Goal: Information Seeking & Learning: Compare options

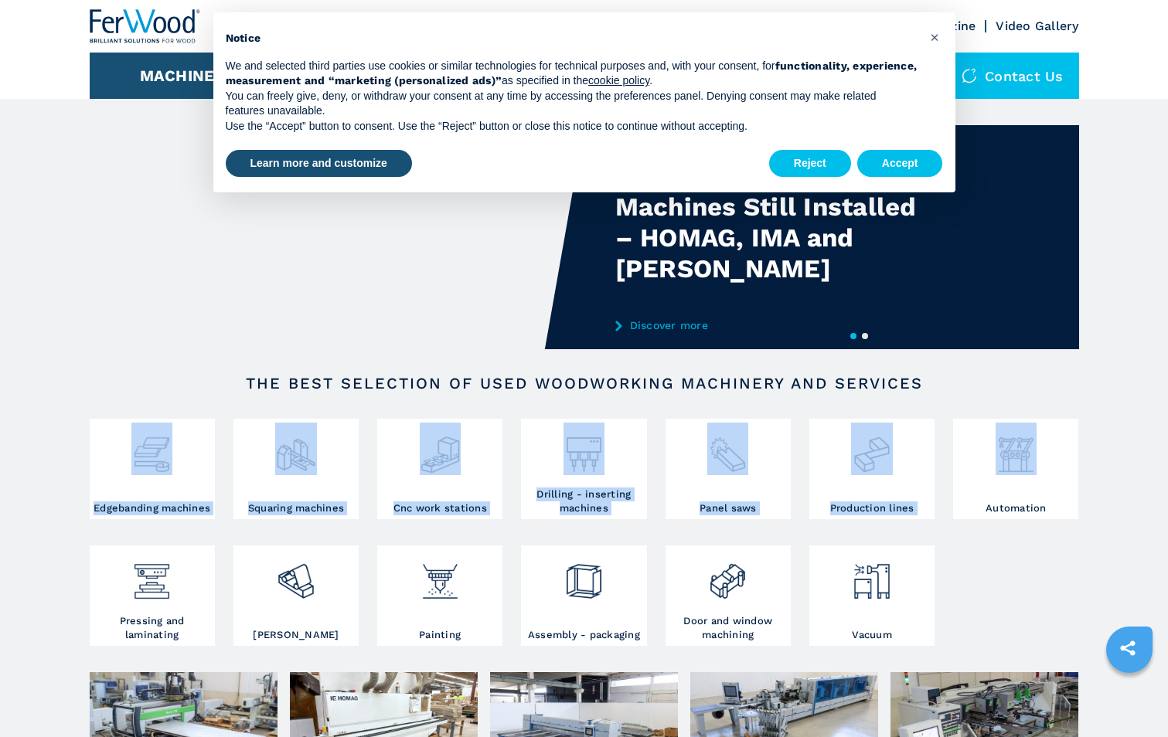
drag, startPoint x: 1166, startPoint y: 383, endPoint x: 1406, endPoint y: 418, distance: 242.1
click at [1167, 418] on html "Click to toggle menu We buy We sell Company FW Magazine Video Gallery Machines …" at bounding box center [584, 368] width 1168 height 737
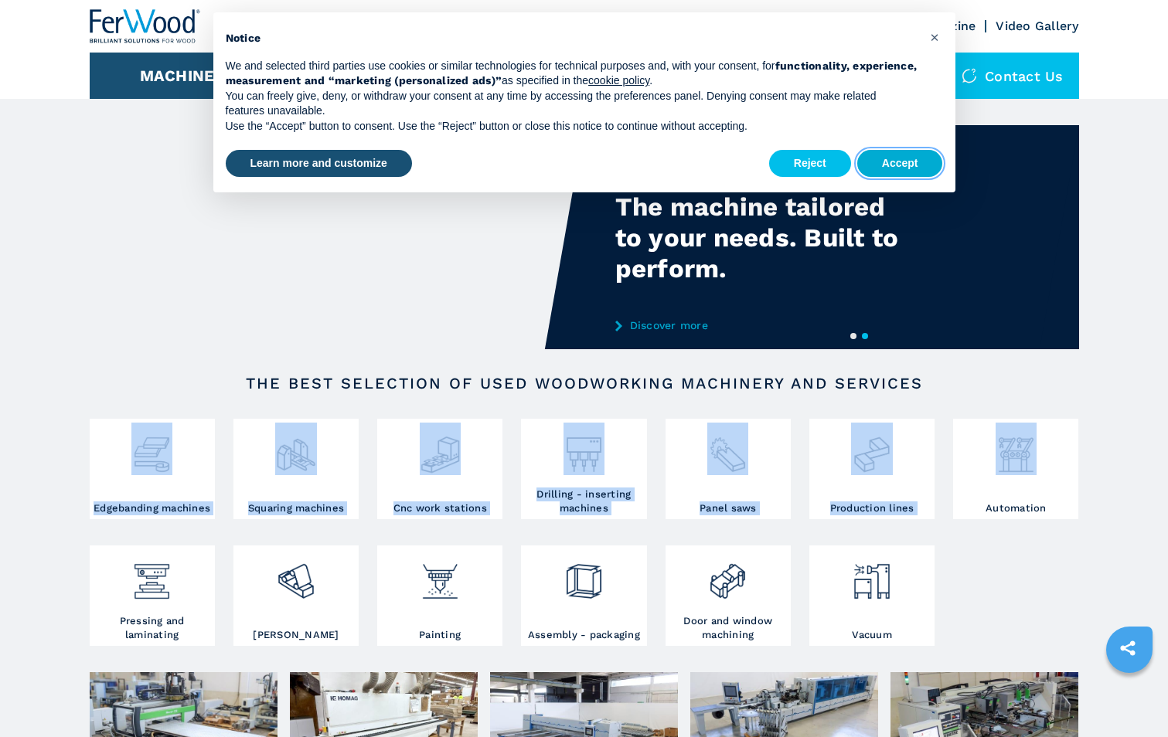
click at [904, 165] on button "Accept" at bounding box center [900, 164] width 86 height 28
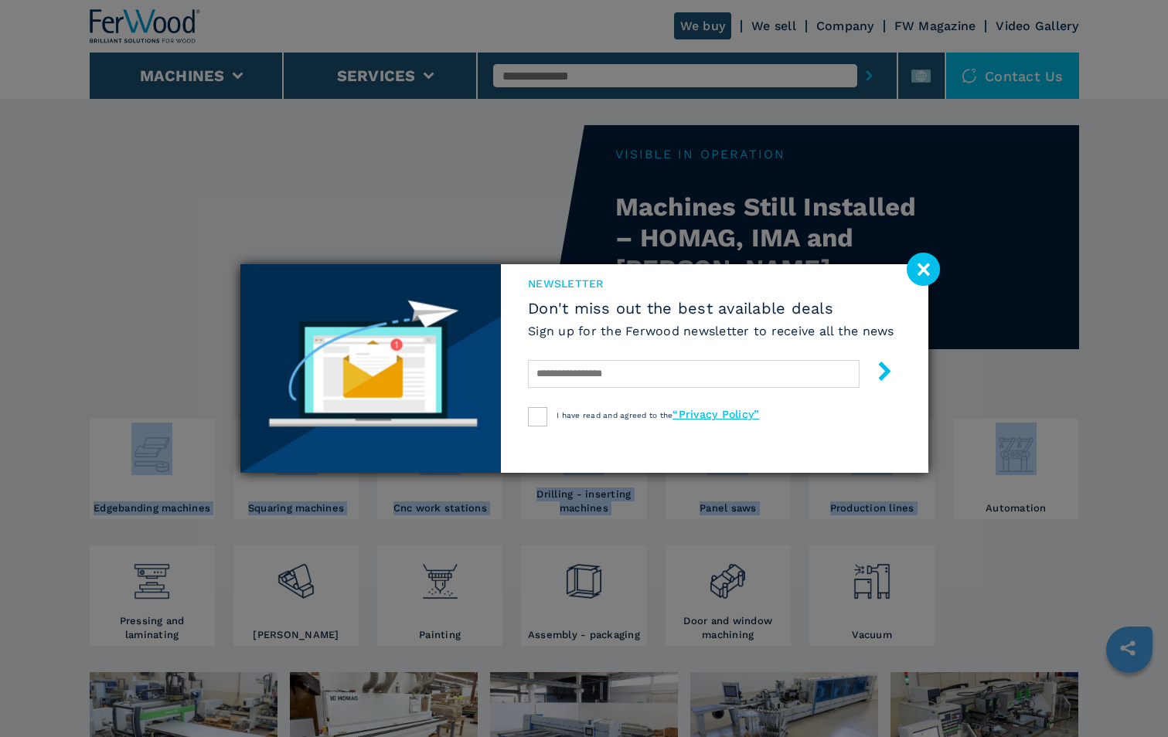
click at [919, 263] on image at bounding box center [922, 269] width 33 height 33
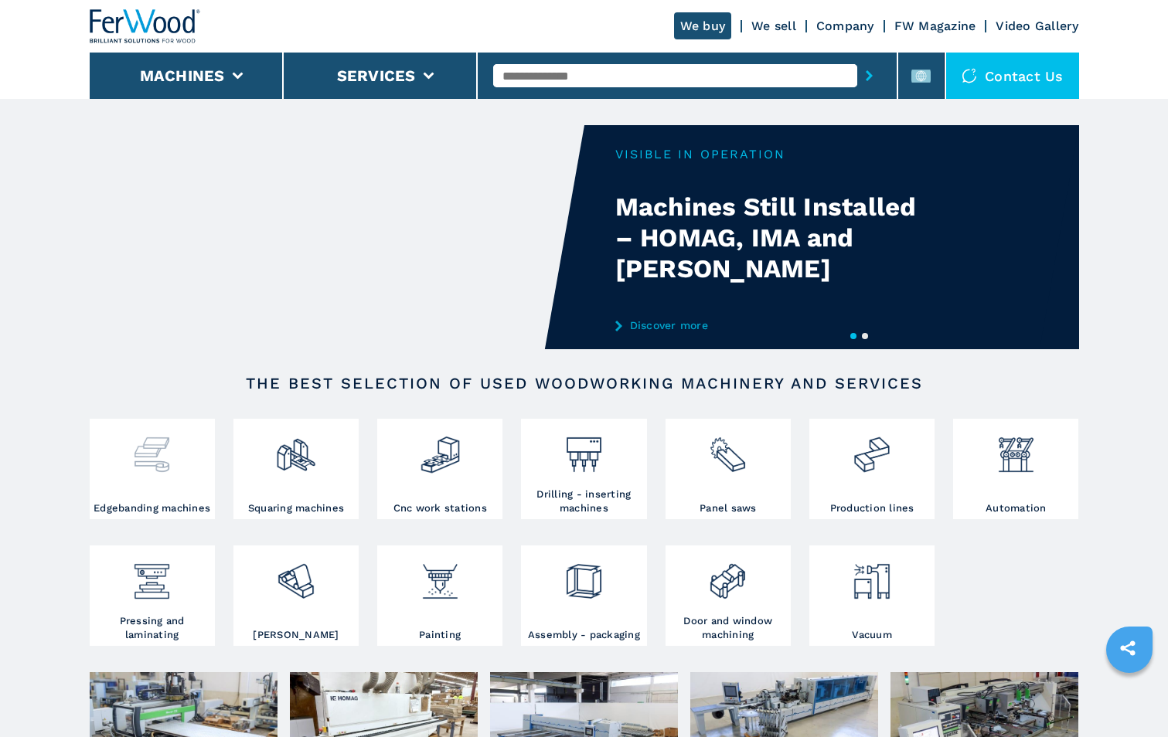
click at [134, 469] on img at bounding box center [151, 449] width 41 height 53
click at [180, 465] on div at bounding box center [152, 449] width 117 height 53
click at [159, 454] on img at bounding box center [151, 449] width 41 height 53
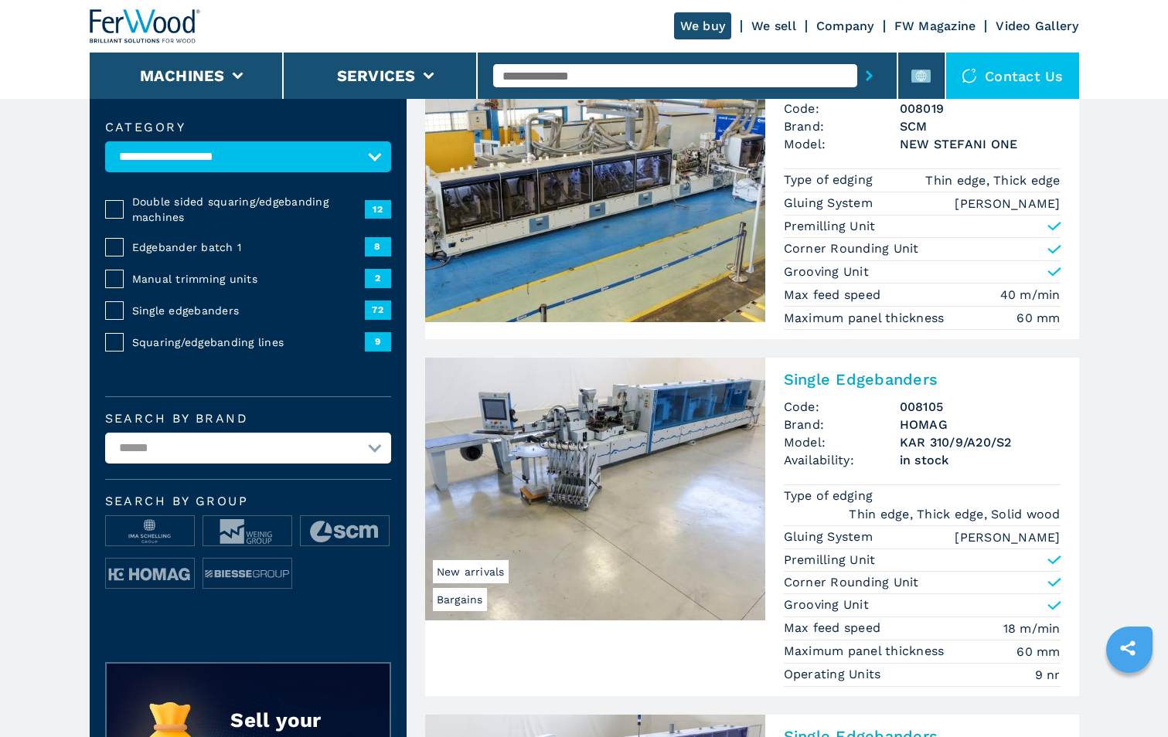
scroll to position [232, 0]
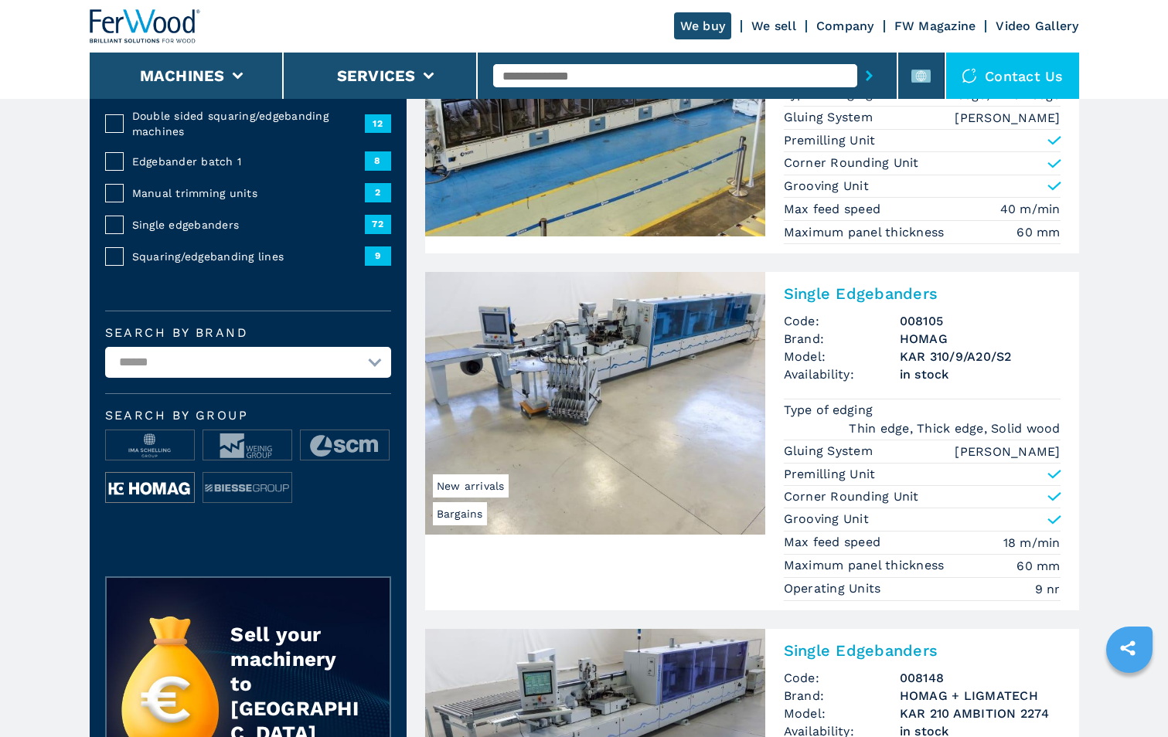
click at [160, 500] on img at bounding box center [150, 488] width 88 height 31
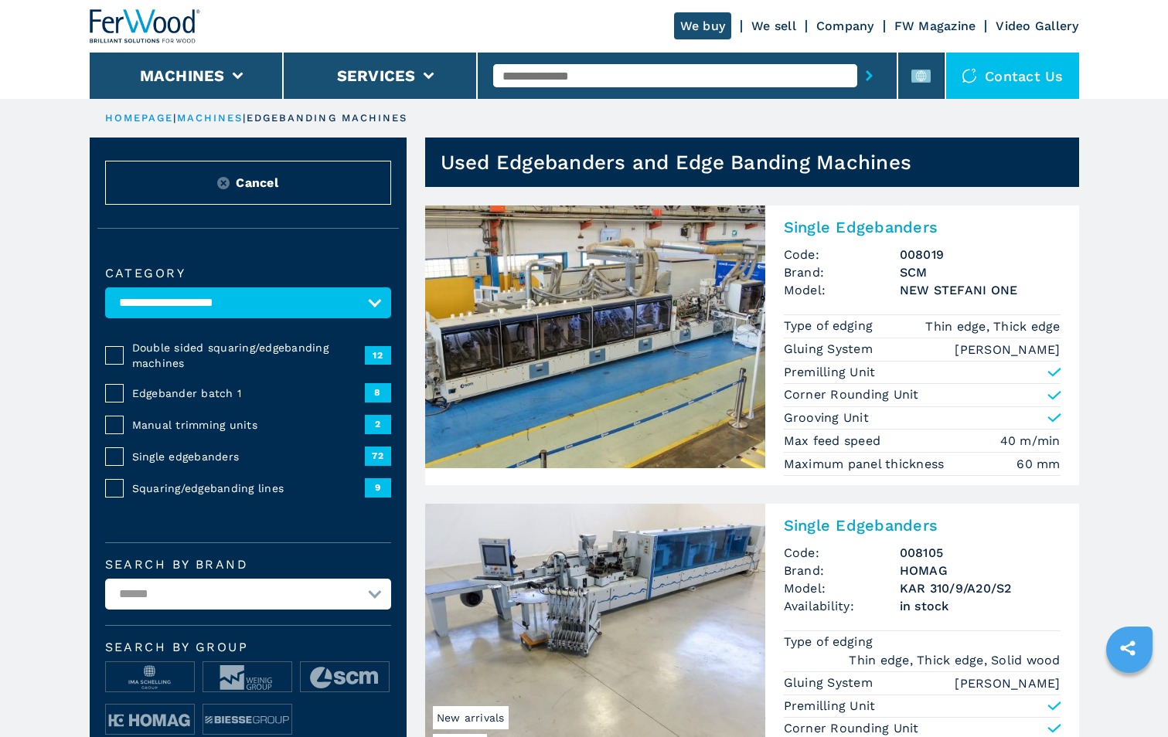
scroll to position [155, 0]
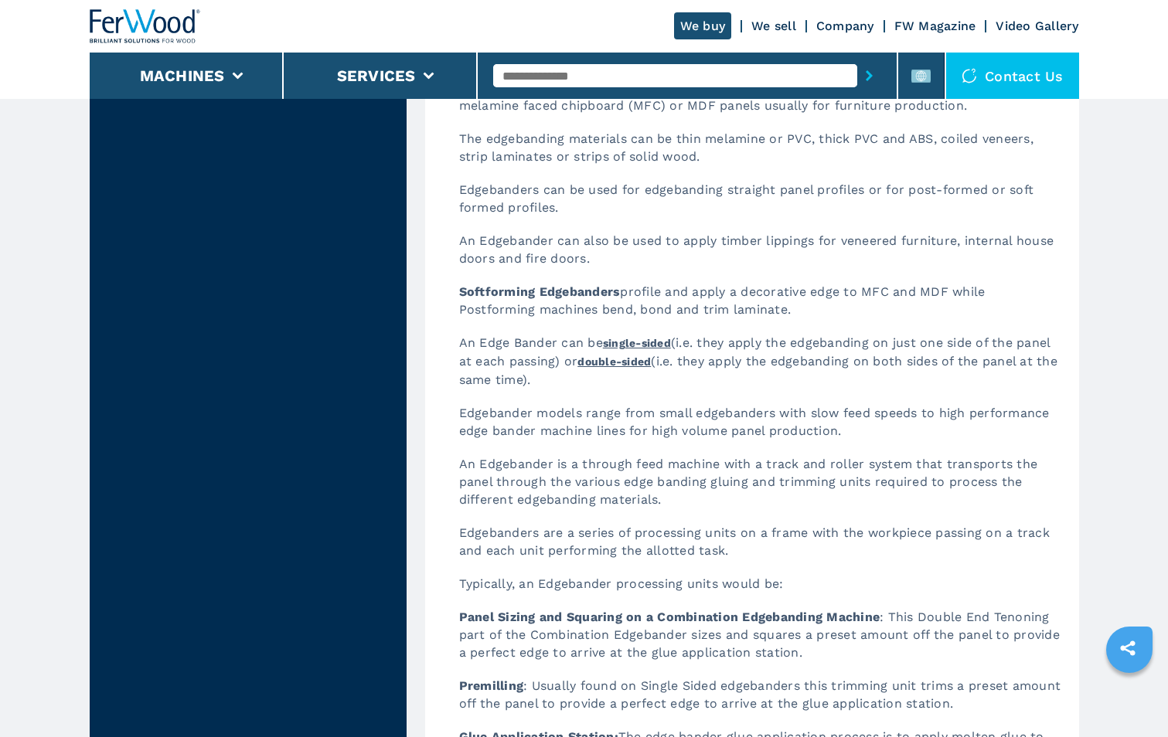
scroll to position [4096, 0]
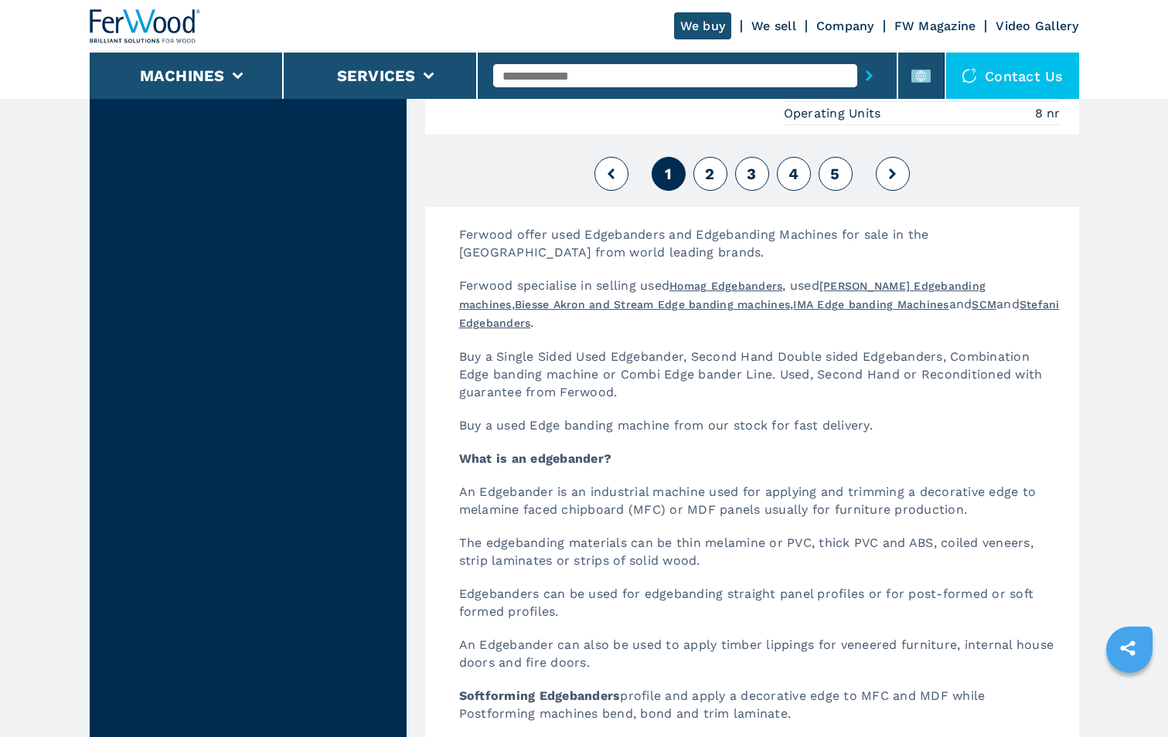
click at [712, 182] on span "2" at bounding box center [709, 174] width 9 height 19
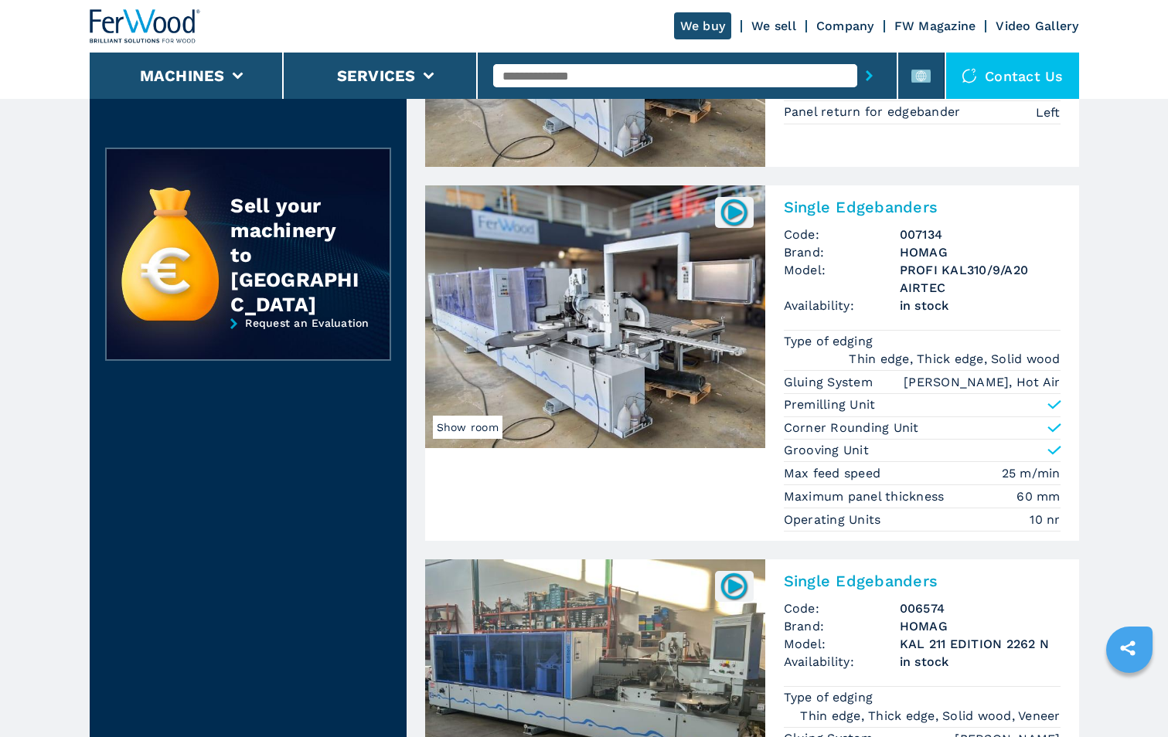
scroll to position [1005, 0]
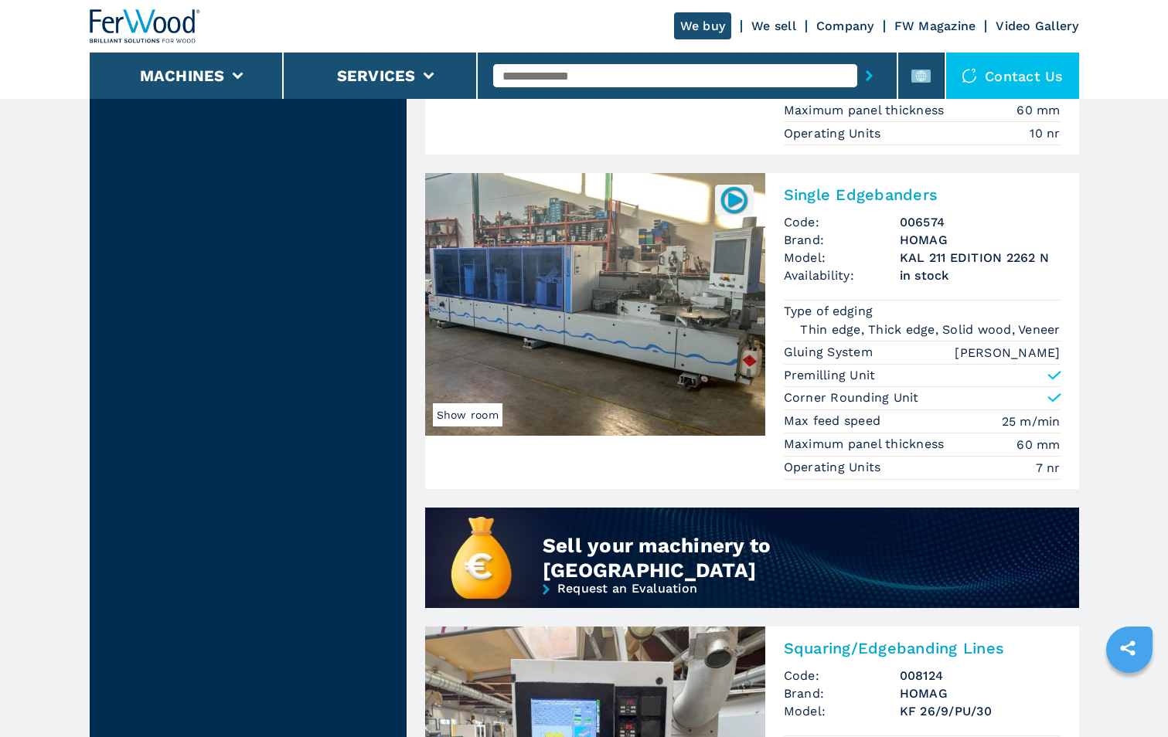
click at [95, 9] on div at bounding box center [145, 26] width 111 height 53
click at [185, 32] on img at bounding box center [145, 26] width 111 height 34
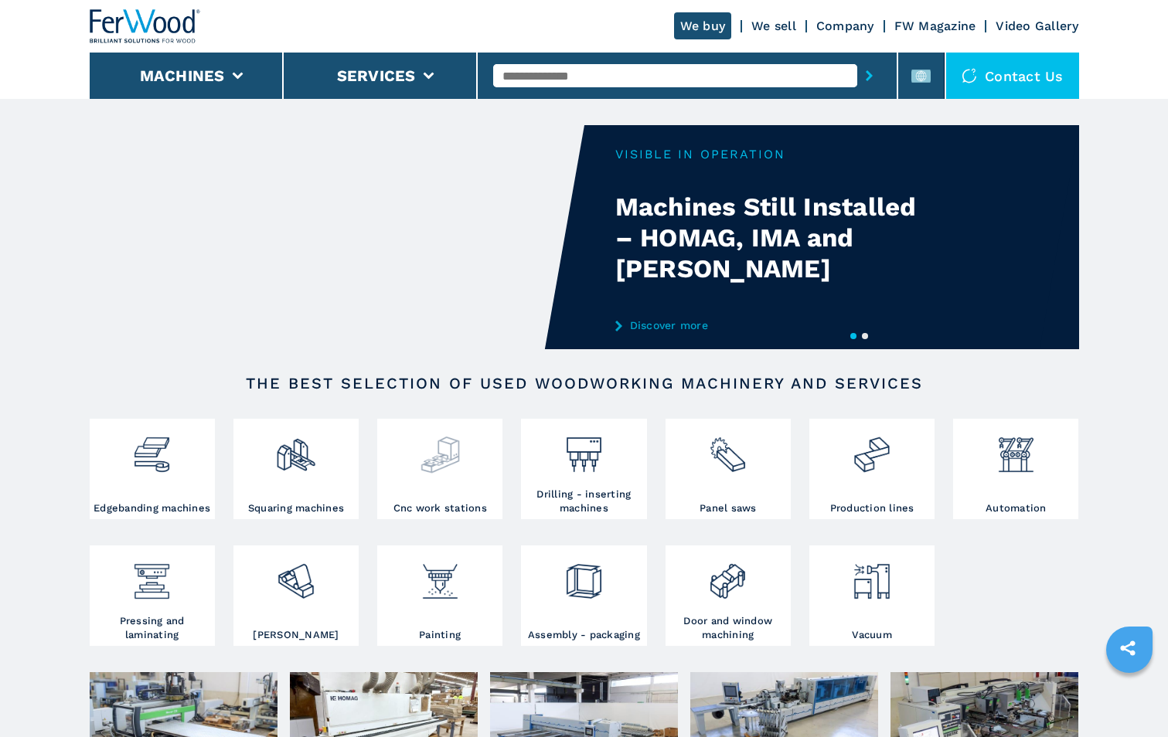
click at [440, 461] on img at bounding box center [440, 449] width 41 height 53
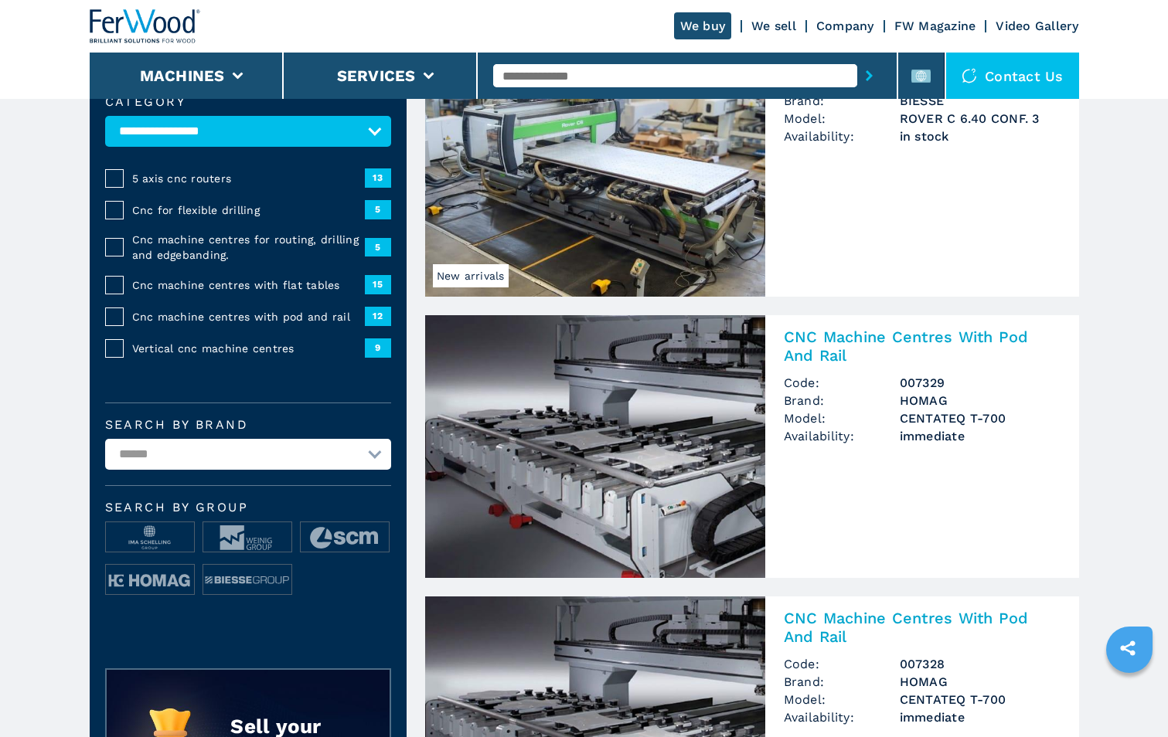
scroll to position [309, 0]
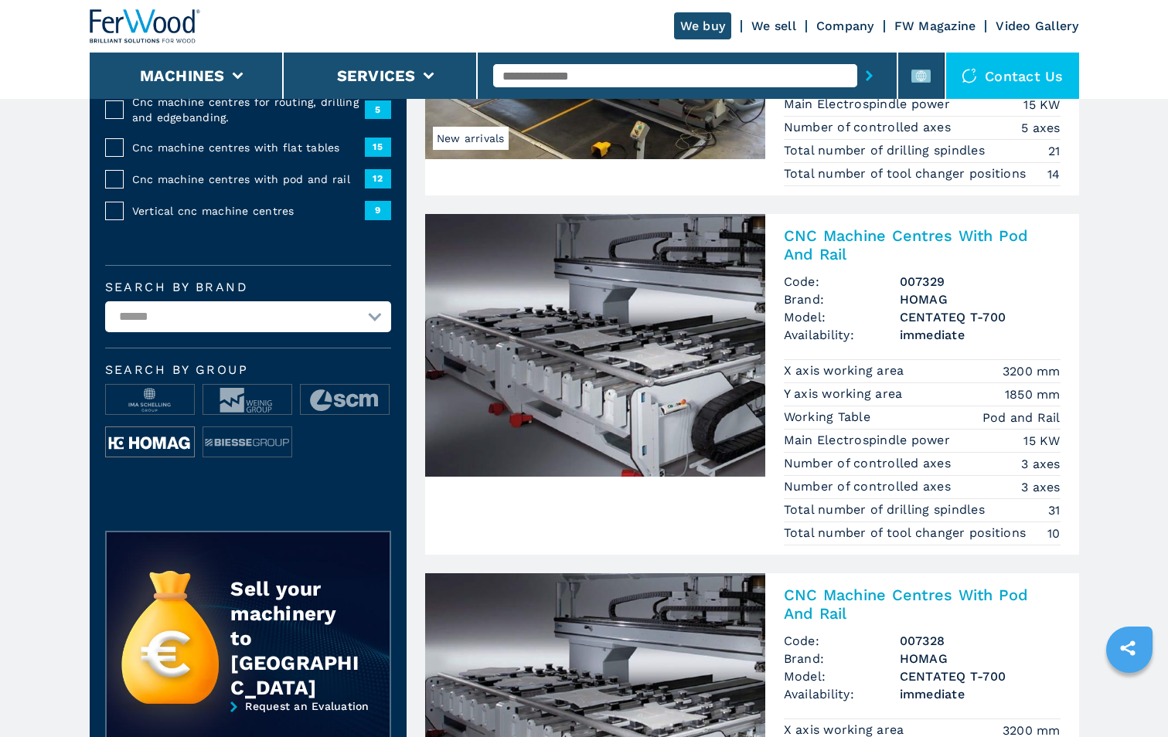
click at [121, 447] on img at bounding box center [150, 442] width 88 height 31
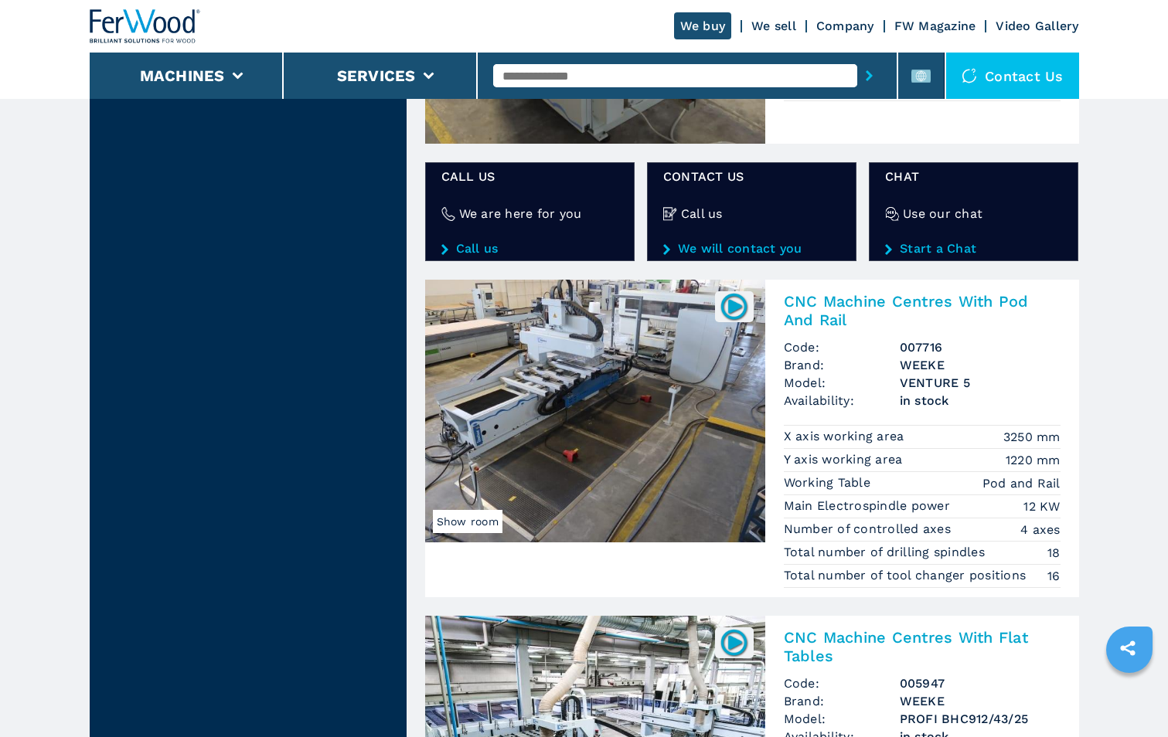
scroll to position [3168, 0]
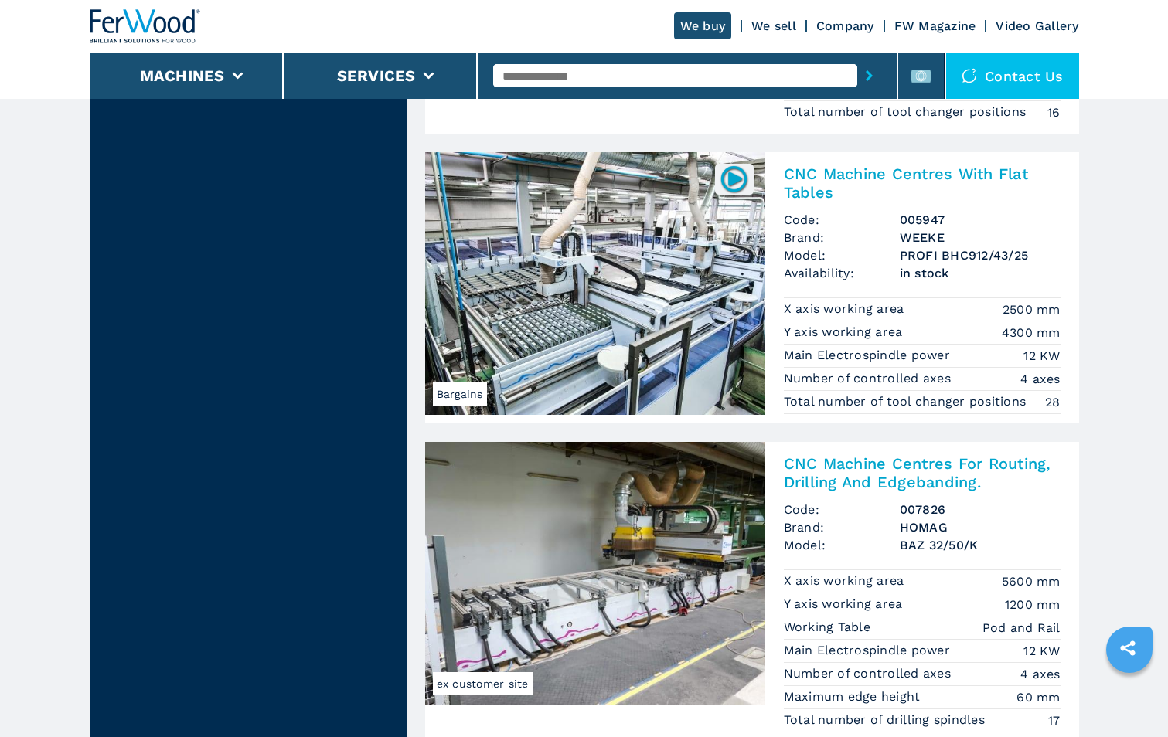
click at [584, 295] on img at bounding box center [595, 283] width 340 height 263
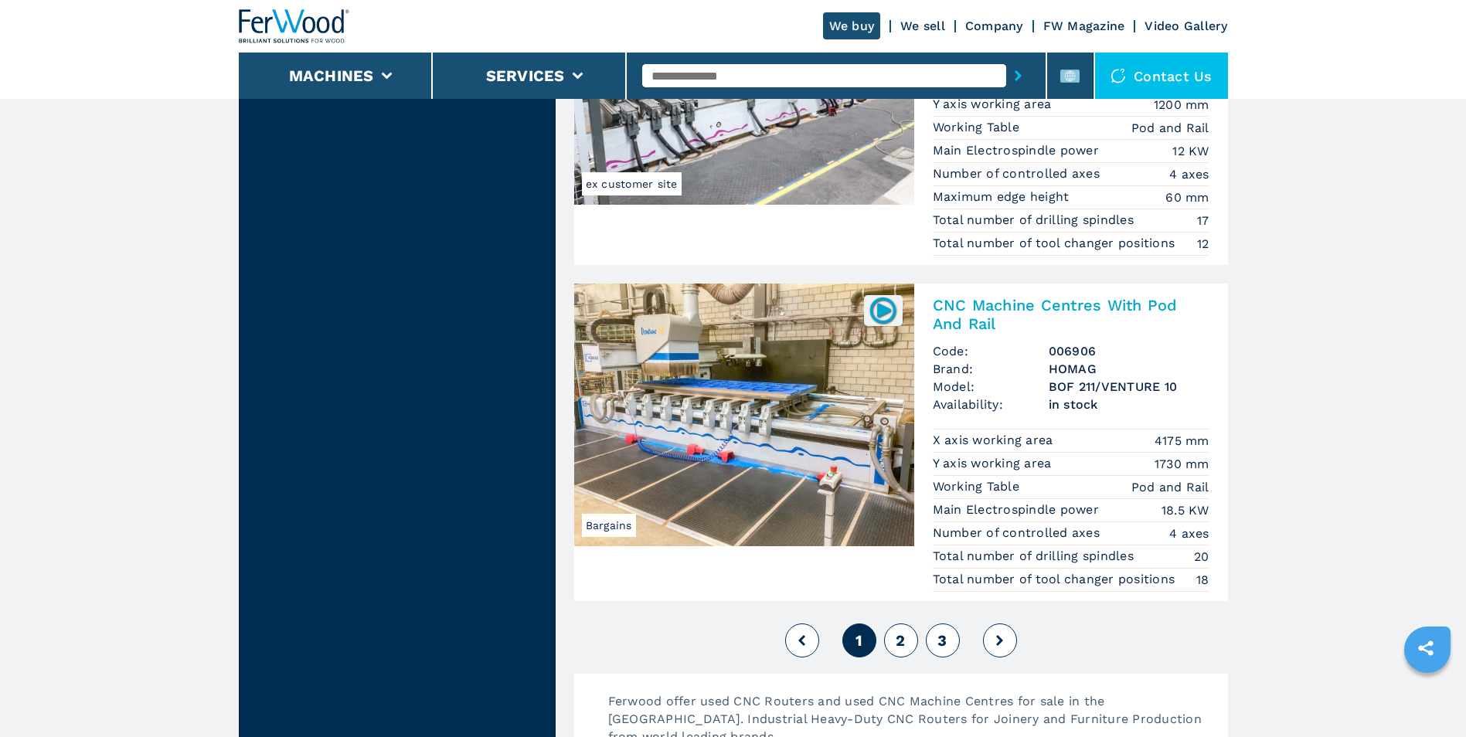
scroll to position [3709, 0]
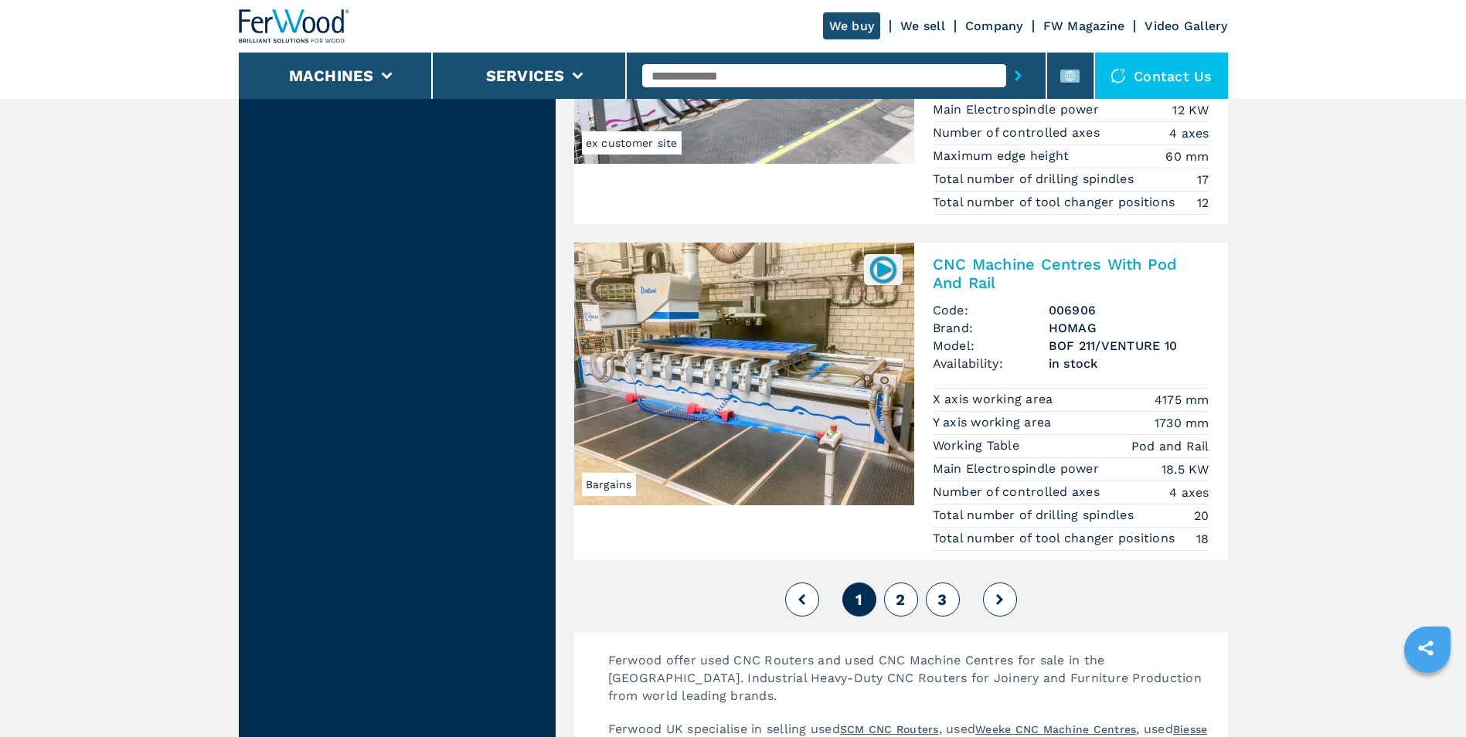
click at [907, 593] on button "2" at bounding box center [901, 600] width 34 height 34
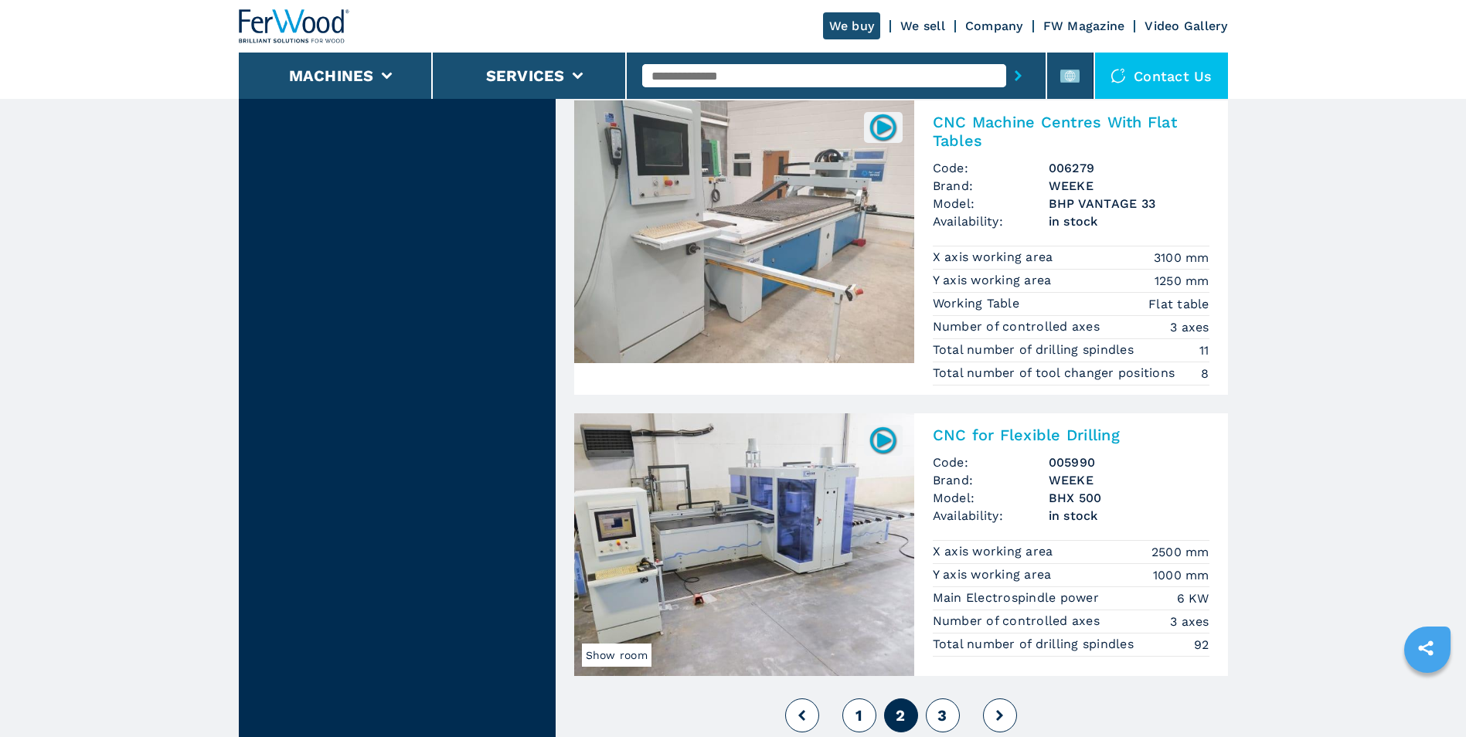
scroll to position [3709, 0]
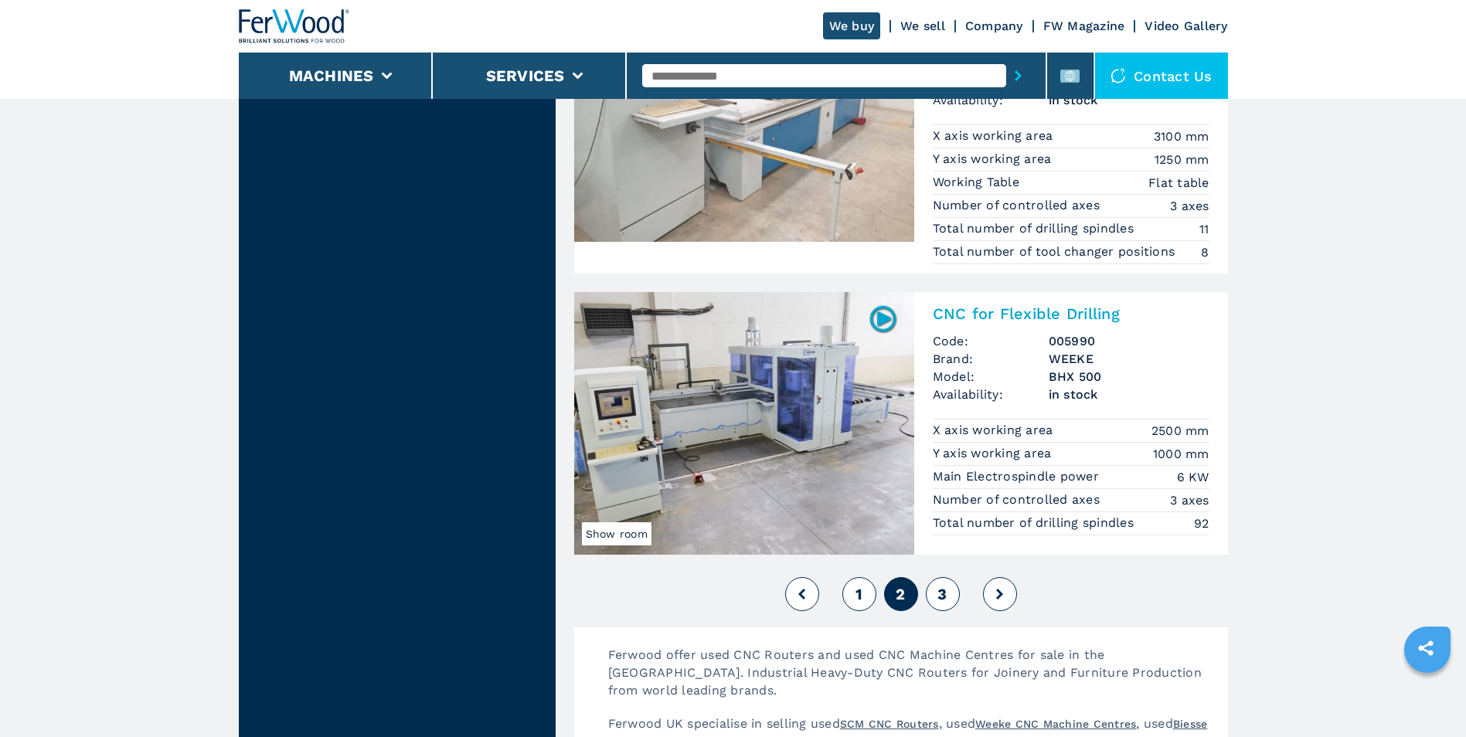
click at [943, 597] on span "3" at bounding box center [941, 594] width 9 height 19
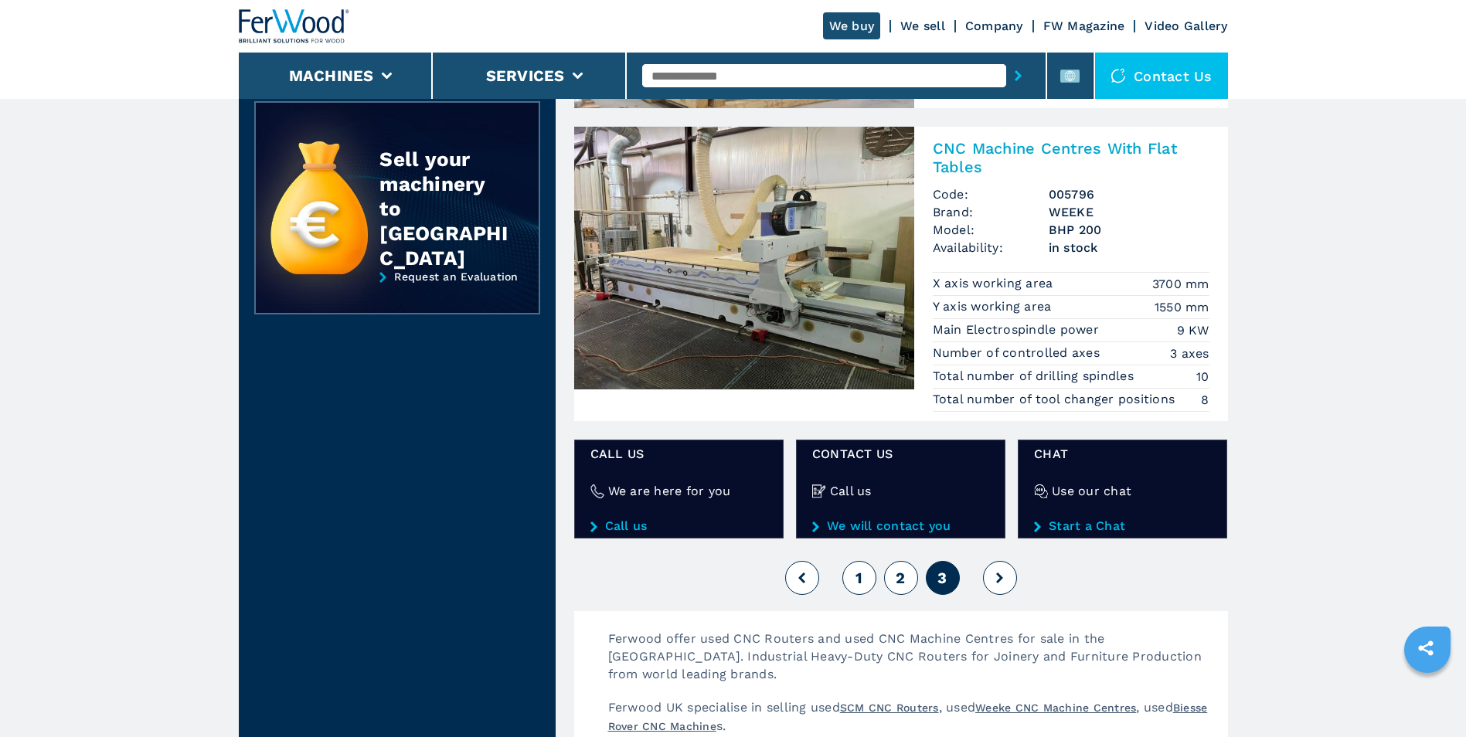
scroll to position [850, 0]
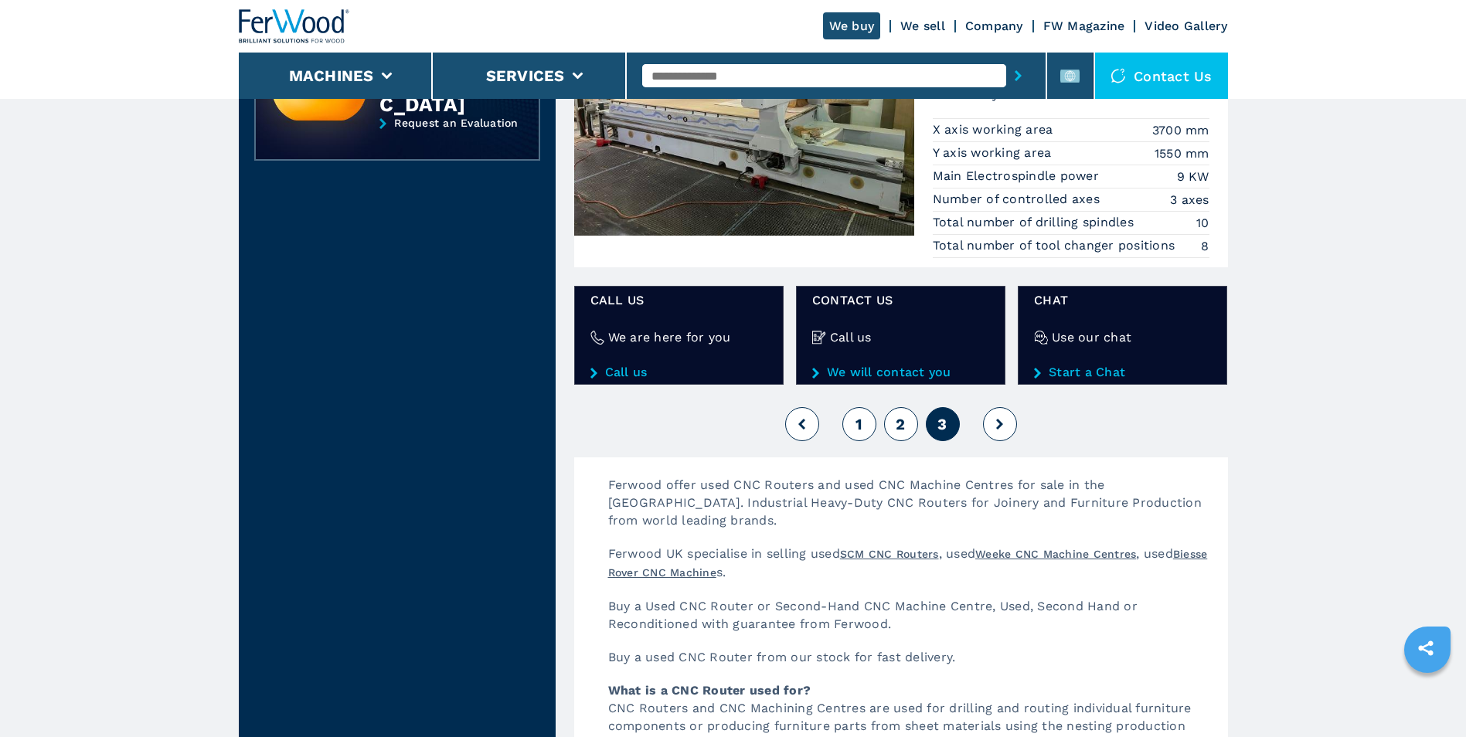
click at [865, 419] on button "1" at bounding box center [859, 424] width 34 height 34
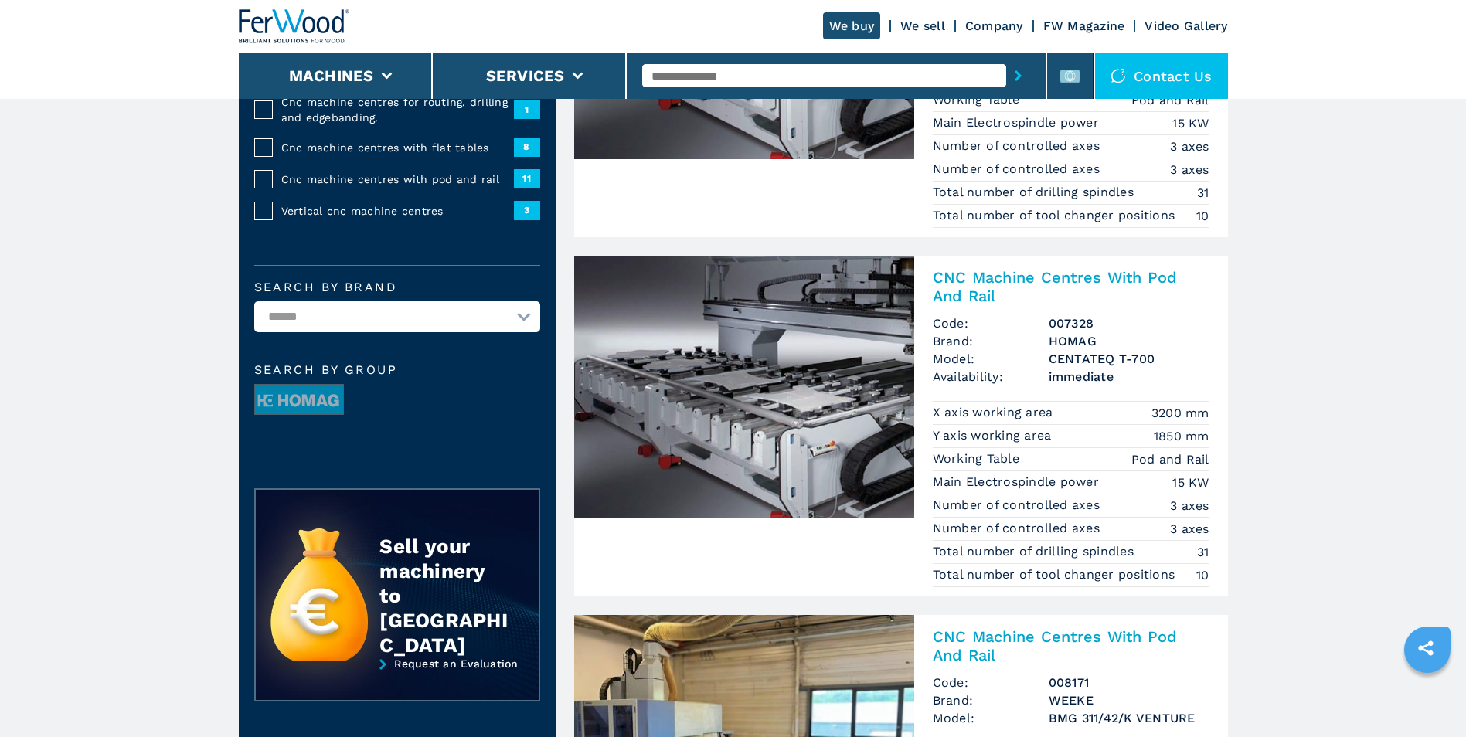
scroll to position [850, 0]
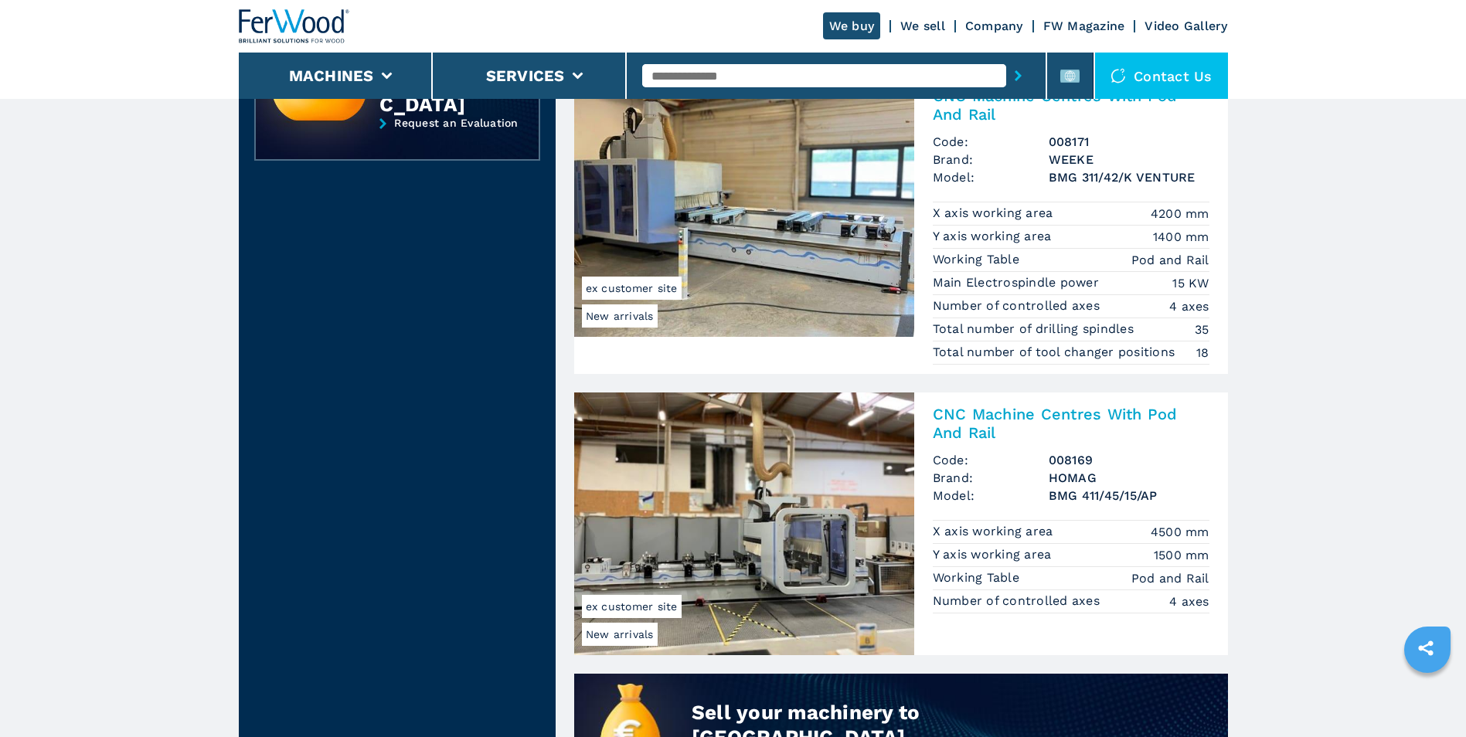
click at [266, 20] on img at bounding box center [294, 26] width 111 height 34
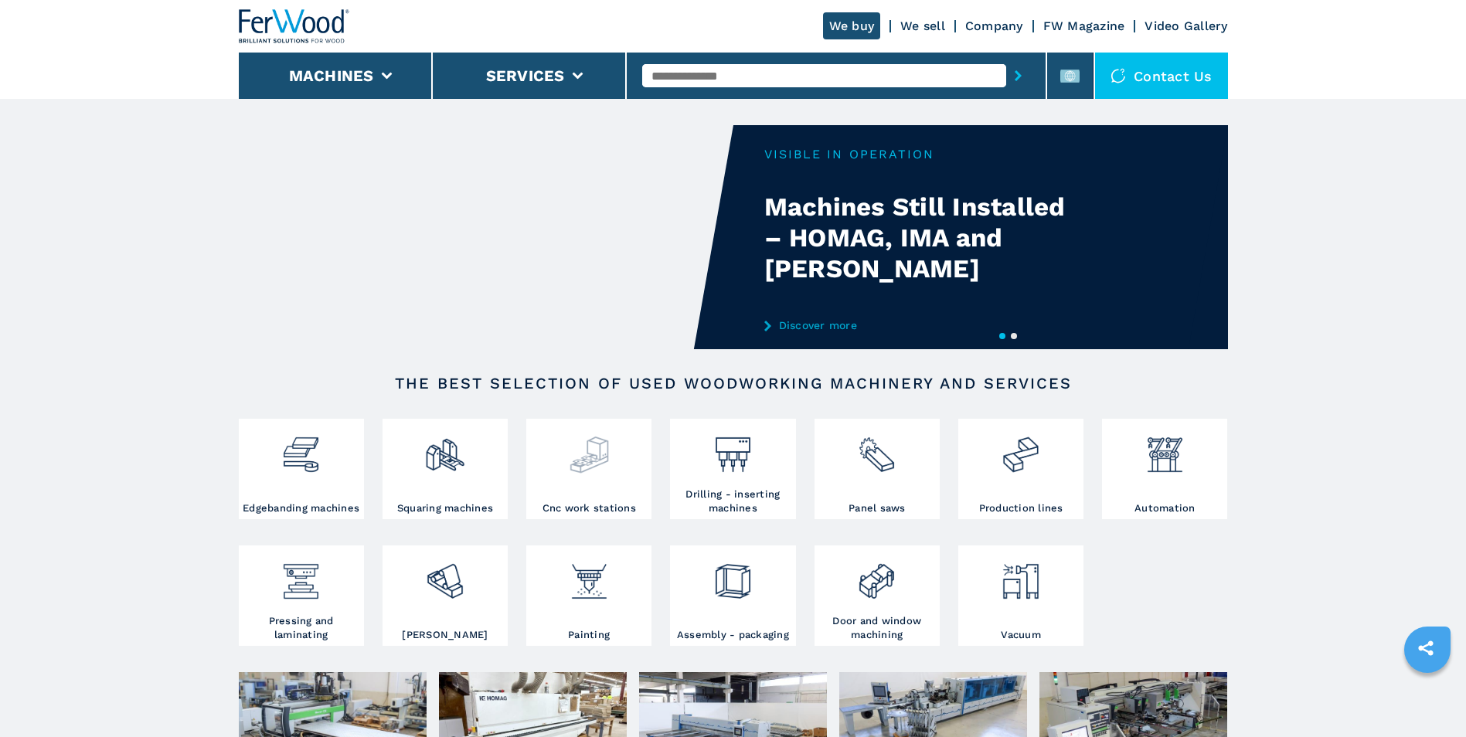
click at [600, 465] on img at bounding box center [589, 449] width 41 height 53
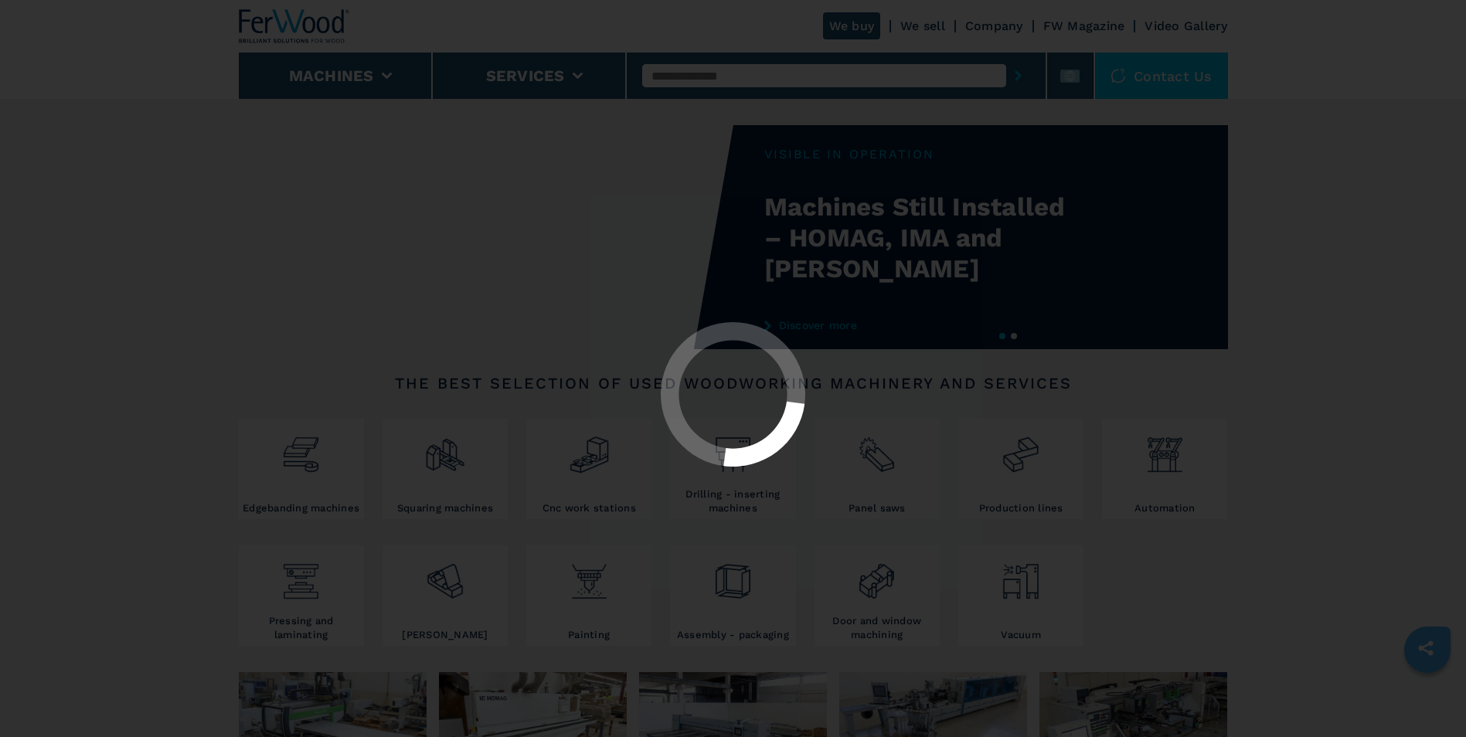
select select "**********"
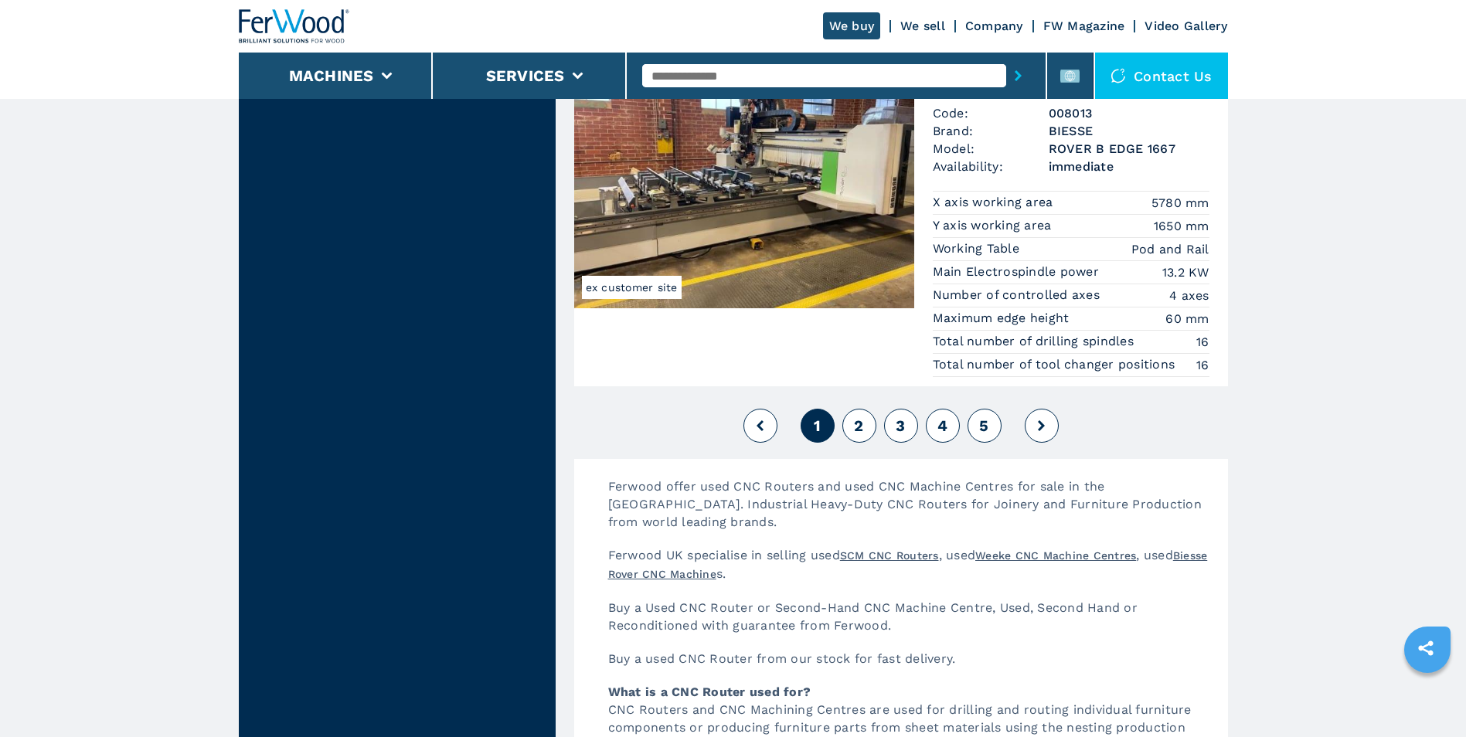
scroll to position [4018, 0]
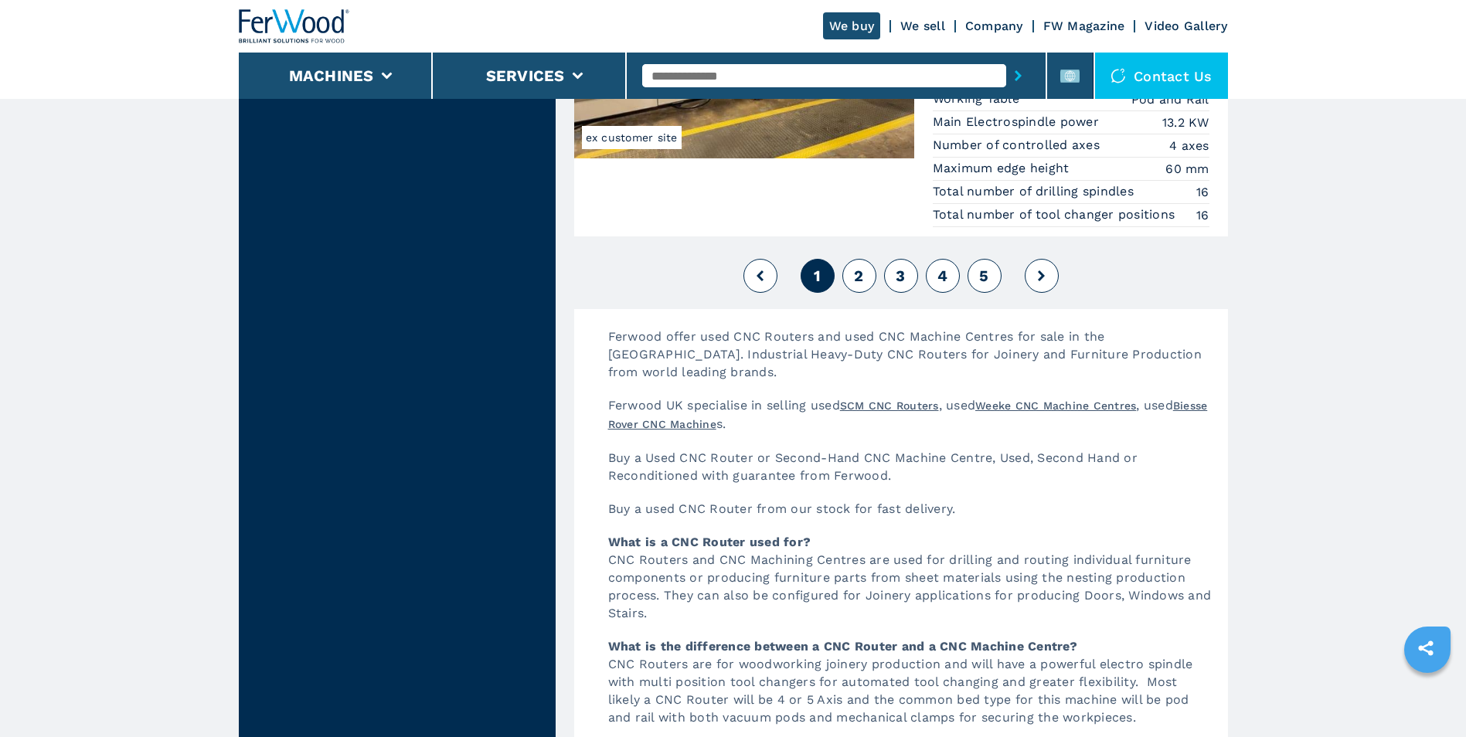
click at [865, 282] on button "2" at bounding box center [859, 276] width 34 height 34
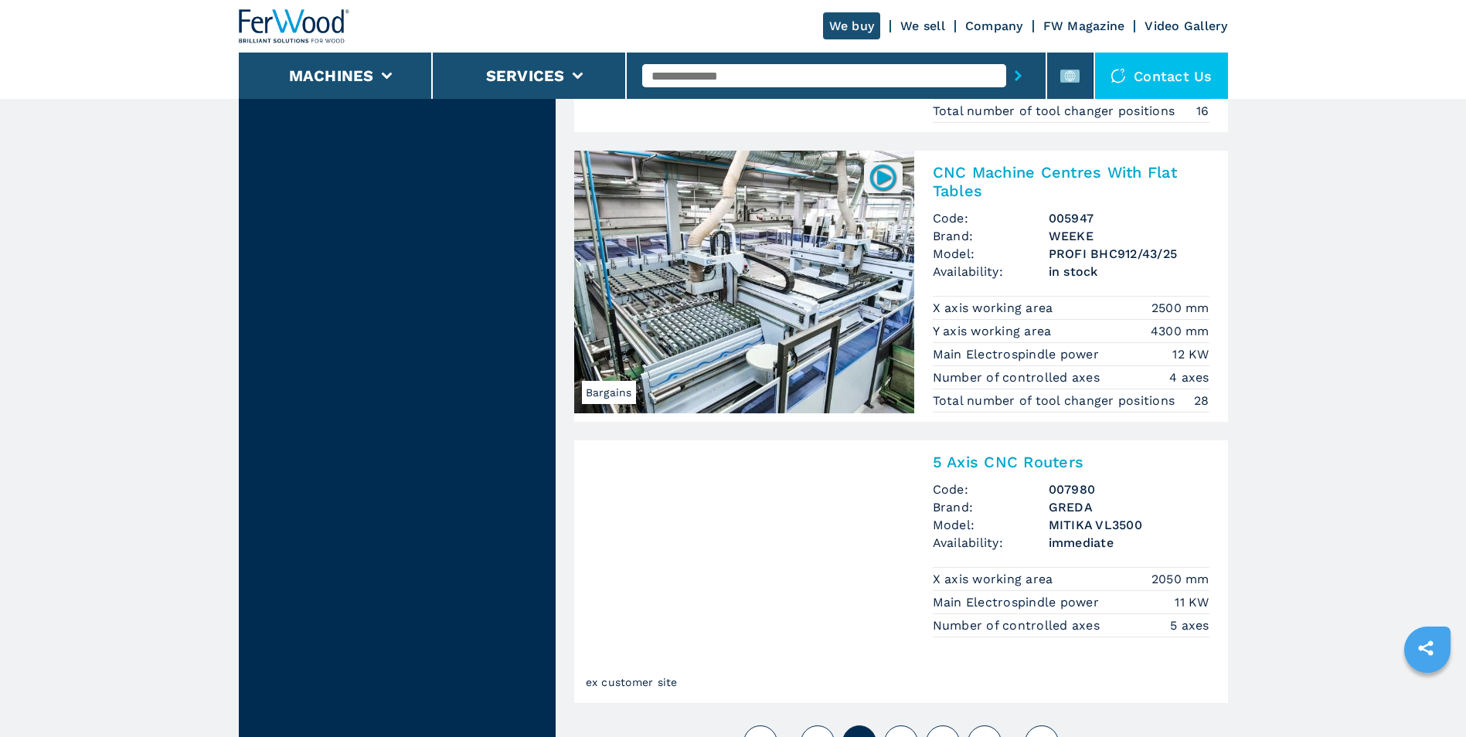
scroll to position [3941, 0]
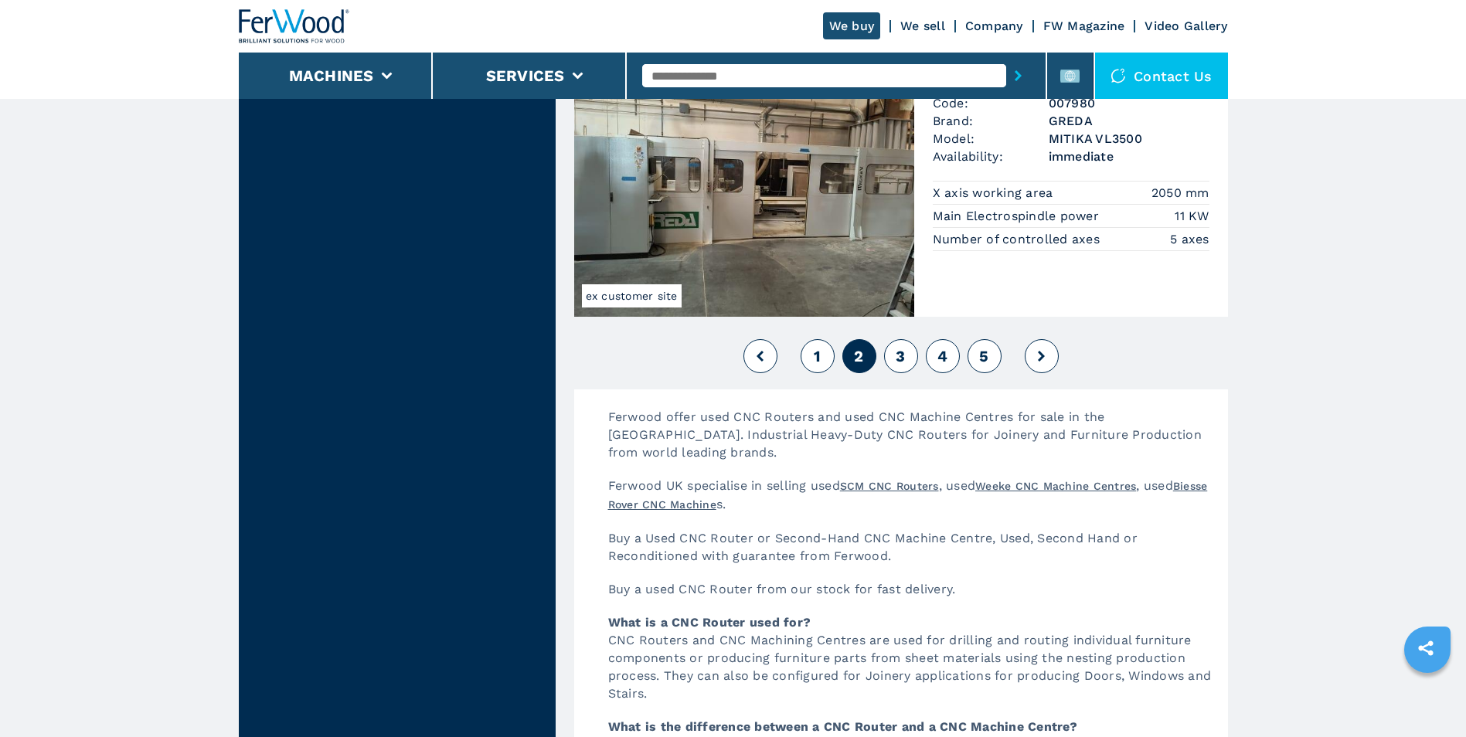
click at [910, 357] on button "3" at bounding box center [901, 356] width 34 height 34
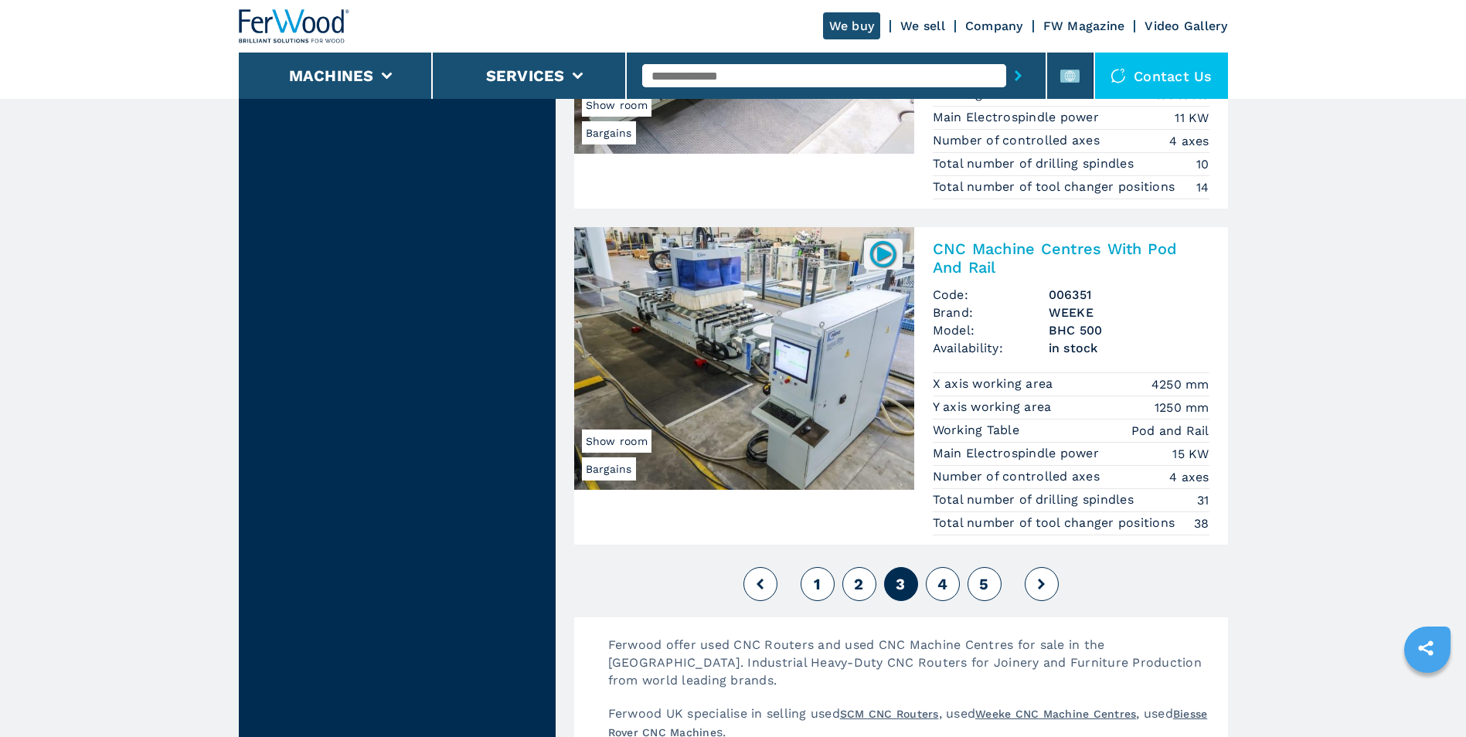
scroll to position [3941, 0]
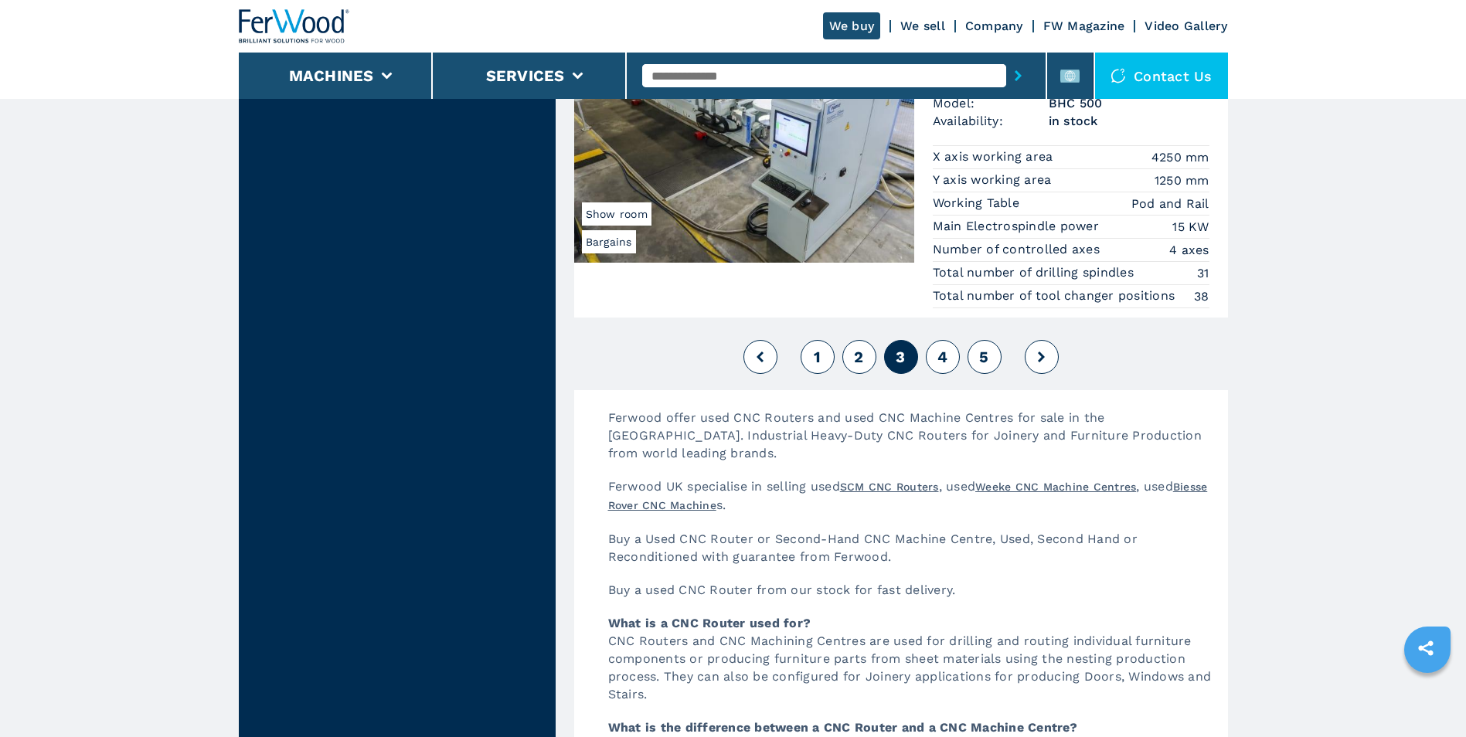
click at [947, 366] on button "4" at bounding box center [943, 357] width 34 height 34
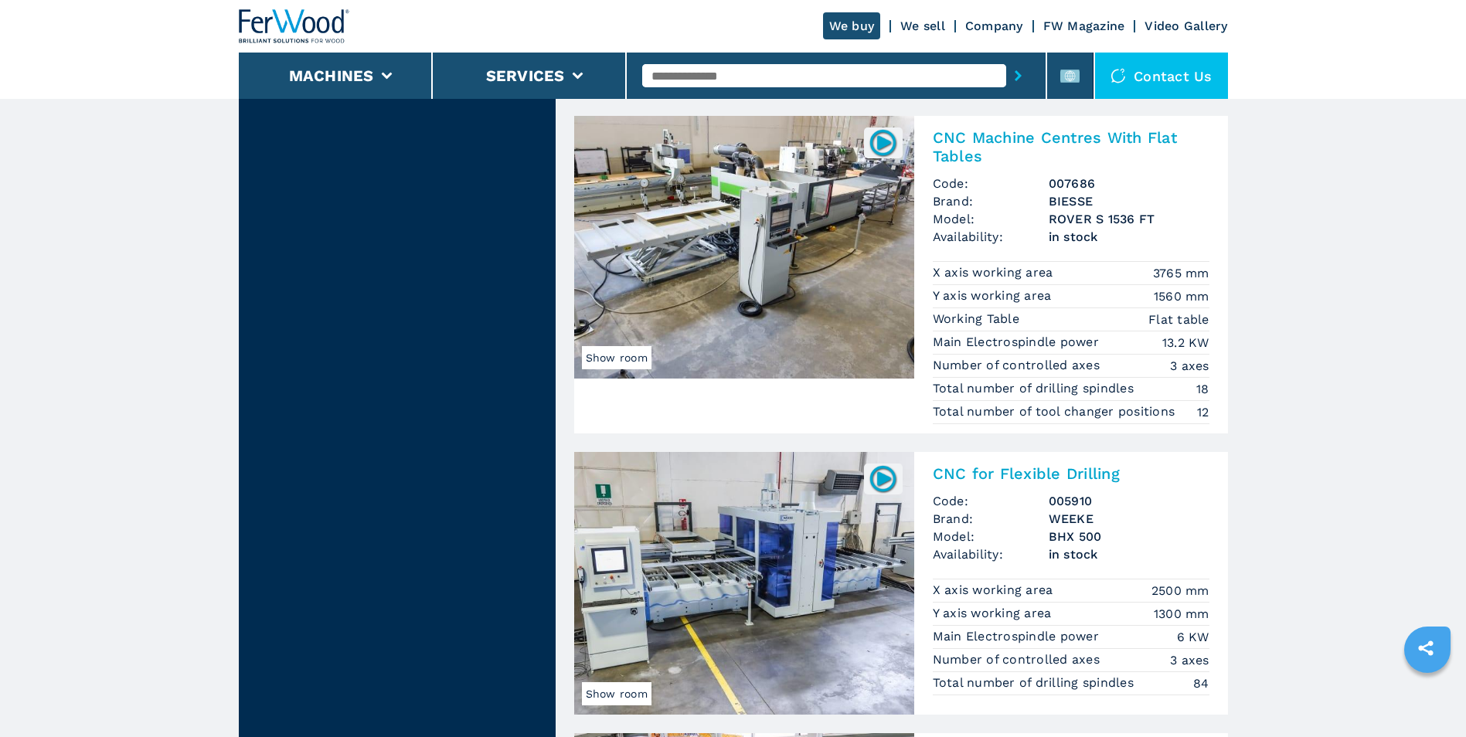
scroll to position [1623, 0]
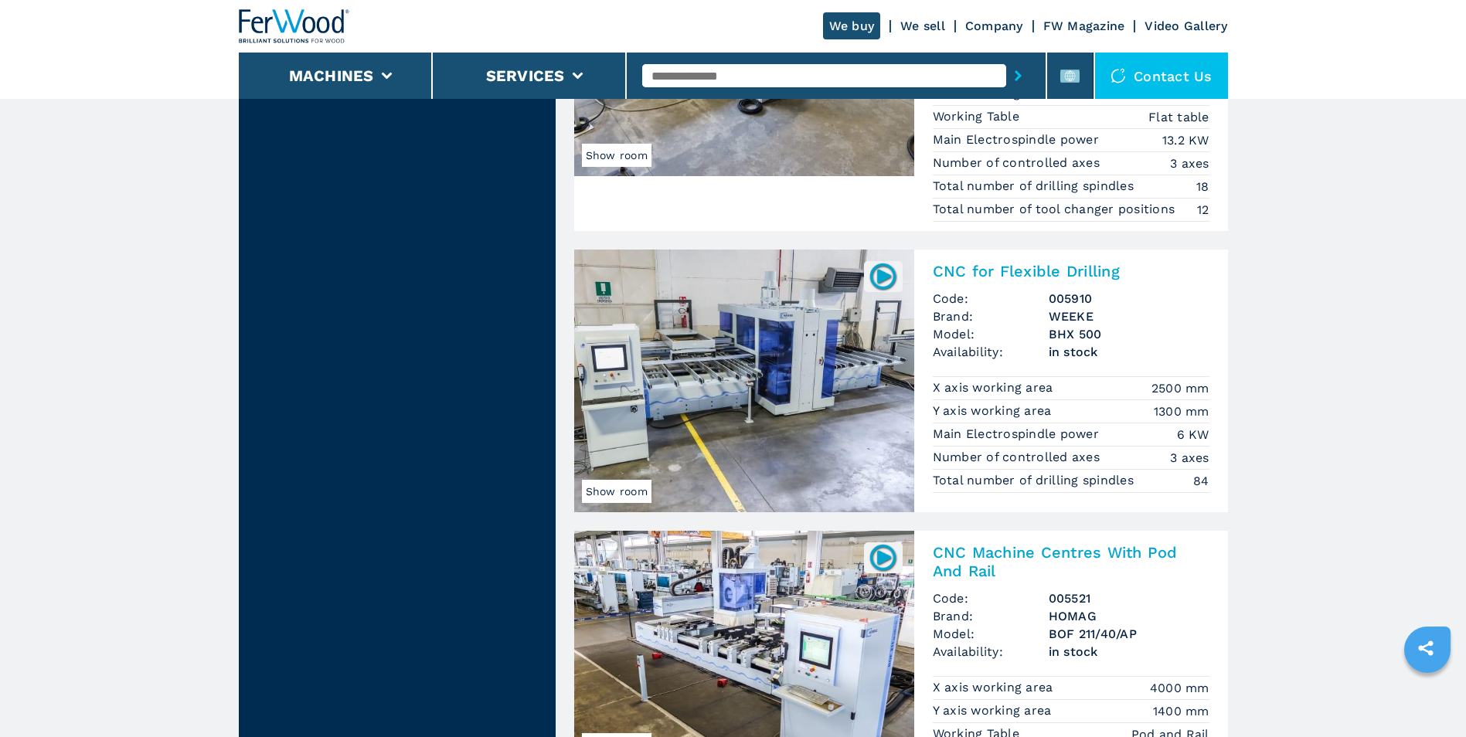
click at [821, 395] on img at bounding box center [744, 381] width 340 height 263
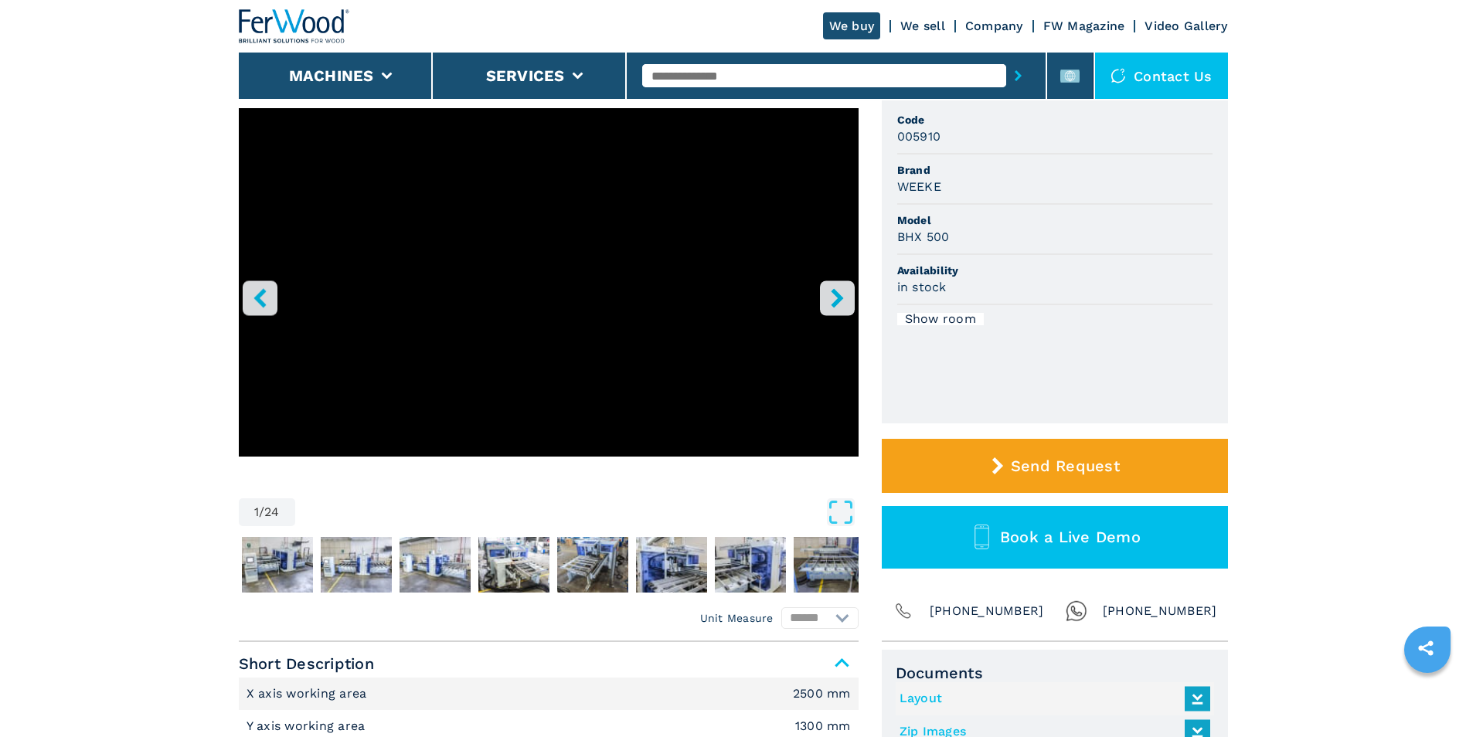
scroll to position [232, 0]
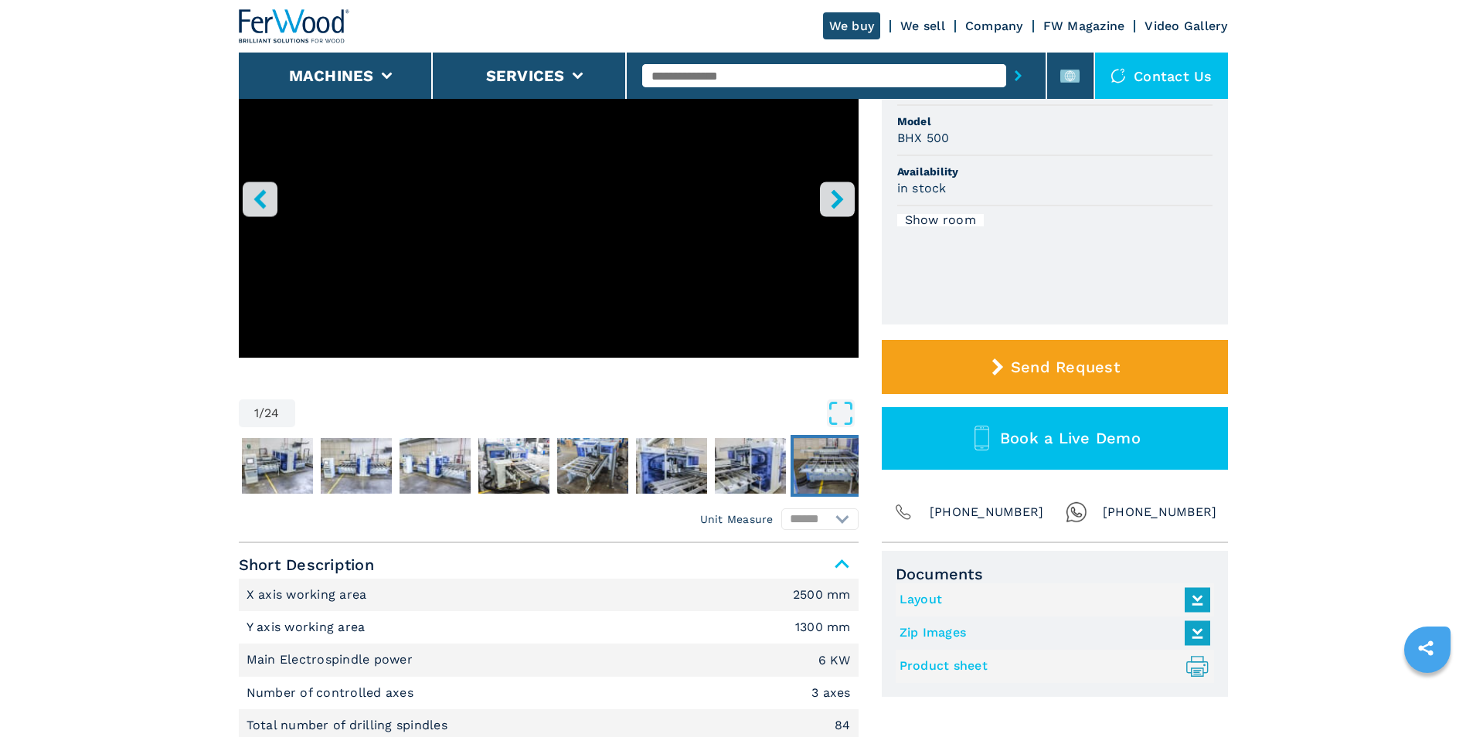
click at [814, 468] on img "Go to Slide 9" at bounding box center [829, 466] width 71 height 56
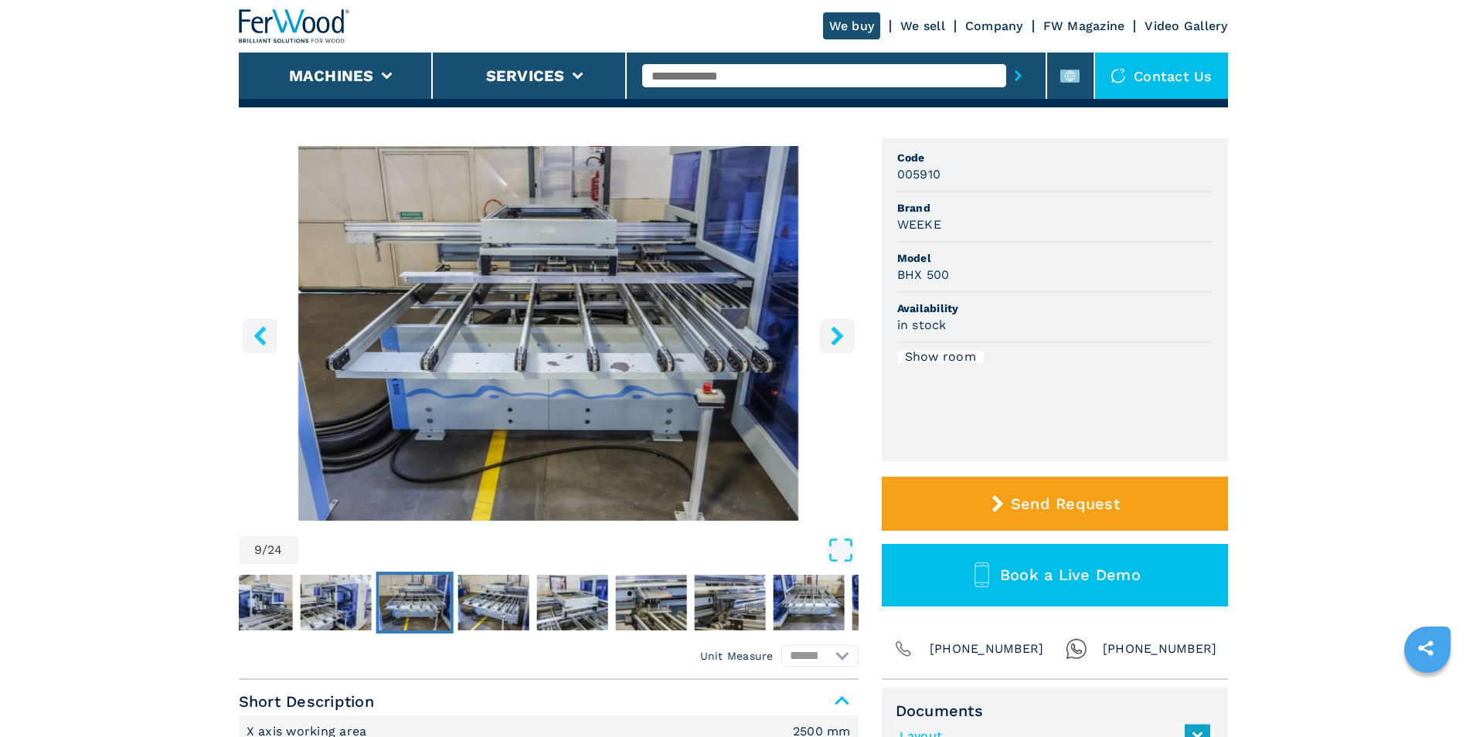
scroll to position [0, 0]
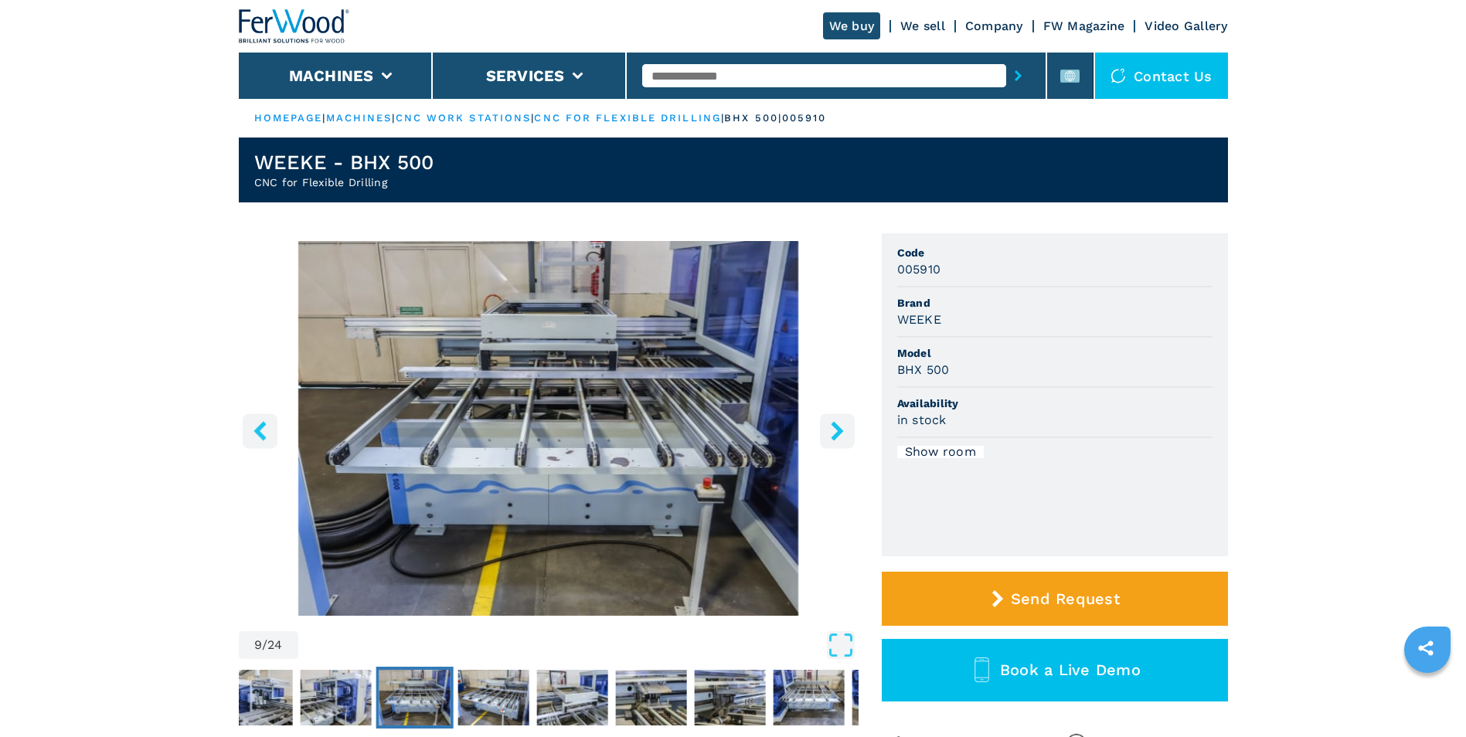
click at [825, 434] on button "right-button" at bounding box center [837, 430] width 35 height 35
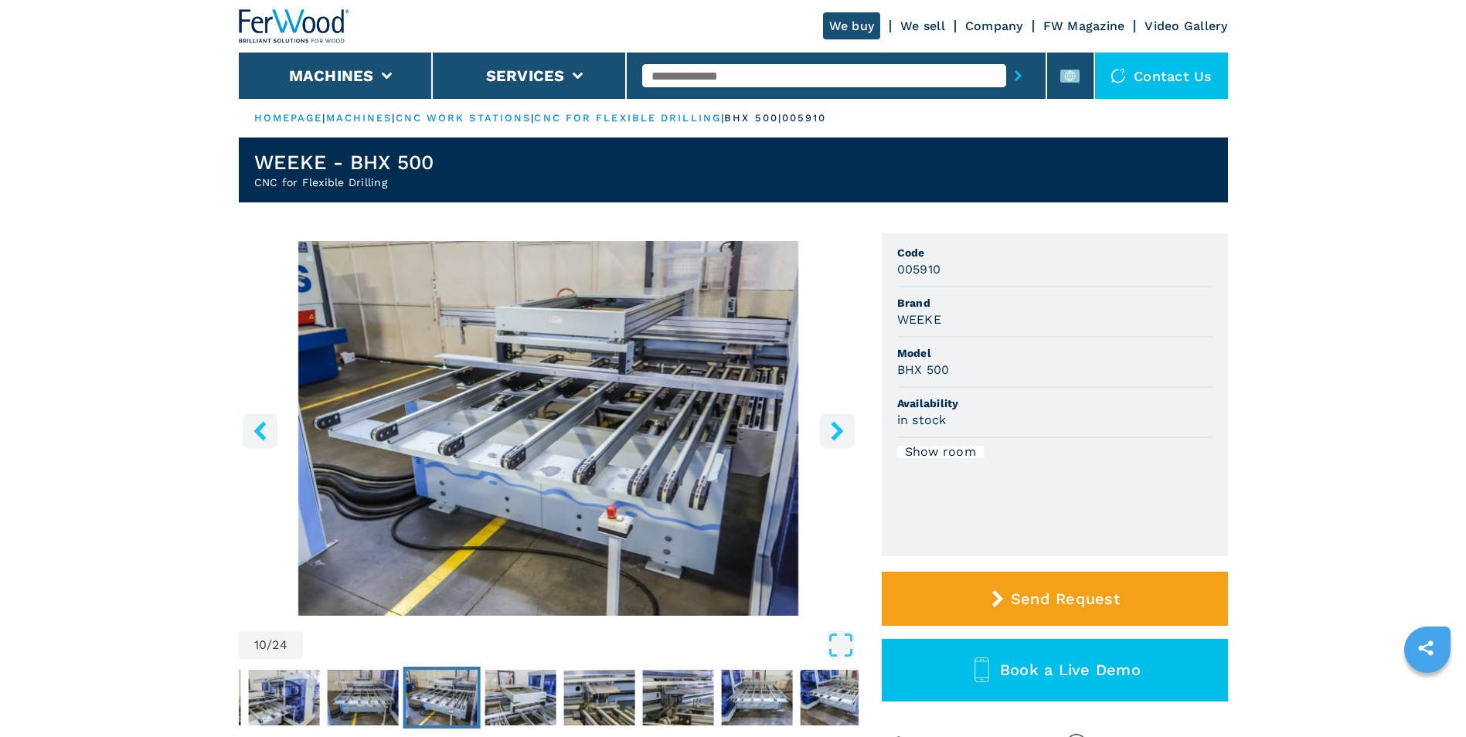
click at [831, 434] on icon "right-button" at bounding box center [837, 430] width 19 height 19
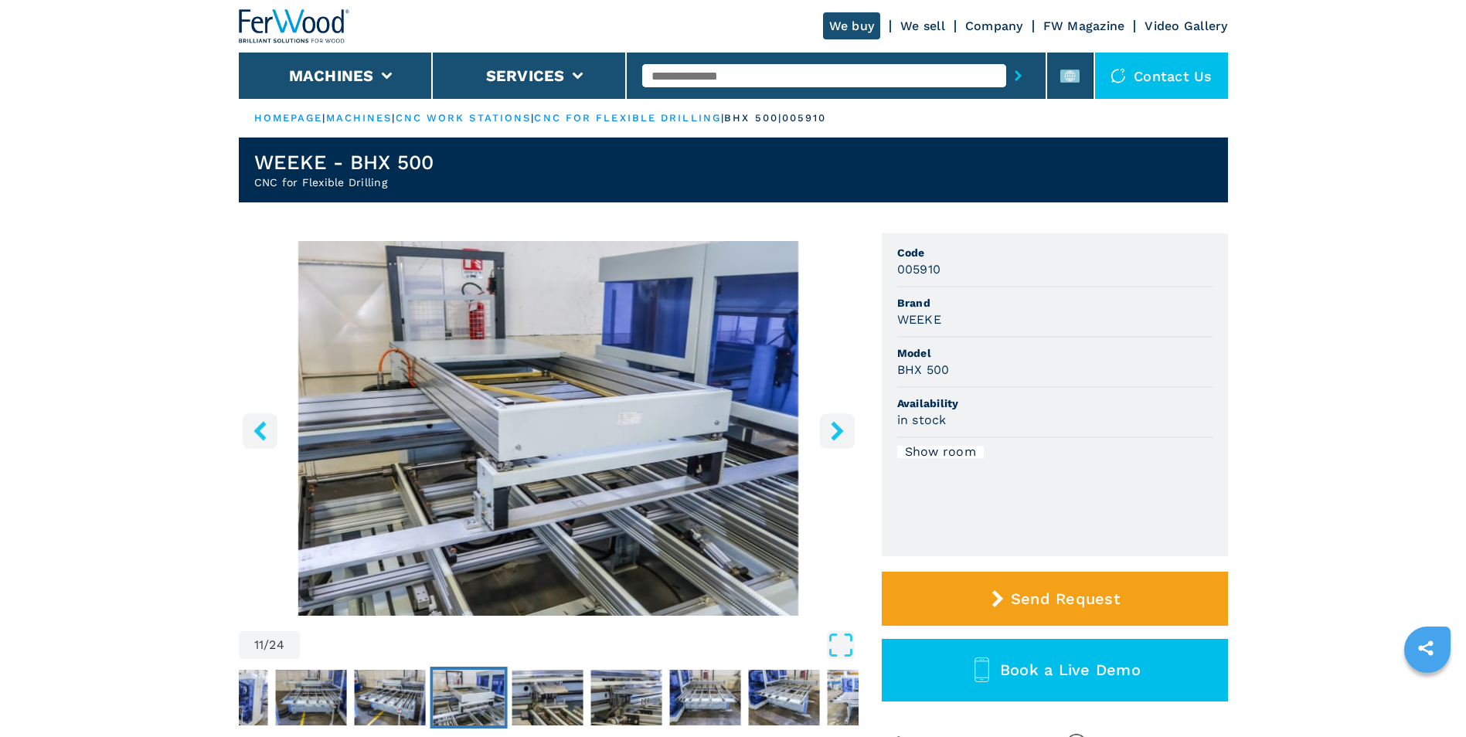
click at [831, 434] on icon "right-button" at bounding box center [837, 430] width 19 height 19
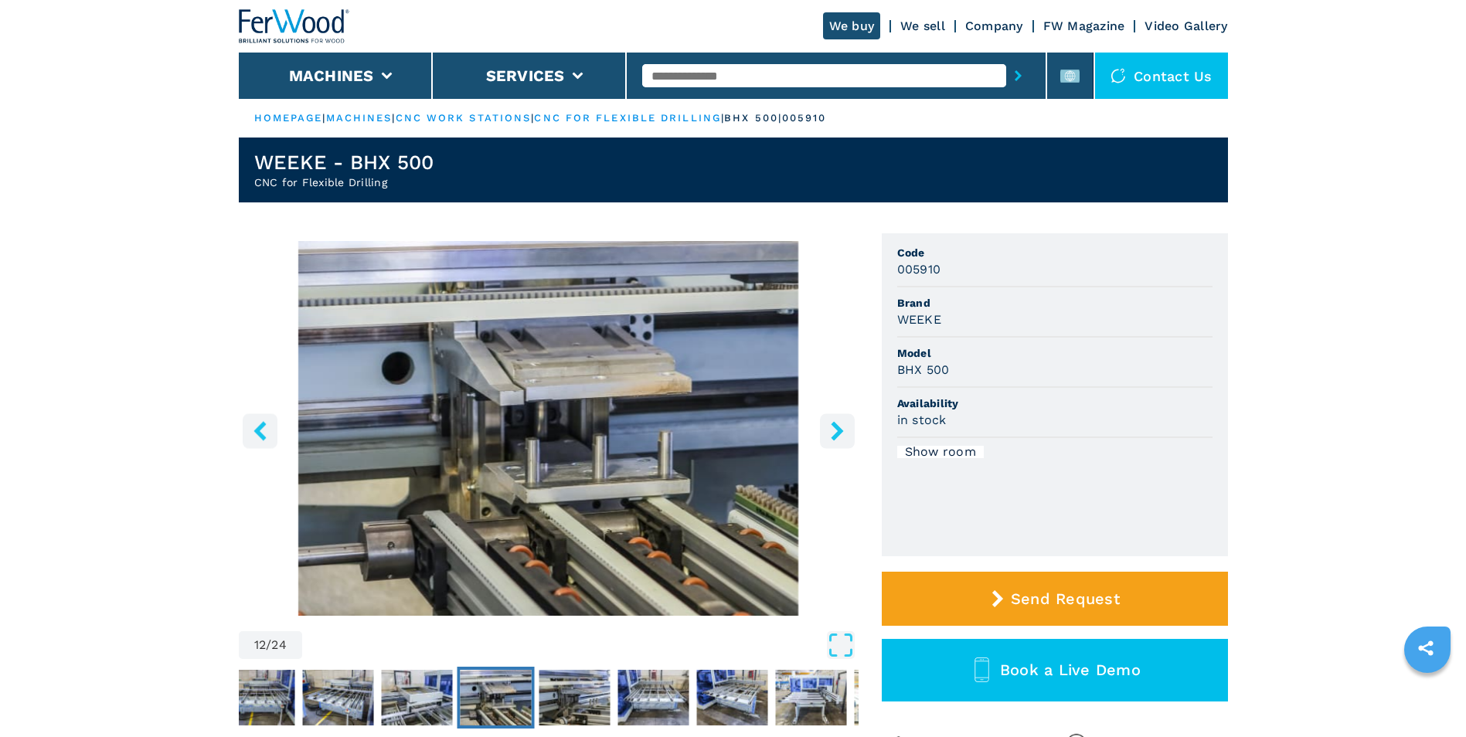
click at [831, 434] on icon "right-button" at bounding box center [837, 430] width 19 height 19
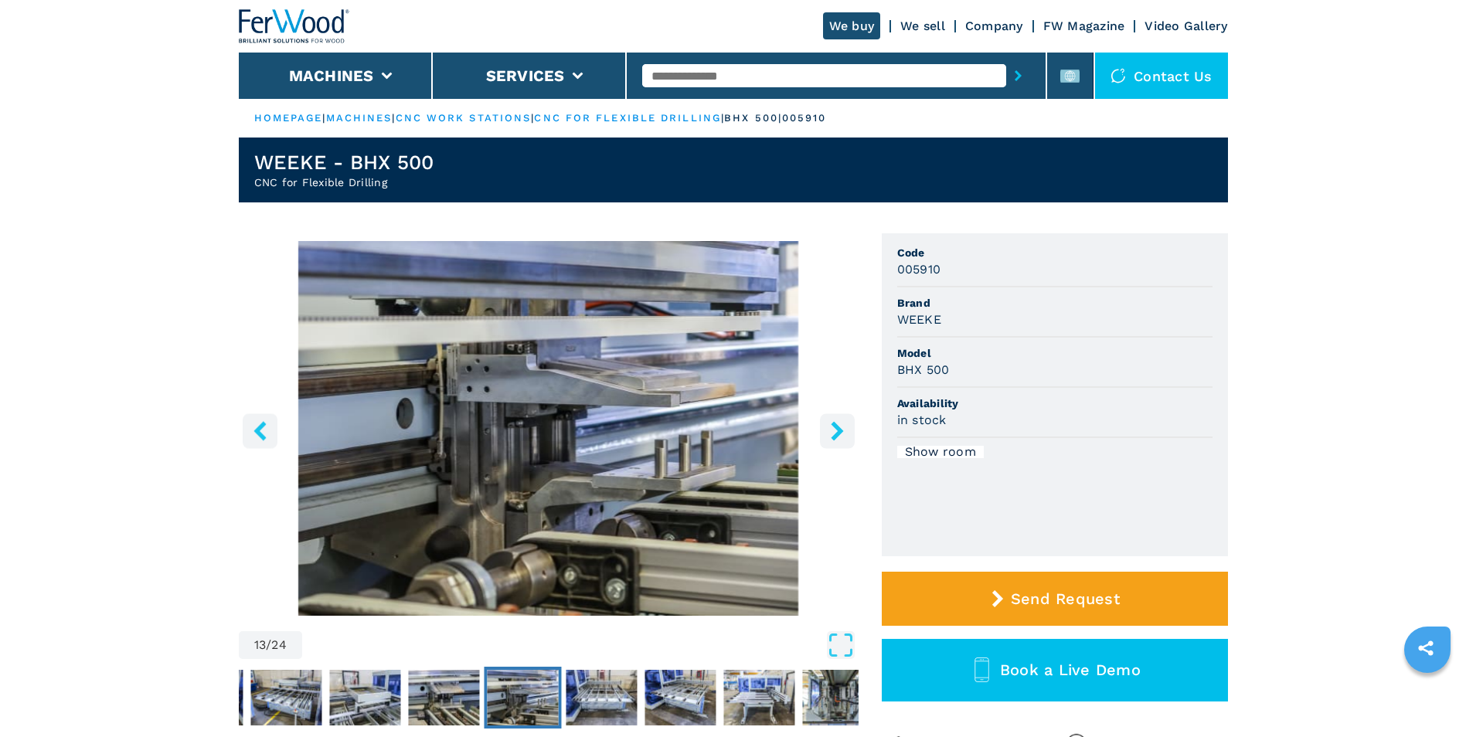
click at [831, 434] on icon "right-button" at bounding box center [837, 430] width 19 height 19
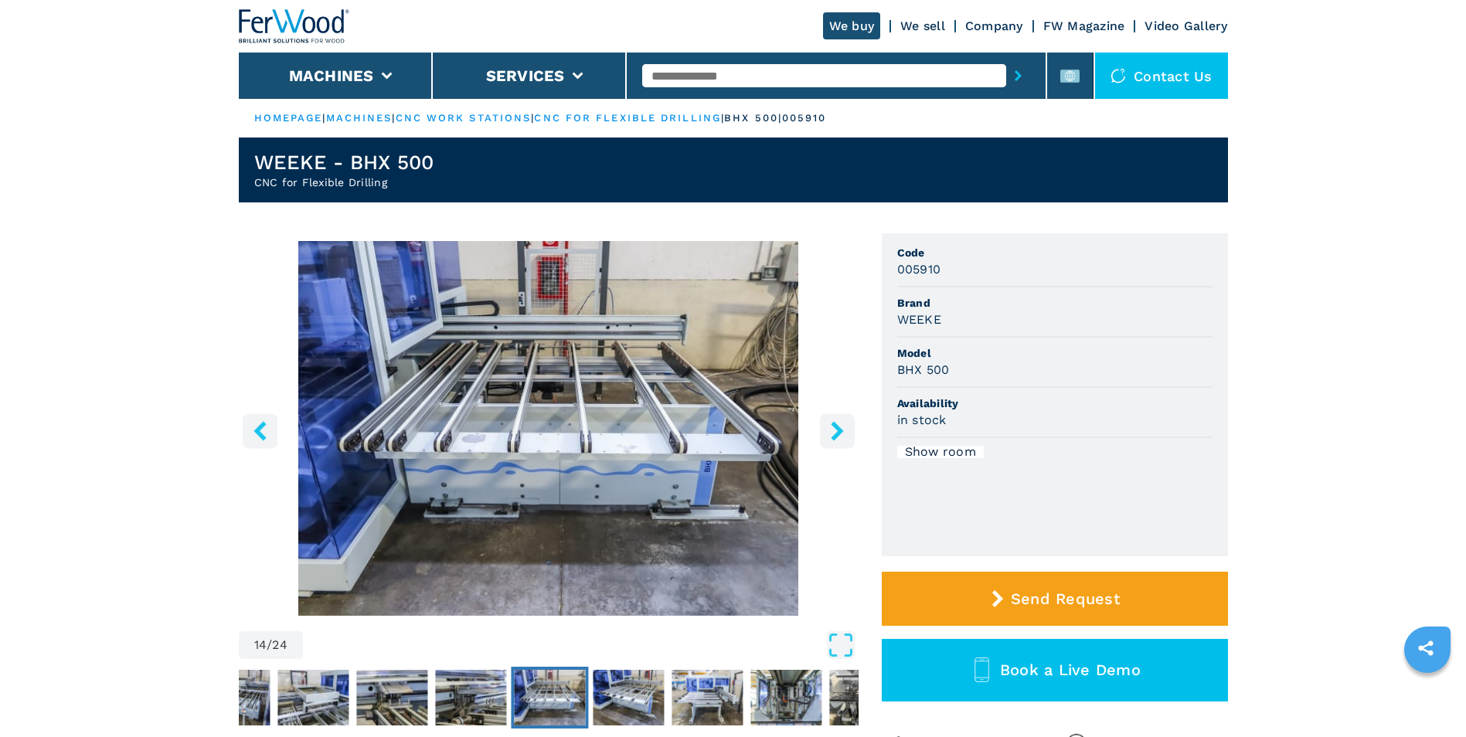
click at [831, 434] on icon "right-button" at bounding box center [837, 430] width 19 height 19
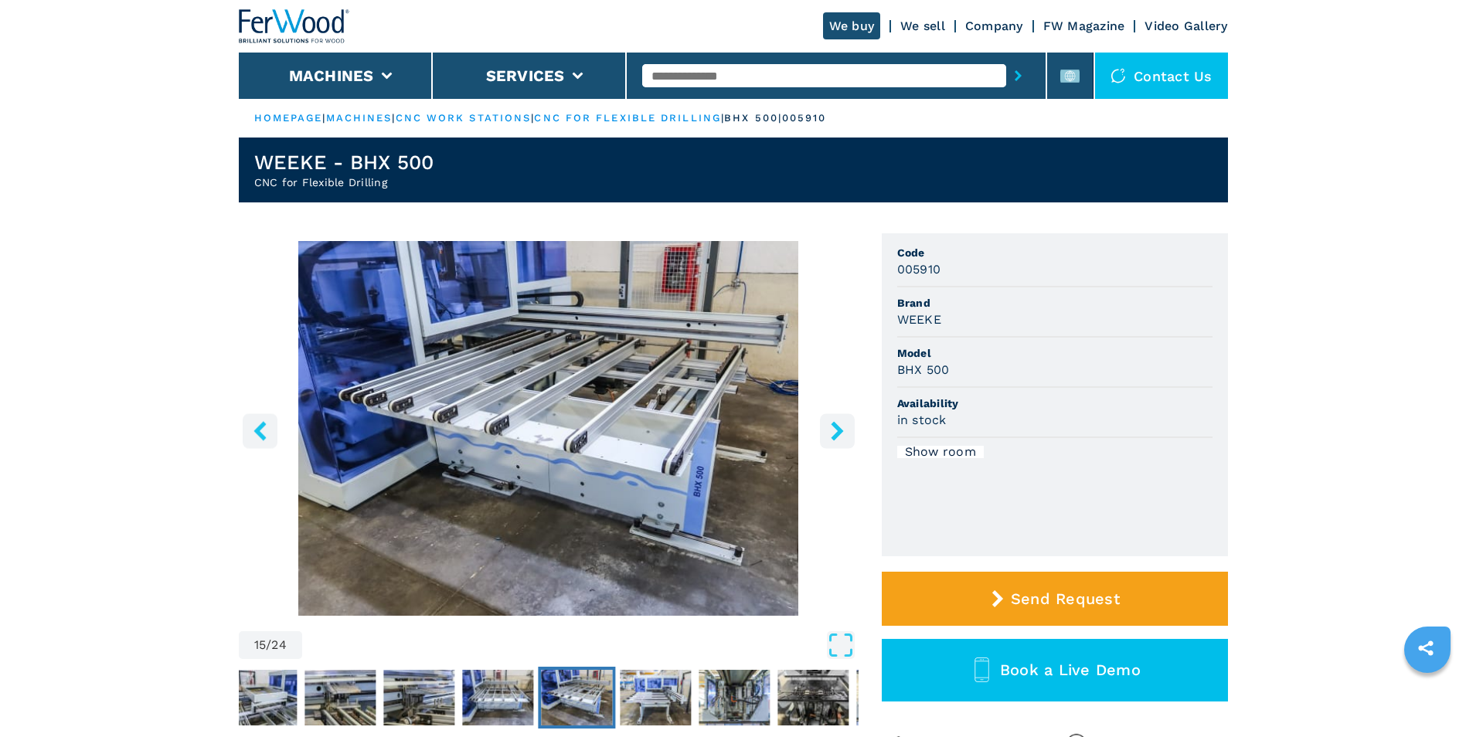
click at [831, 434] on icon "right-button" at bounding box center [837, 430] width 19 height 19
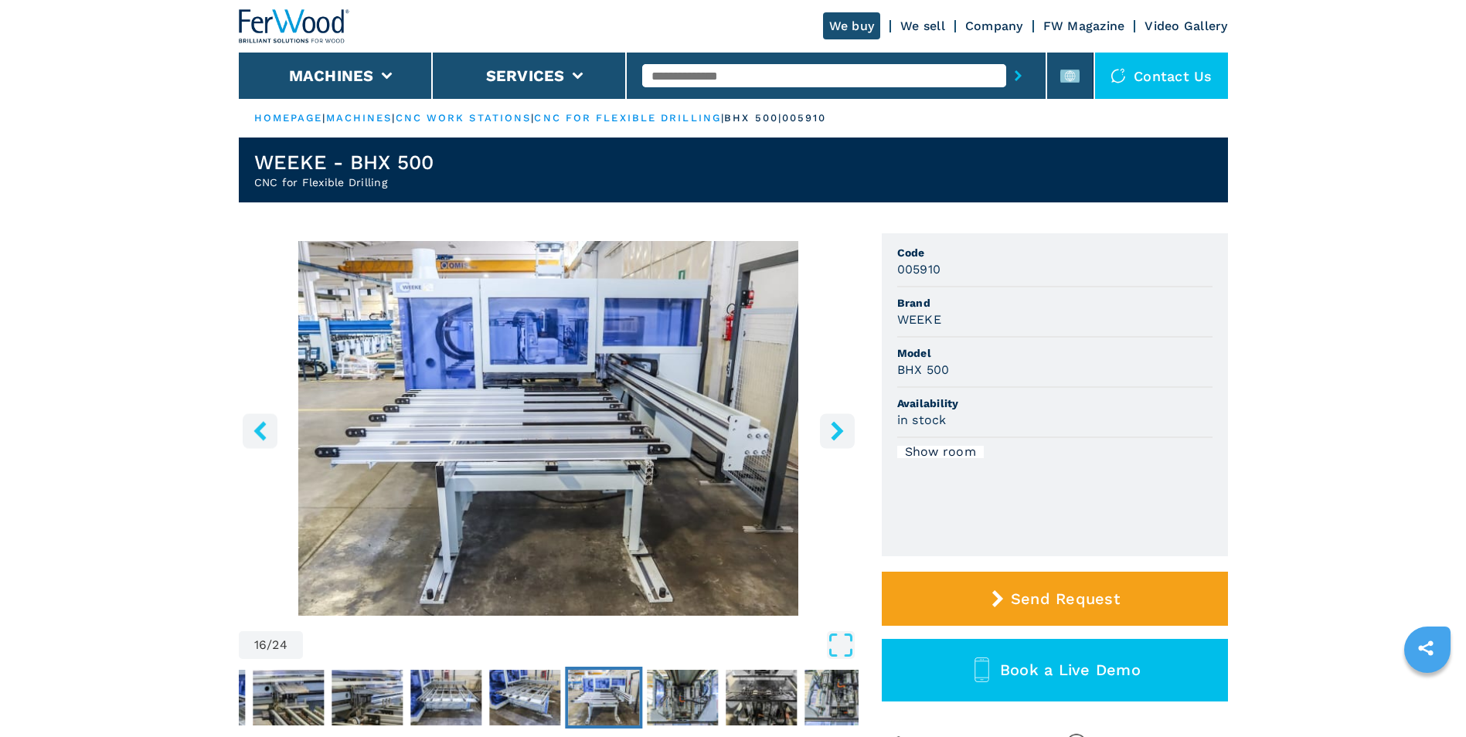
click at [831, 434] on icon "right-button" at bounding box center [837, 430] width 19 height 19
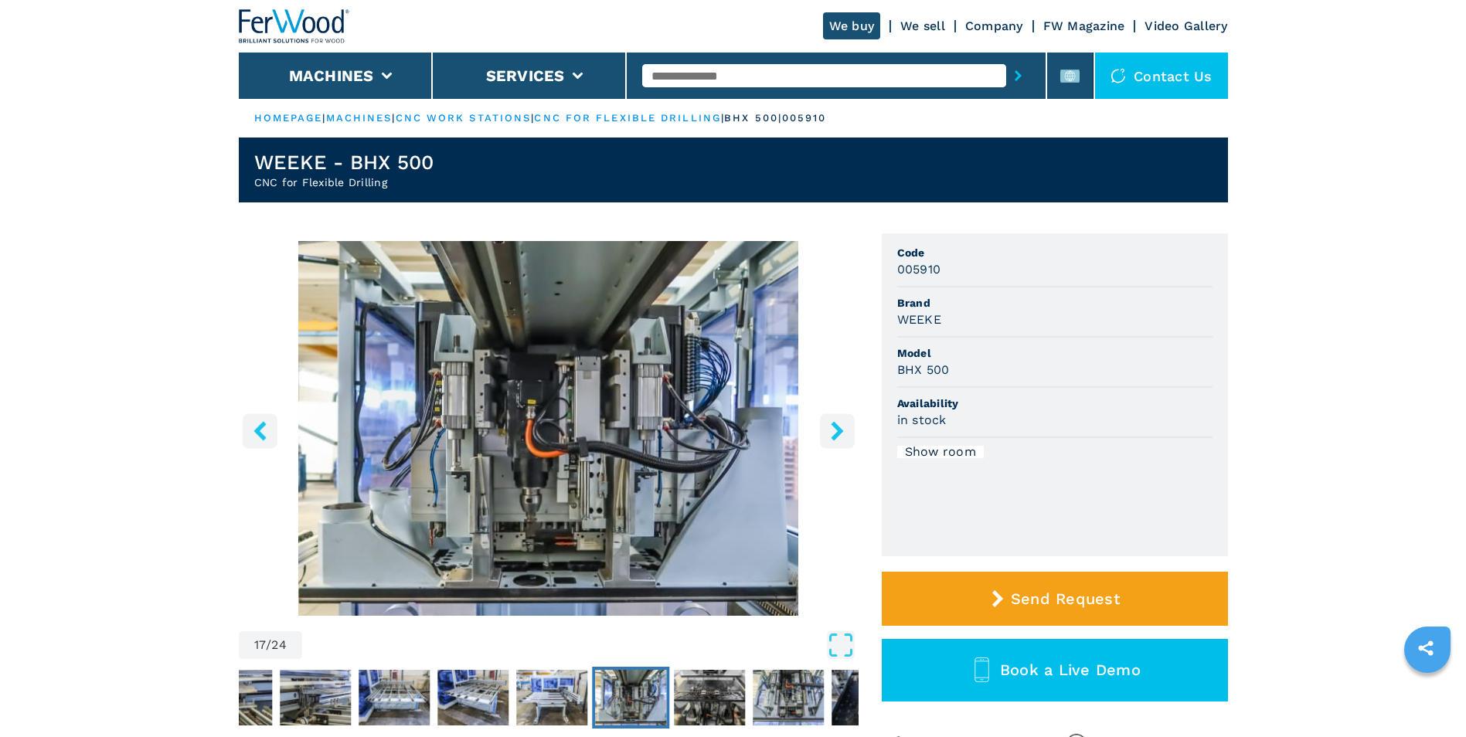
click at [831, 434] on icon "right-button" at bounding box center [837, 430] width 19 height 19
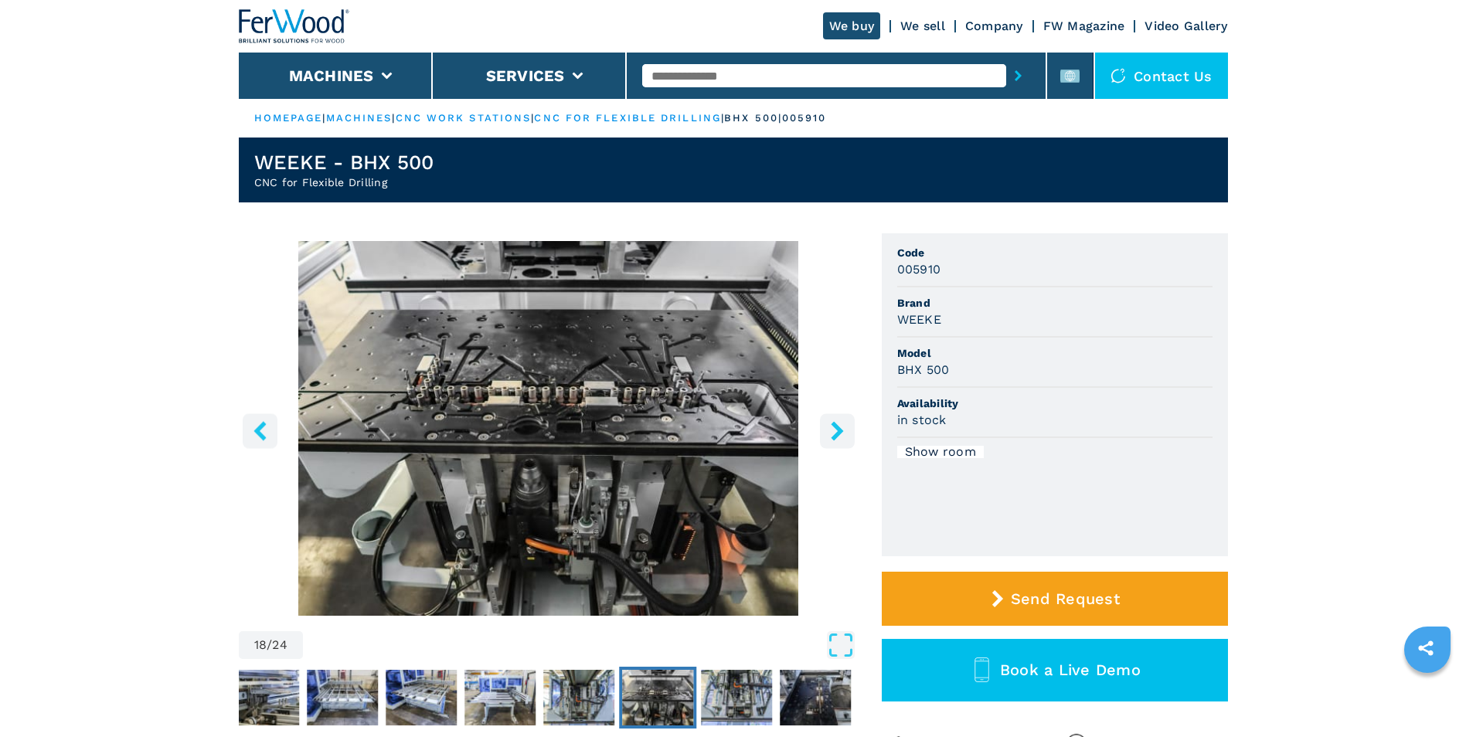
click at [831, 434] on icon "right-button" at bounding box center [837, 430] width 19 height 19
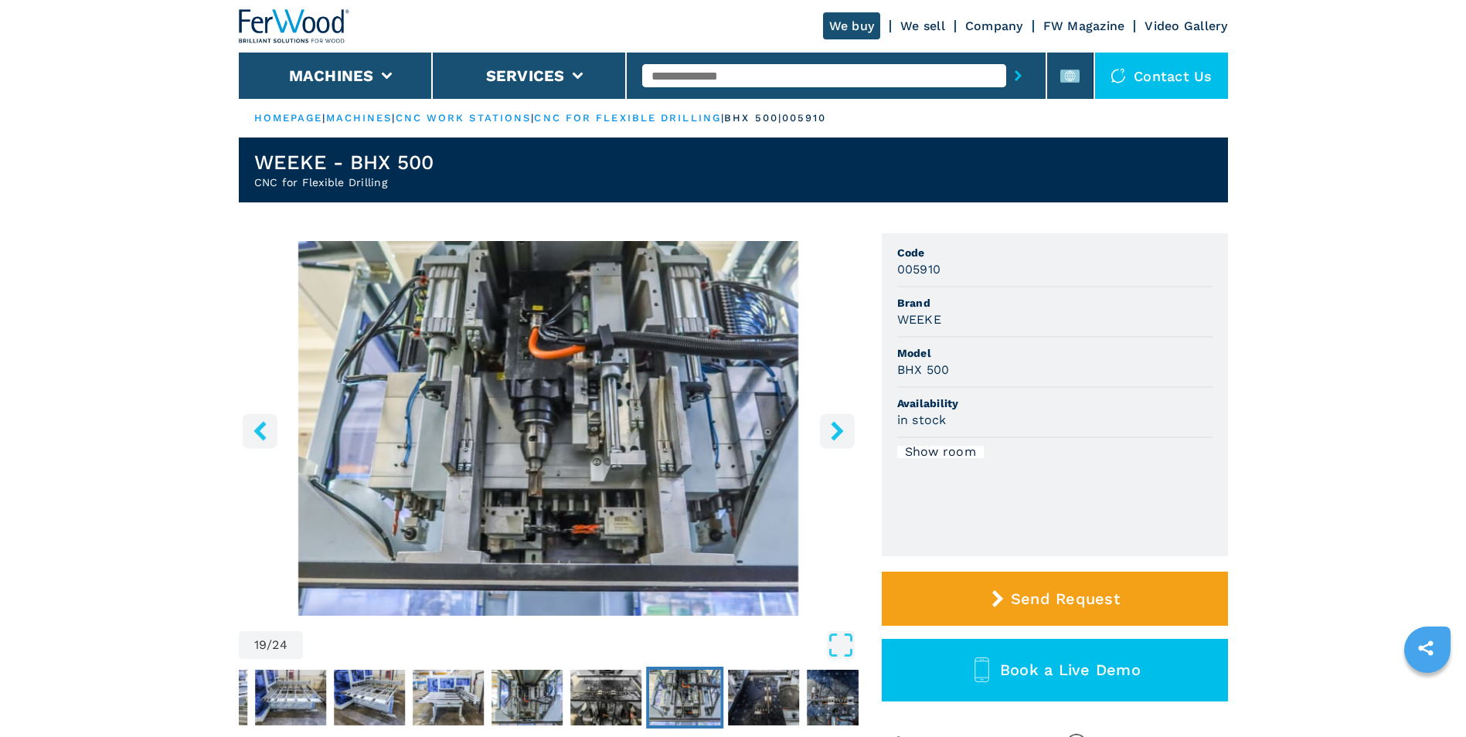
click at [831, 434] on icon "right-button" at bounding box center [837, 430] width 19 height 19
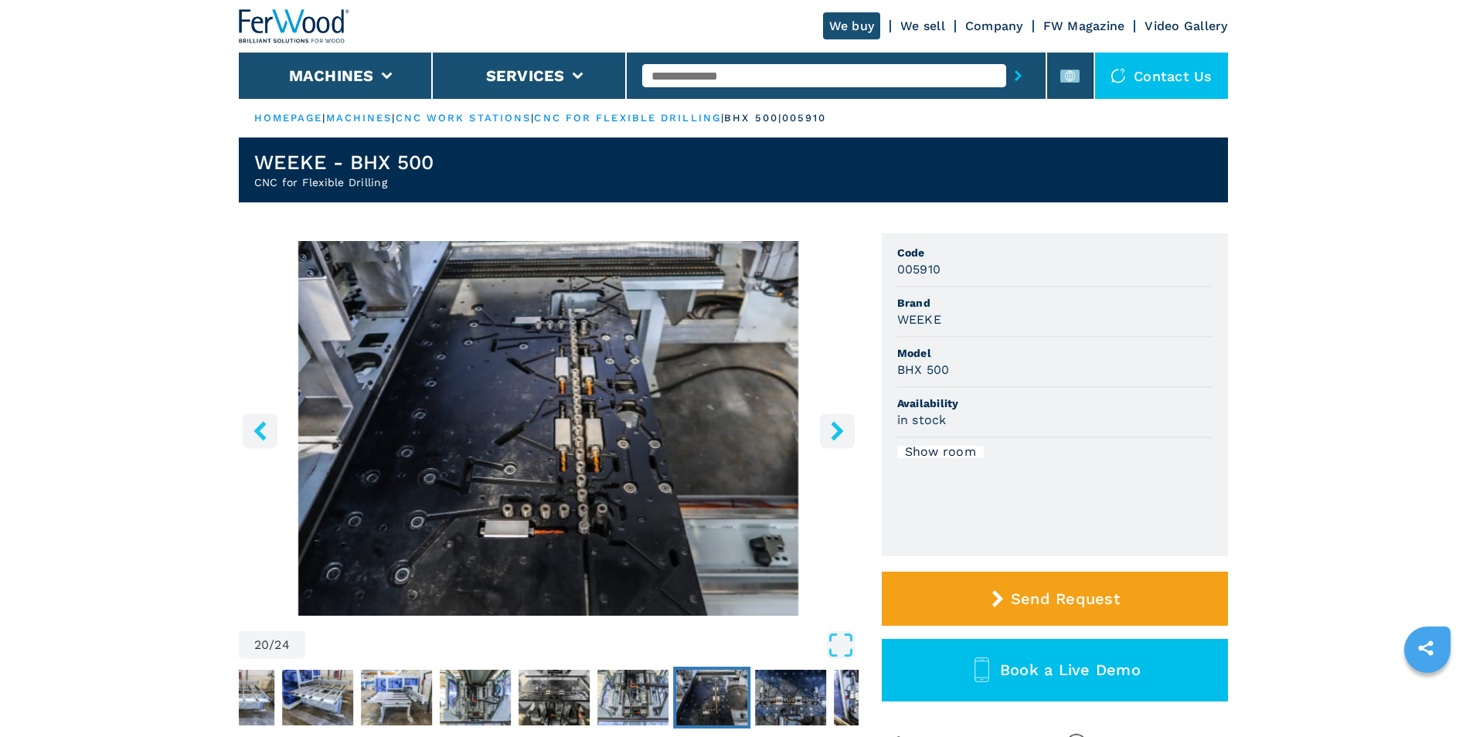
click at [831, 434] on icon "right-button" at bounding box center [837, 430] width 19 height 19
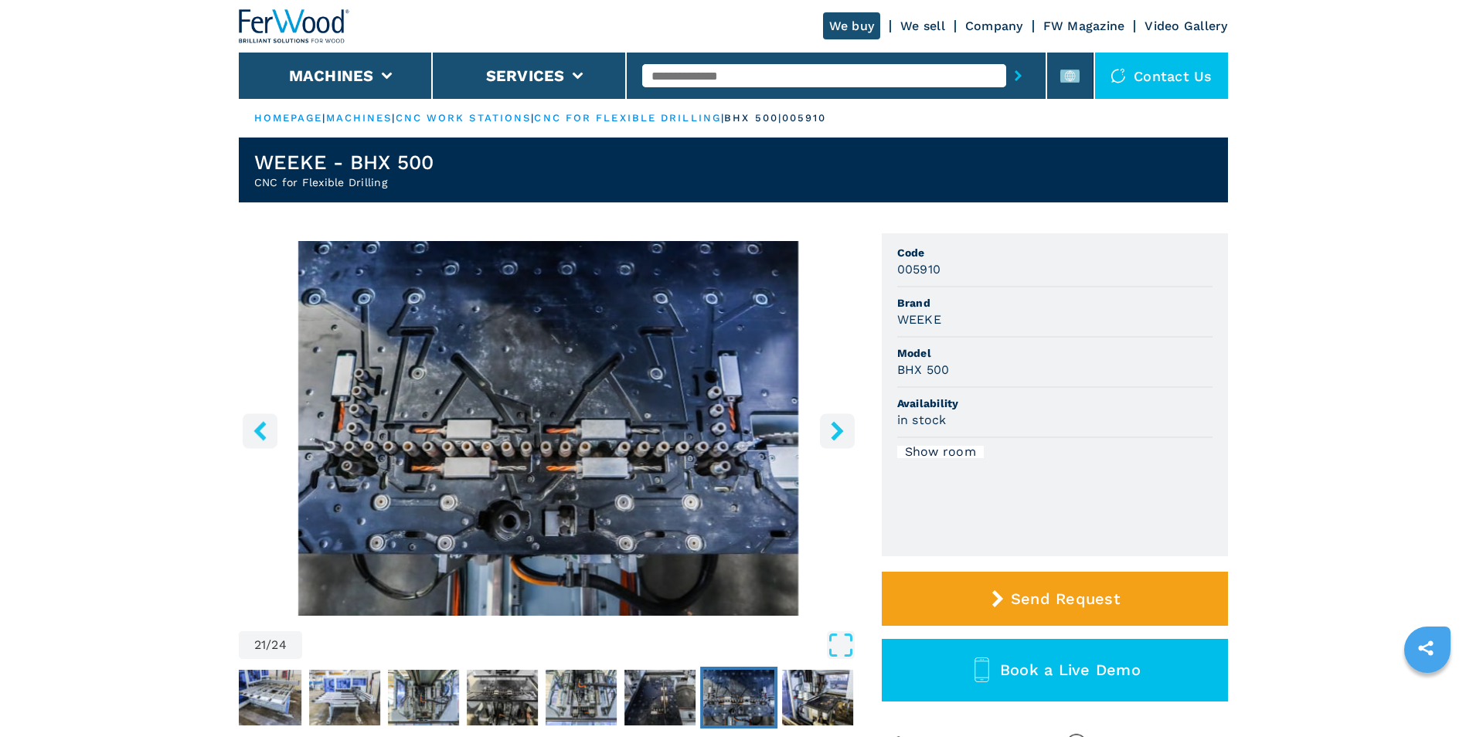
click at [831, 434] on icon "right-button" at bounding box center [837, 430] width 19 height 19
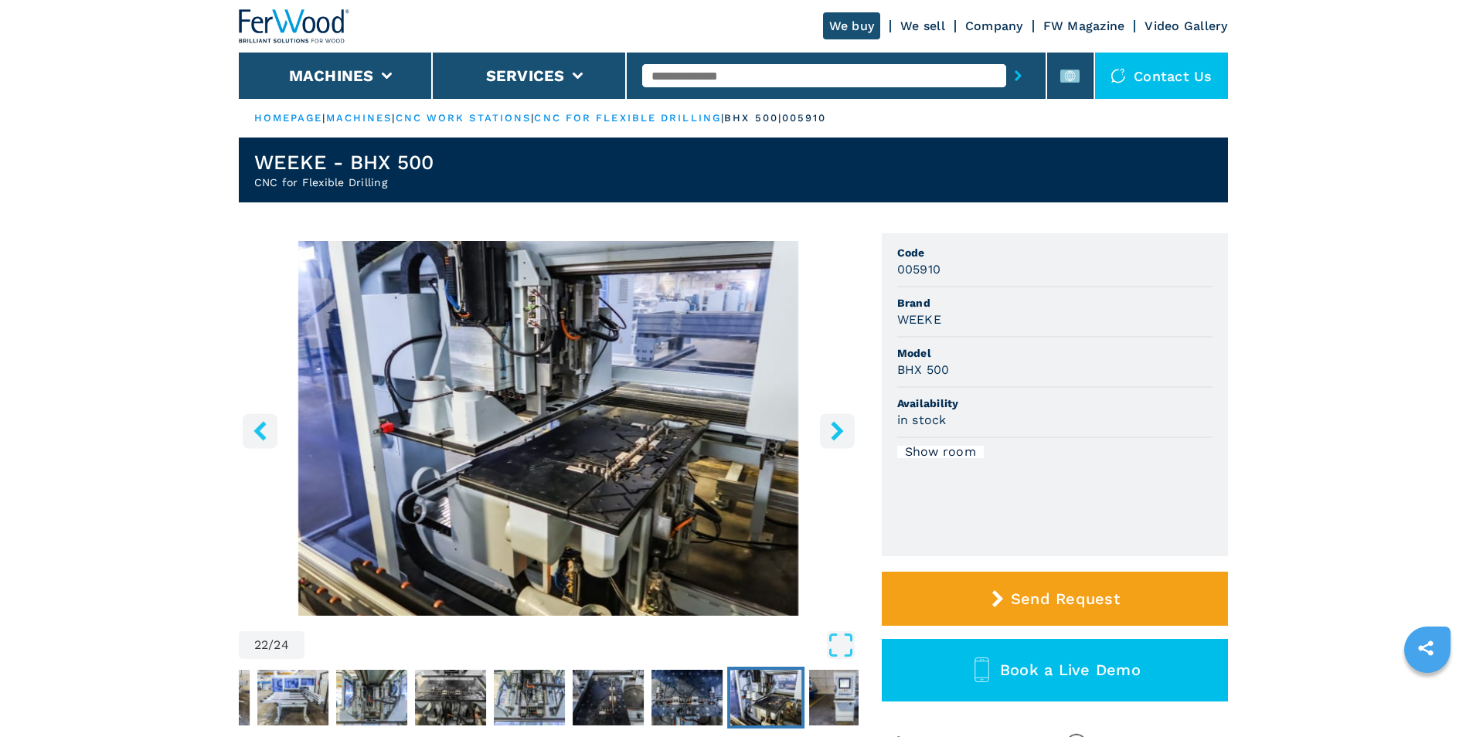
click at [831, 434] on icon "right-button" at bounding box center [837, 430] width 19 height 19
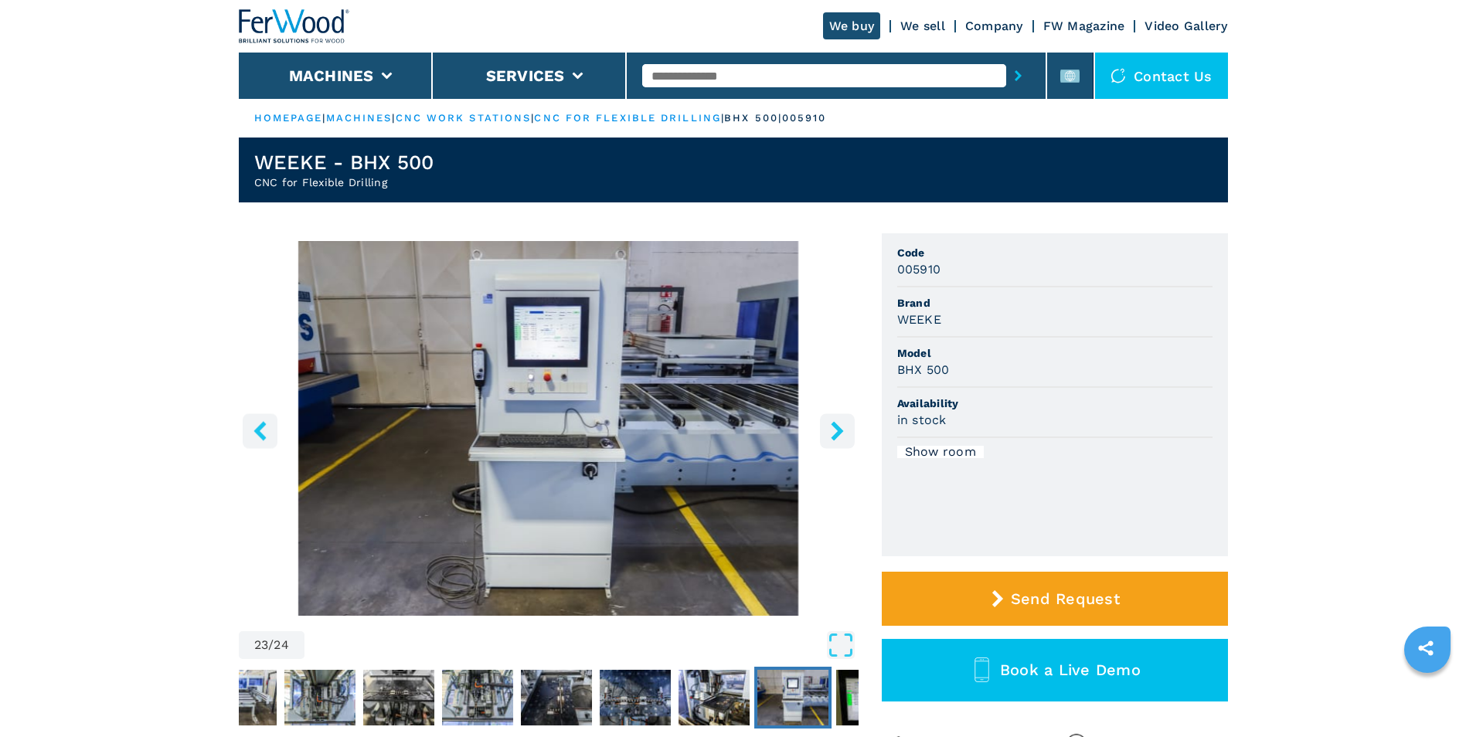
click at [831, 434] on icon "right-button" at bounding box center [837, 430] width 19 height 19
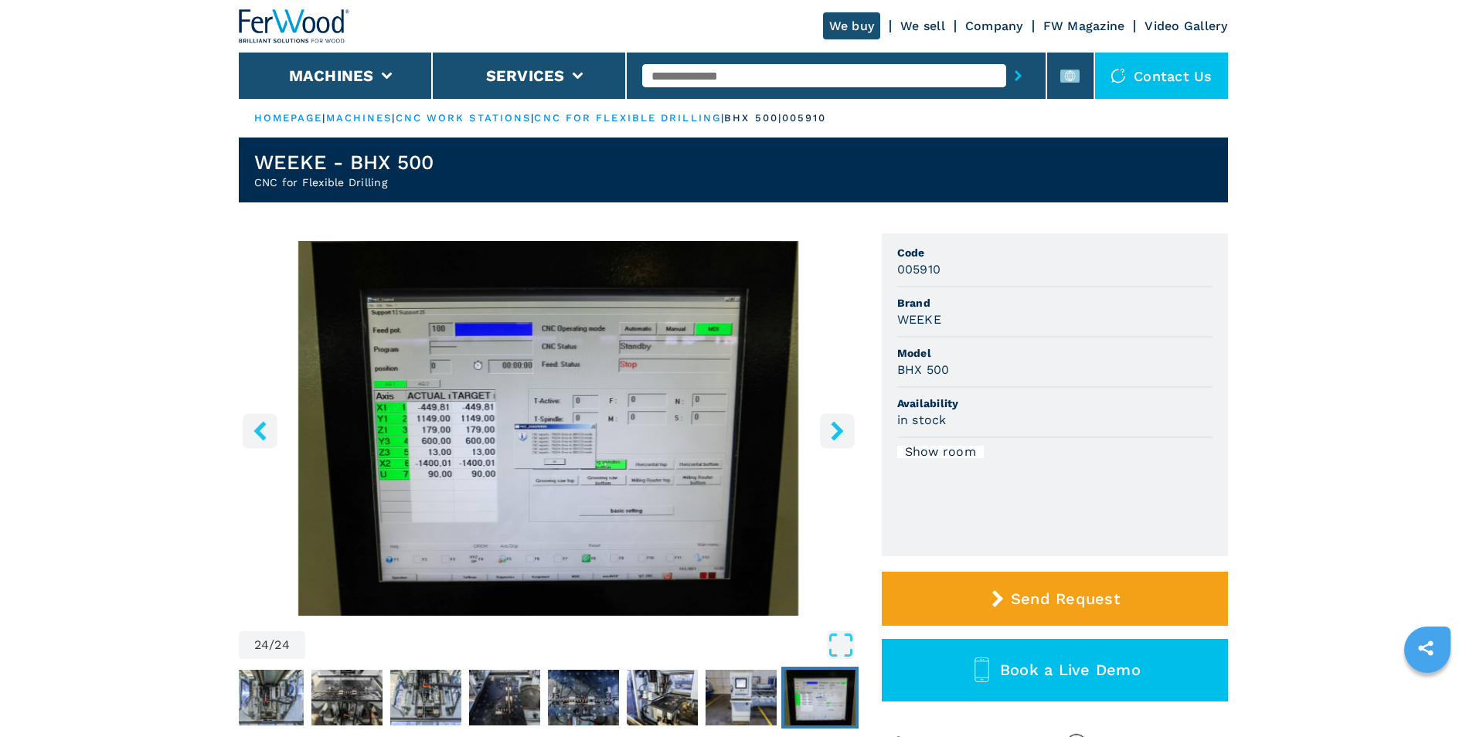
click at [831, 434] on icon "right-button" at bounding box center [837, 430] width 19 height 19
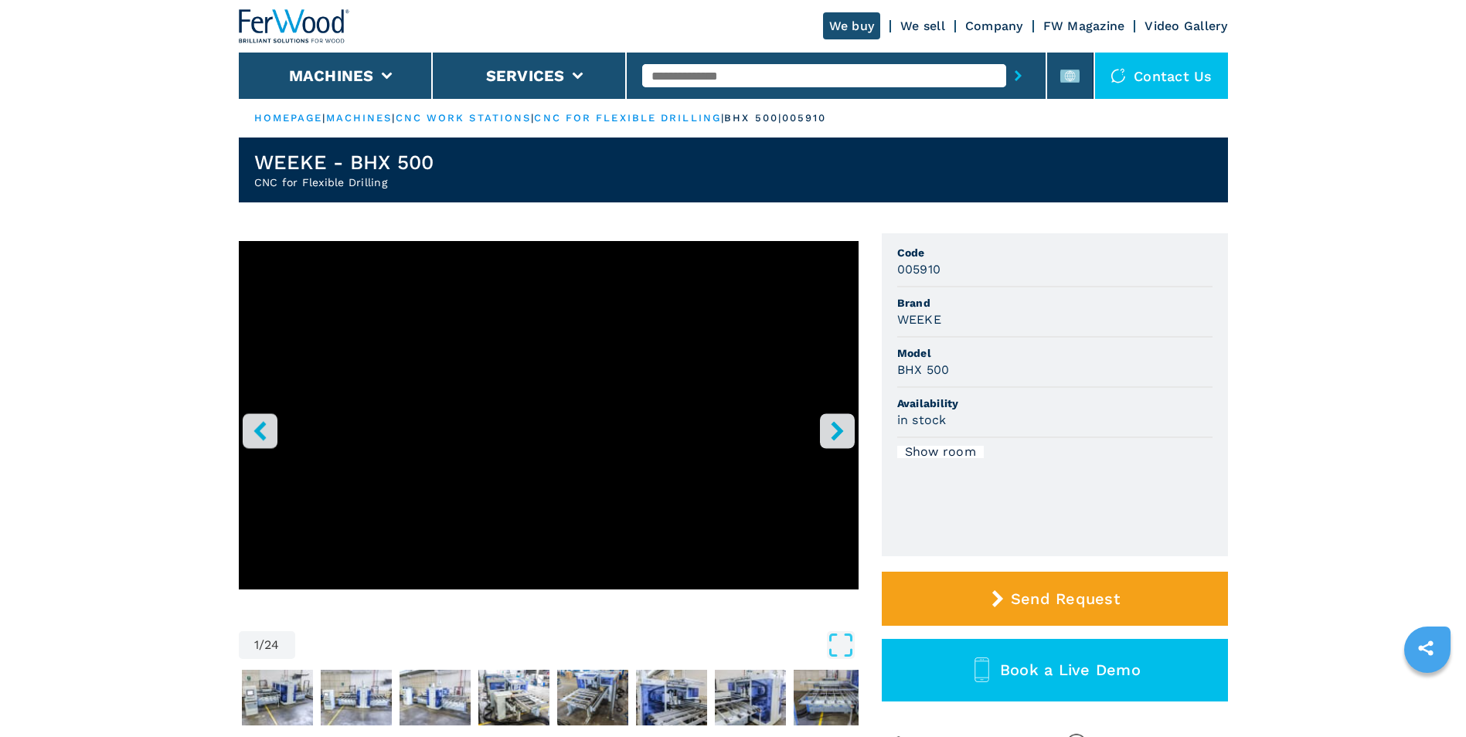
click at [309, 32] on img at bounding box center [294, 26] width 111 height 34
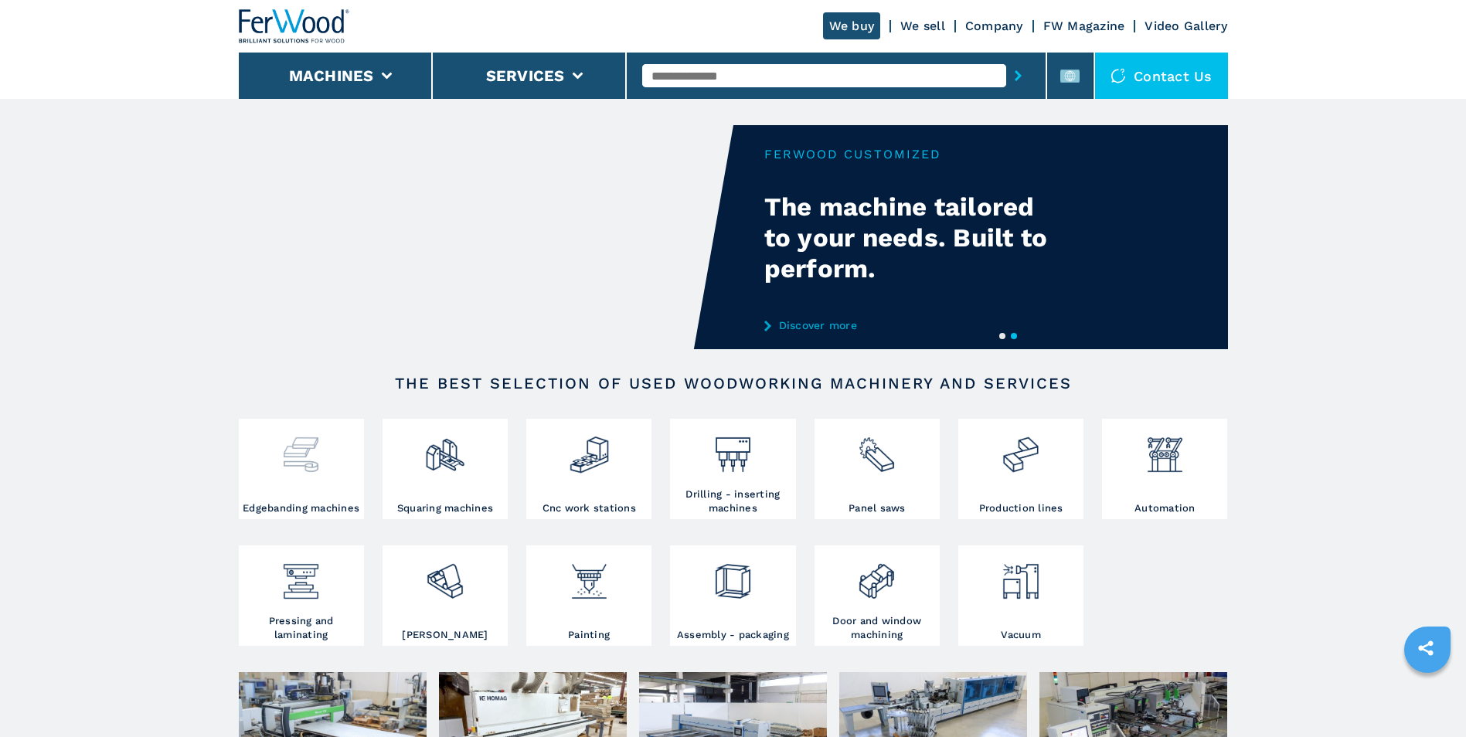
click at [267, 471] on div at bounding box center [301, 449] width 117 height 53
click at [312, 452] on img at bounding box center [301, 449] width 41 height 53
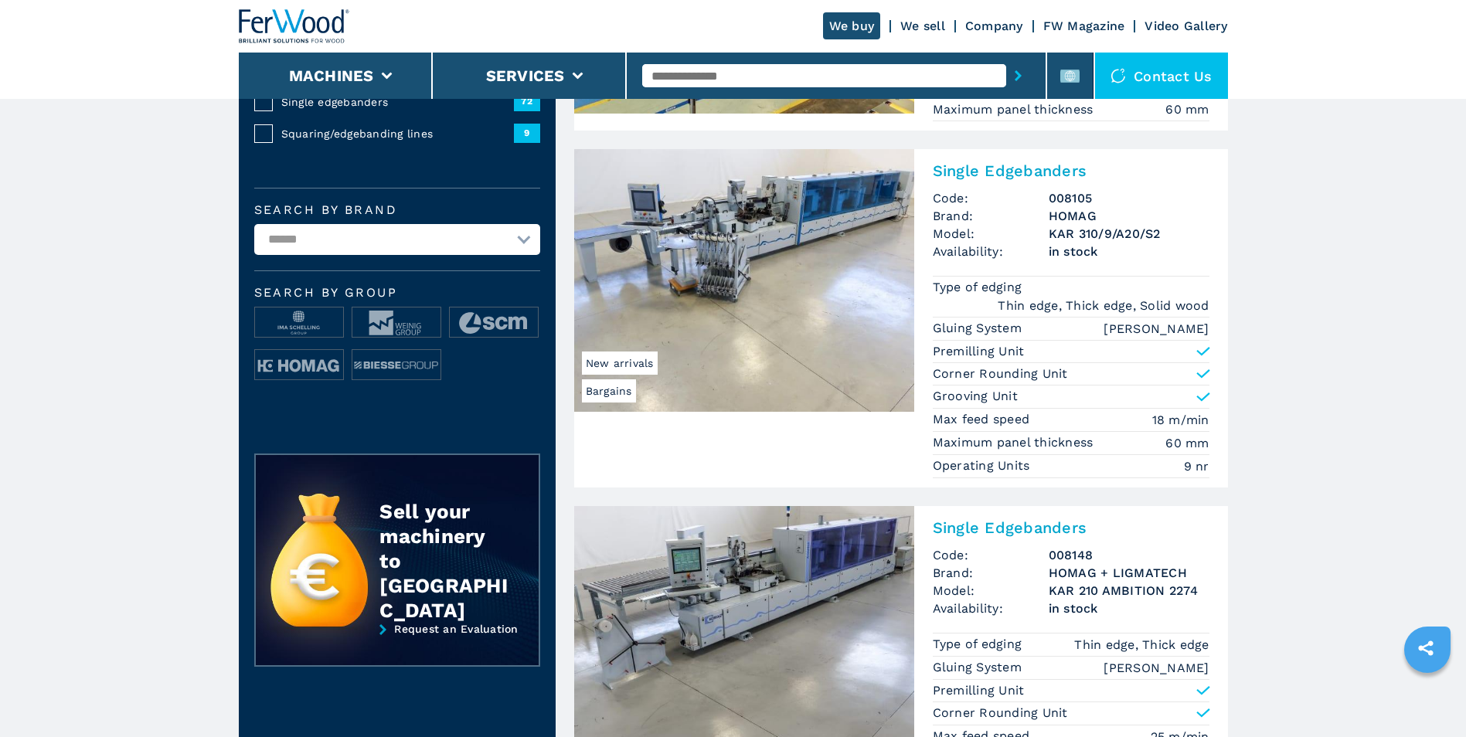
scroll to position [232, 0]
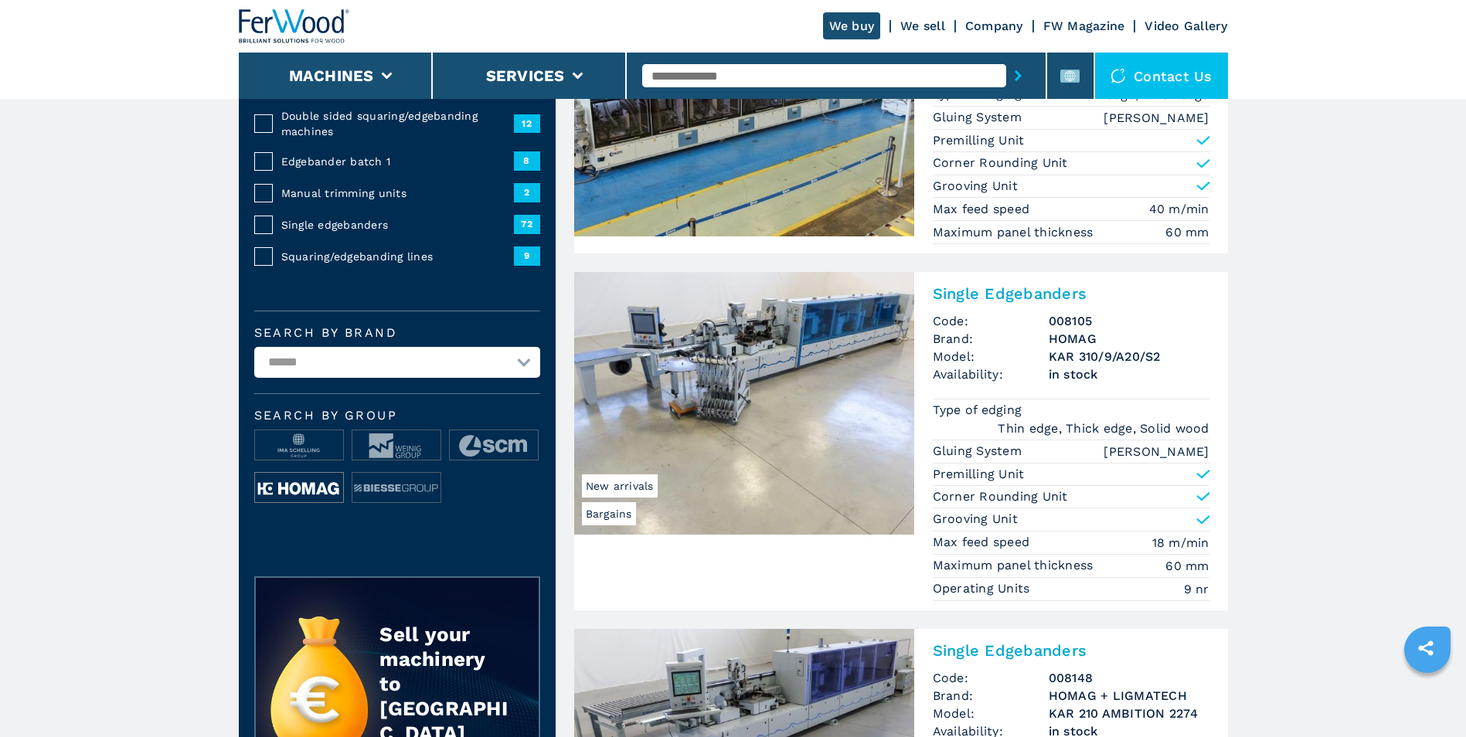
click at [330, 474] on img at bounding box center [299, 488] width 88 height 31
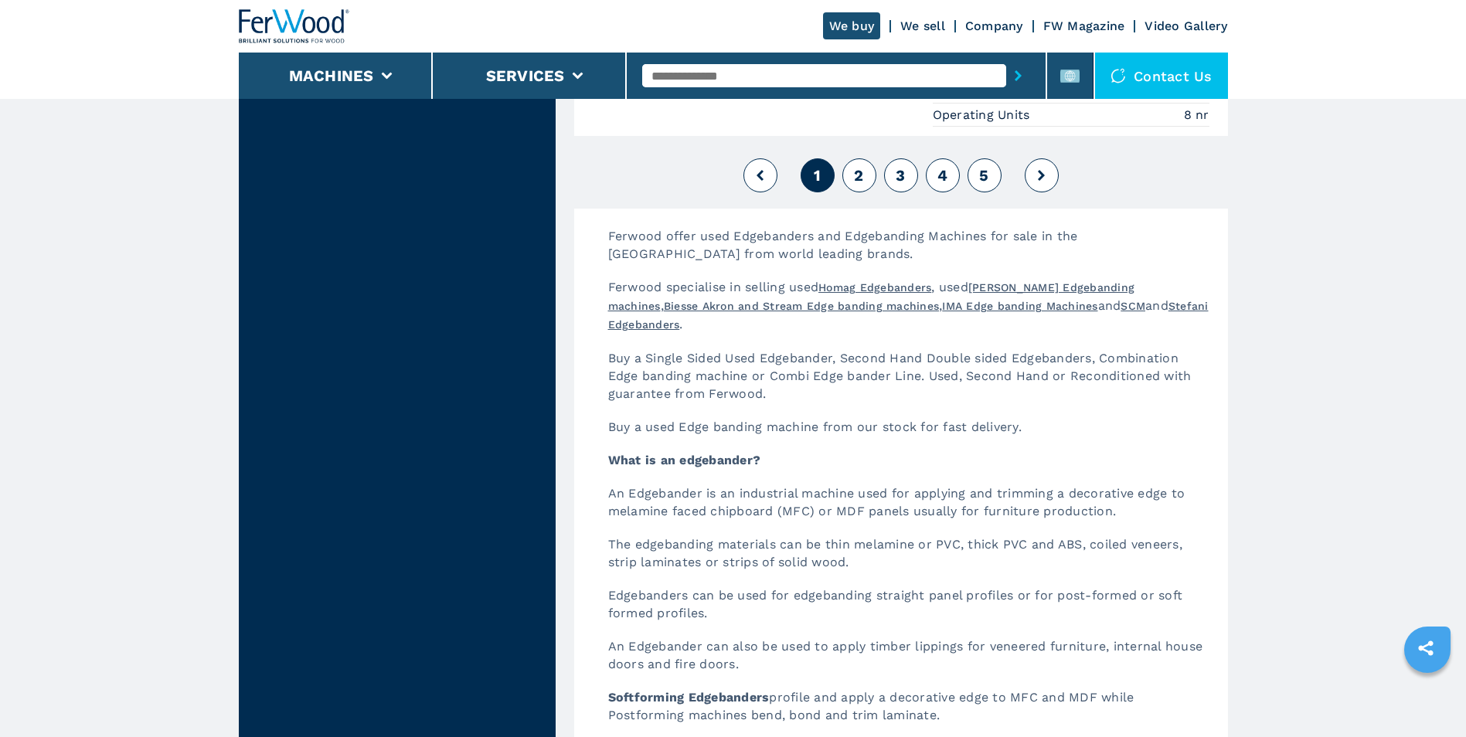
scroll to position [4018, 0]
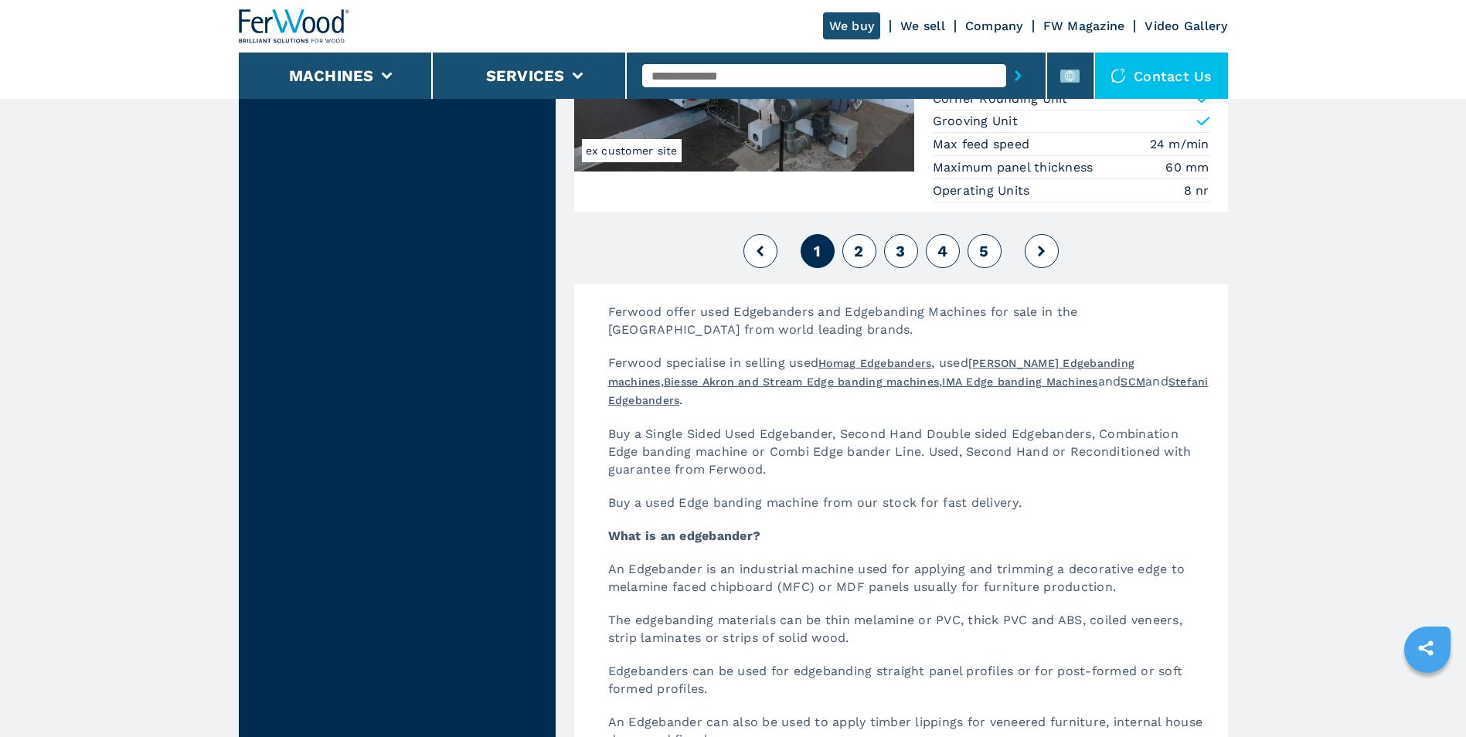
click at [862, 255] on span "2" at bounding box center [858, 251] width 9 height 19
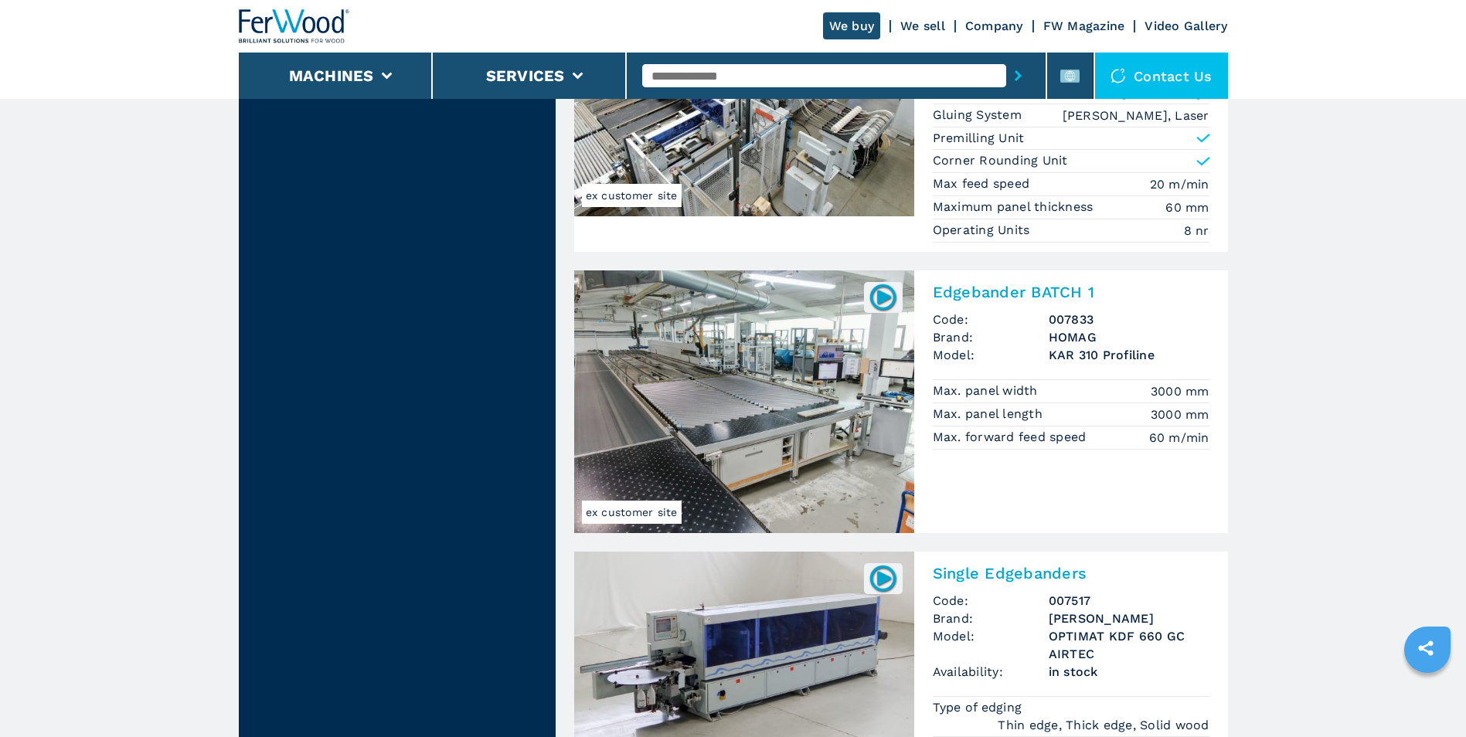
scroll to position [3555, 0]
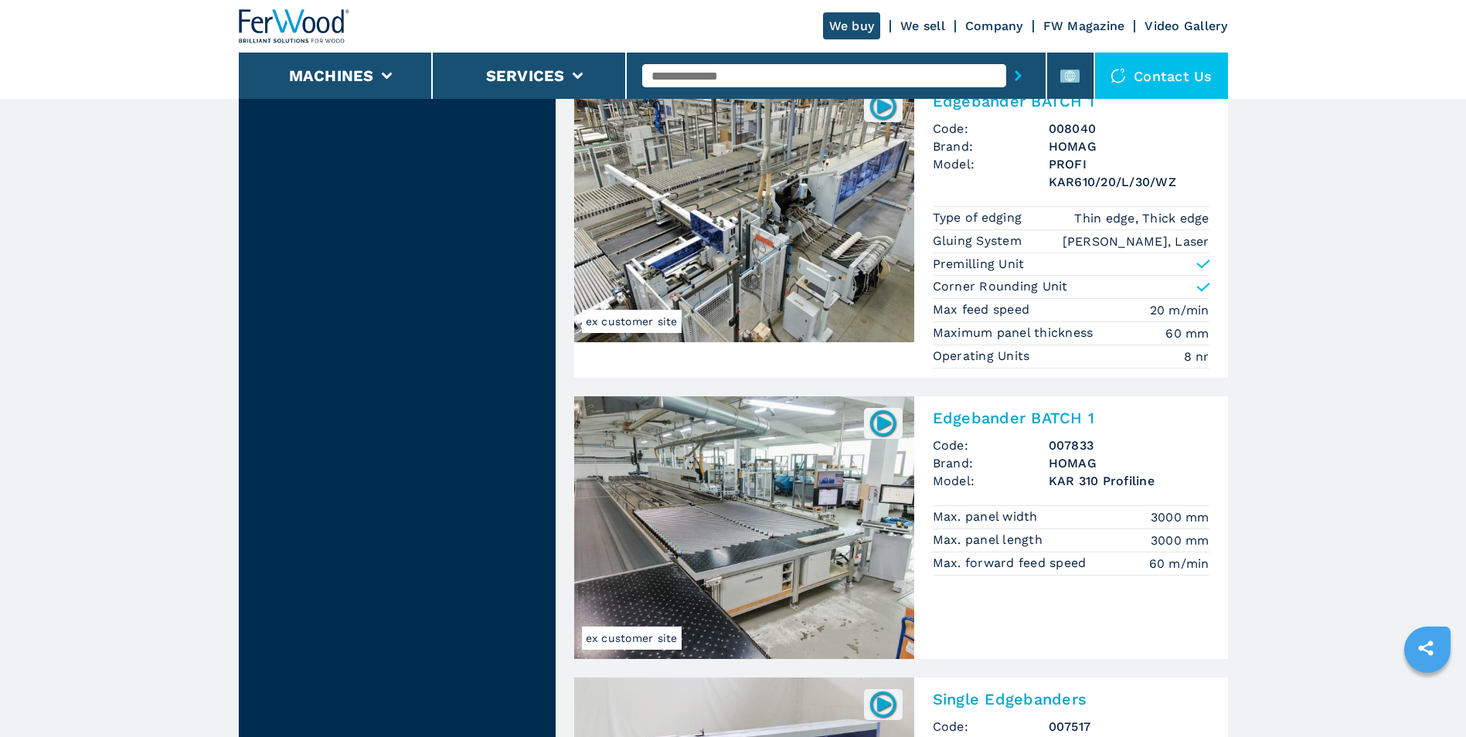
scroll to position [3091, 0]
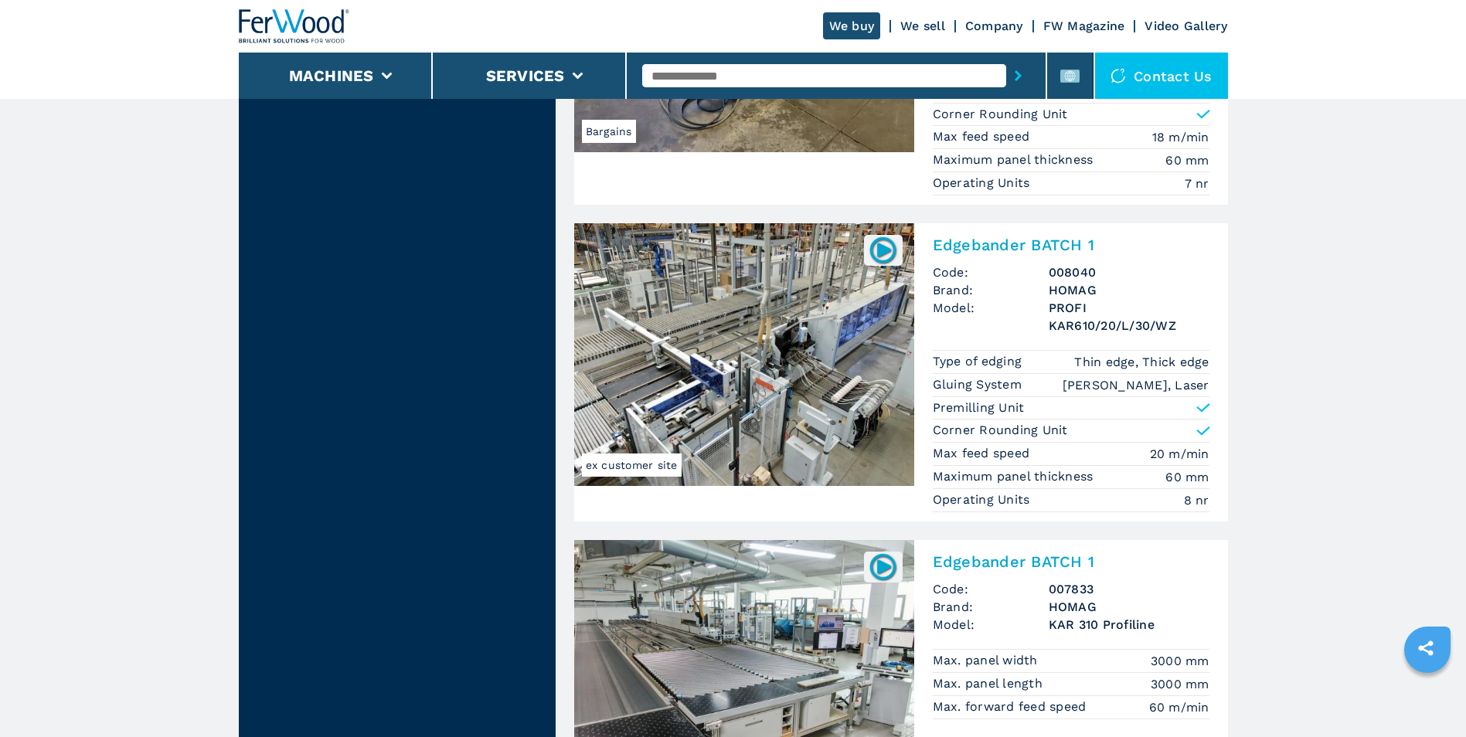
click at [879, 414] on img at bounding box center [744, 354] width 340 height 263
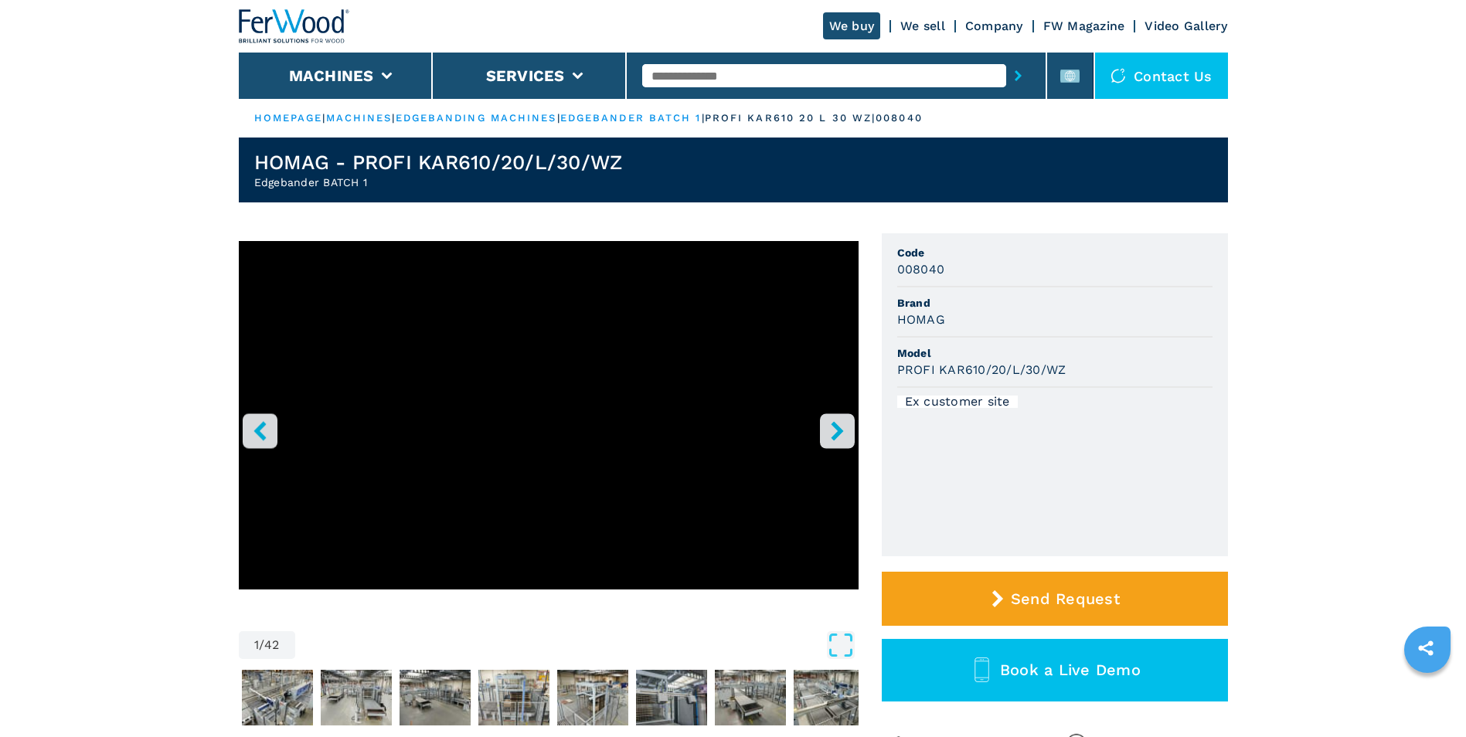
click at [1007, 413] on li "Ex customer site" at bounding box center [1054, 402] width 315 height 28
click at [1127, 345] on ul "Code 008040 Brand HOMAG Model PROFI KAR610/20/L/30/WZ Ex customer site" at bounding box center [1055, 394] width 346 height 323
drag, startPoint x: 1127, startPoint y: 345, endPoint x: 1056, endPoint y: 371, distance: 75.5
click at [1097, 376] on div "PROFI KAR610/20/L/30/WZ" at bounding box center [1054, 370] width 315 height 18
drag, startPoint x: 947, startPoint y: 270, endPoint x: 881, endPoint y: 270, distance: 66.5
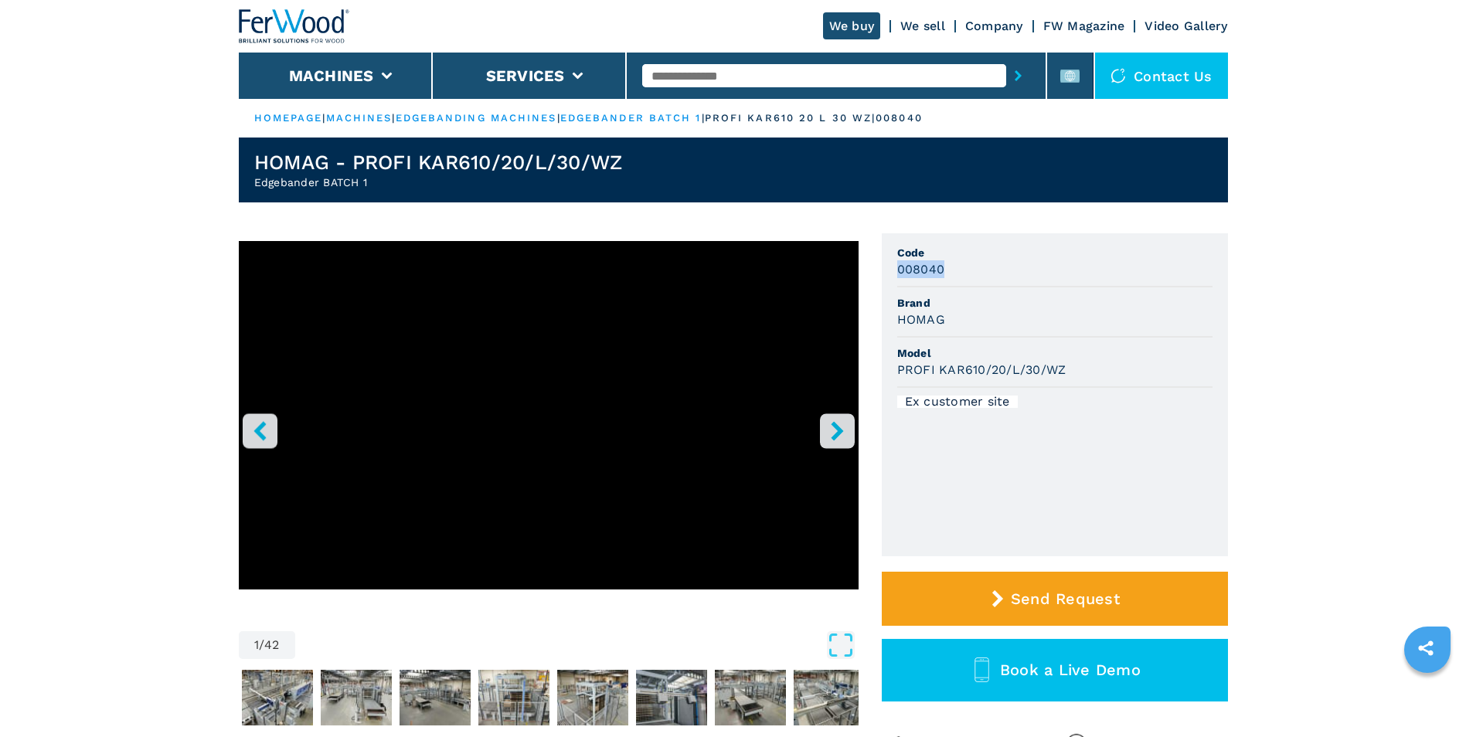
click at [882, 270] on ul "Code 008040 Brand HOMAG Model PROFI KAR610/20/L/30/WZ Ex customer site" at bounding box center [1055, 394] width 346 height 323
copy h3 "008040"
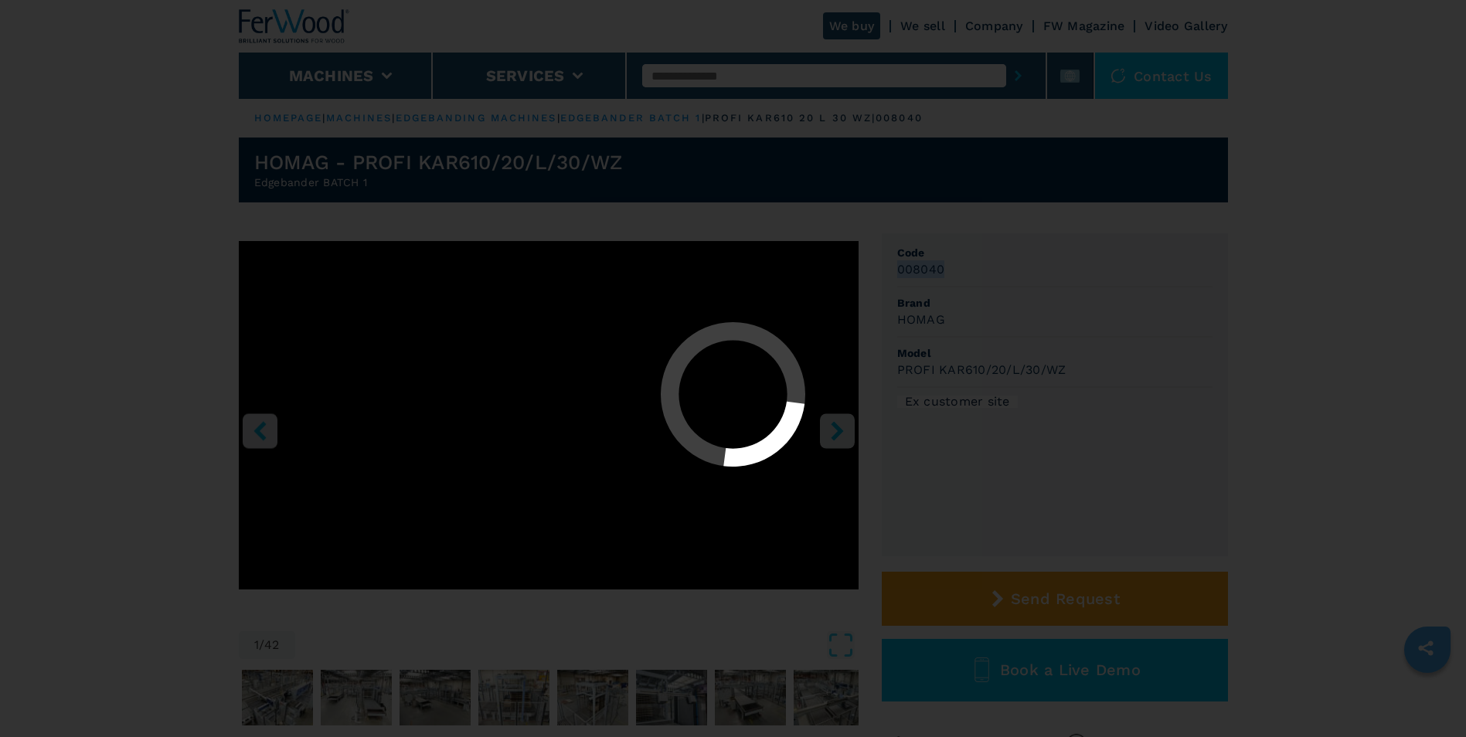
select select "**********"
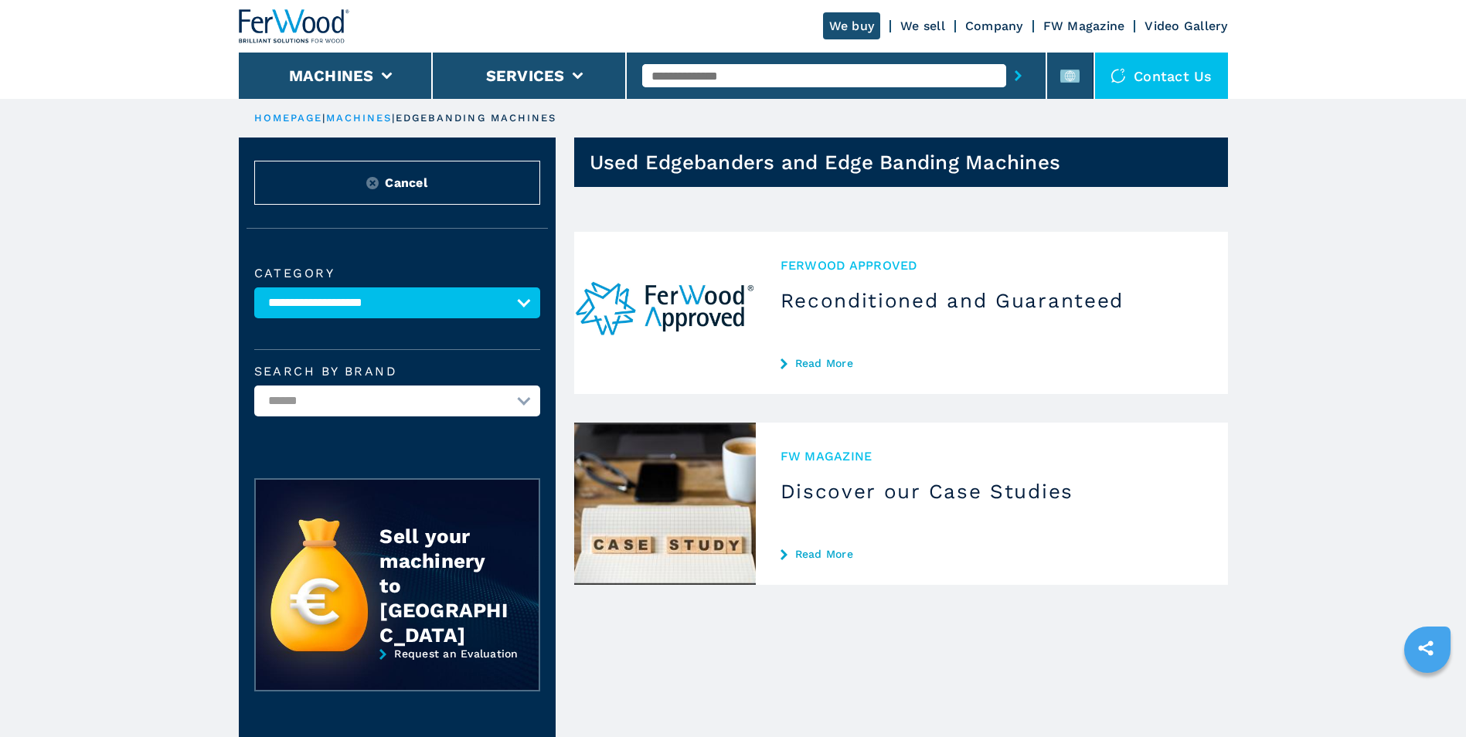
click at [311, 32] on img at bounding box center [294, 26] width 111 height 34
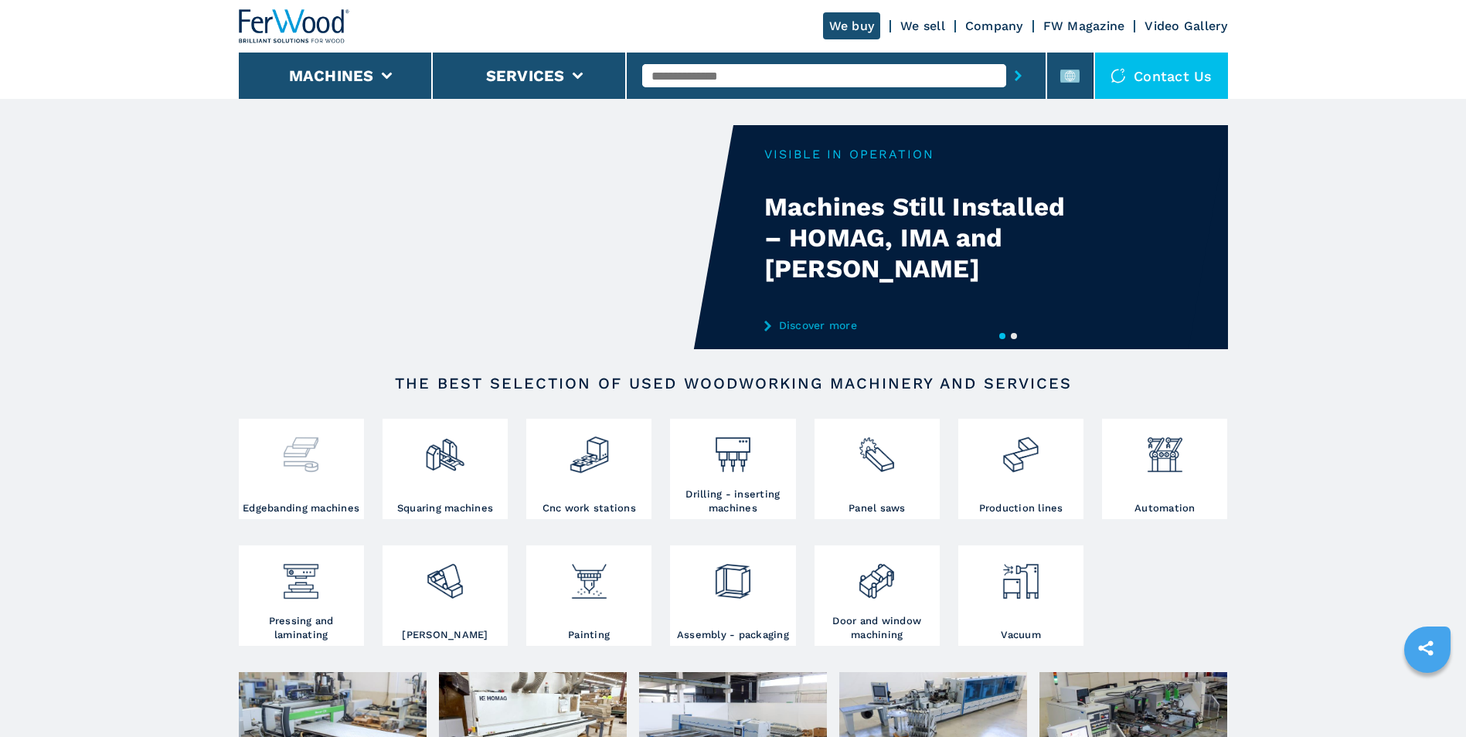
click at [328, 460] on div at bounding box center [301, 449] width 117 height 53
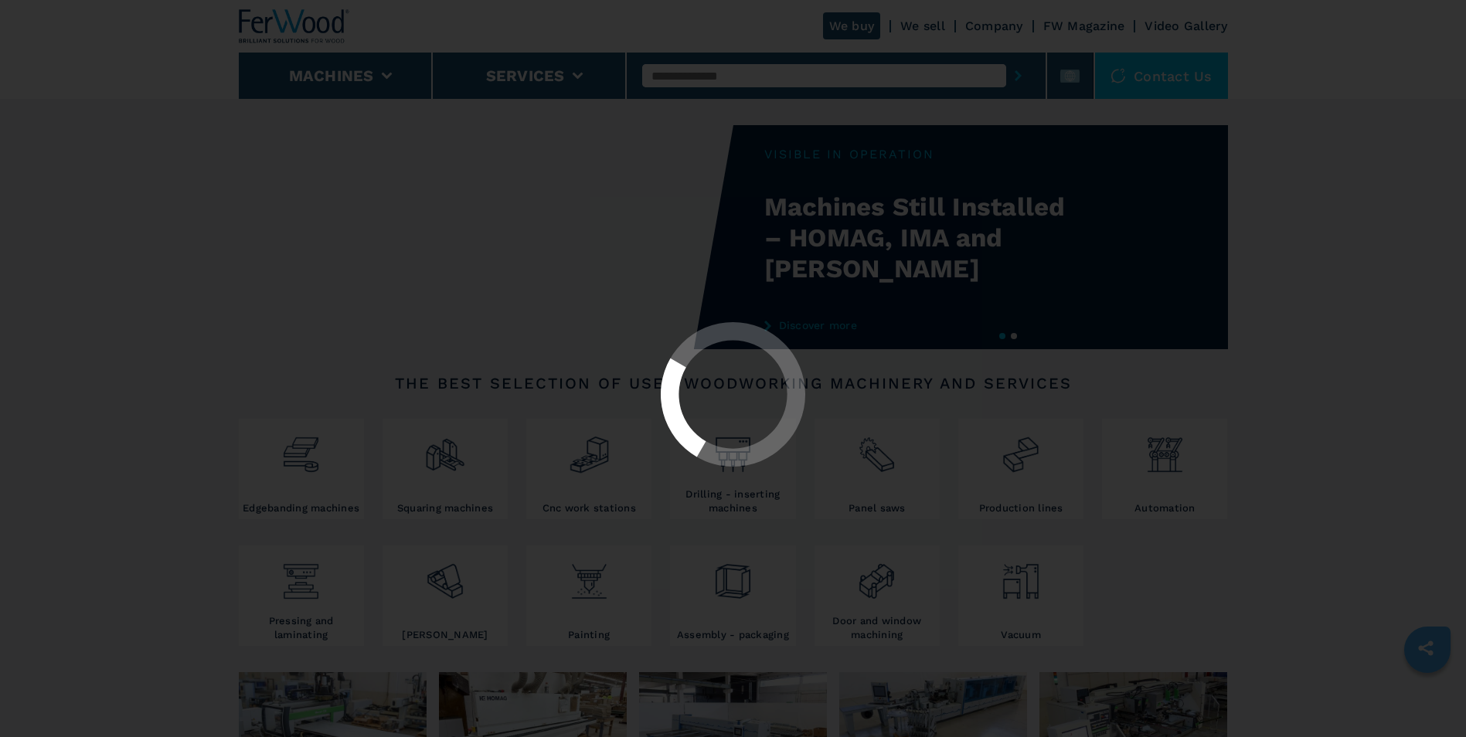
select select "**********"
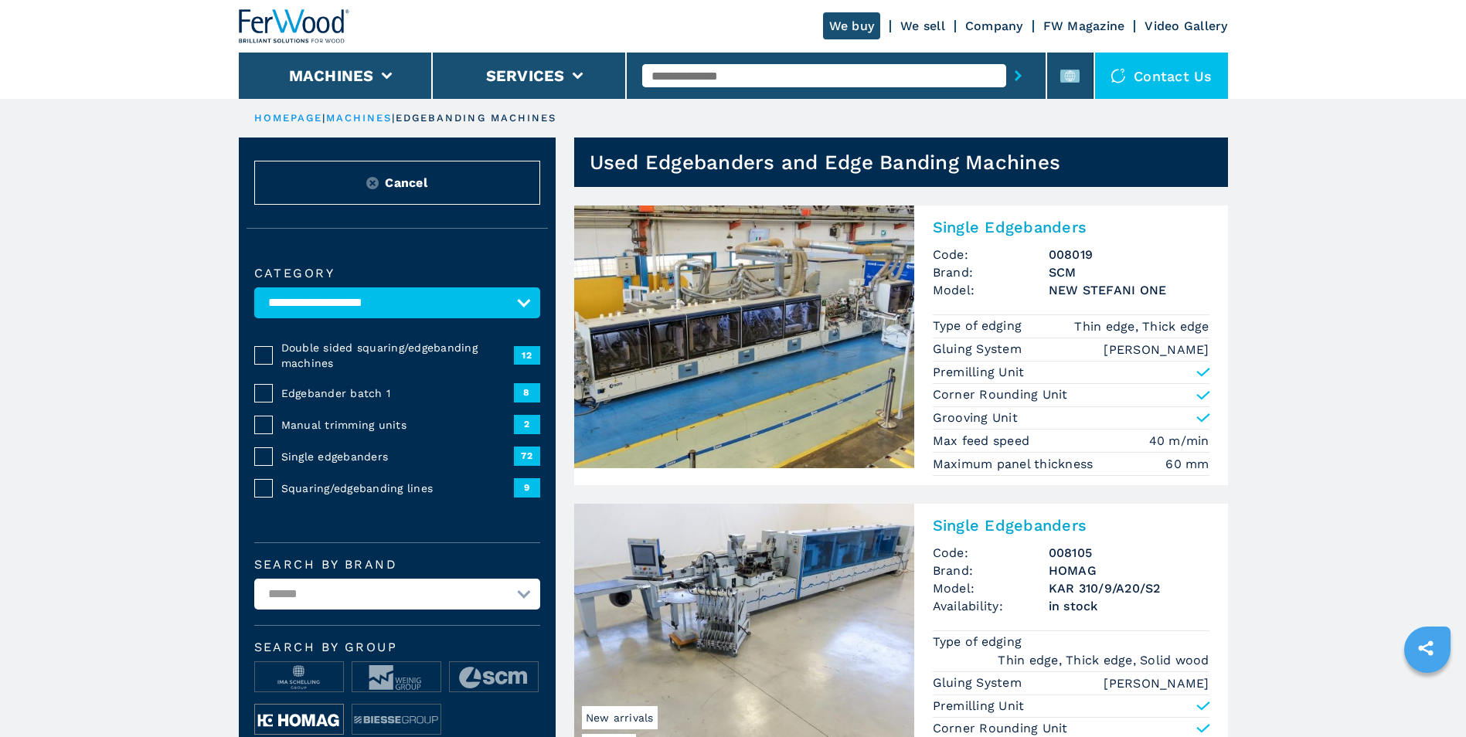
click at [320, 721] on img at bounding box center [299, 720] width 88 height 31
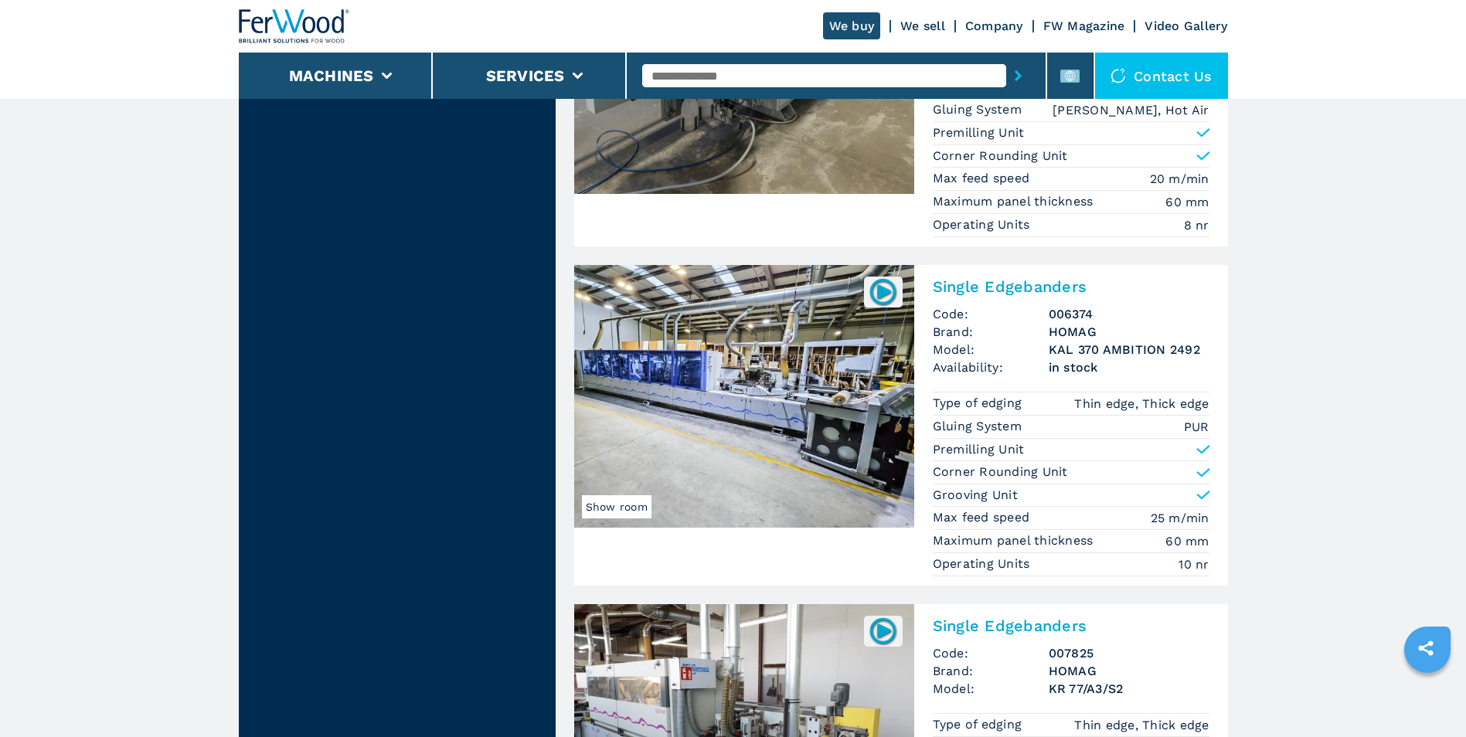
scroll to position [3400, 0]
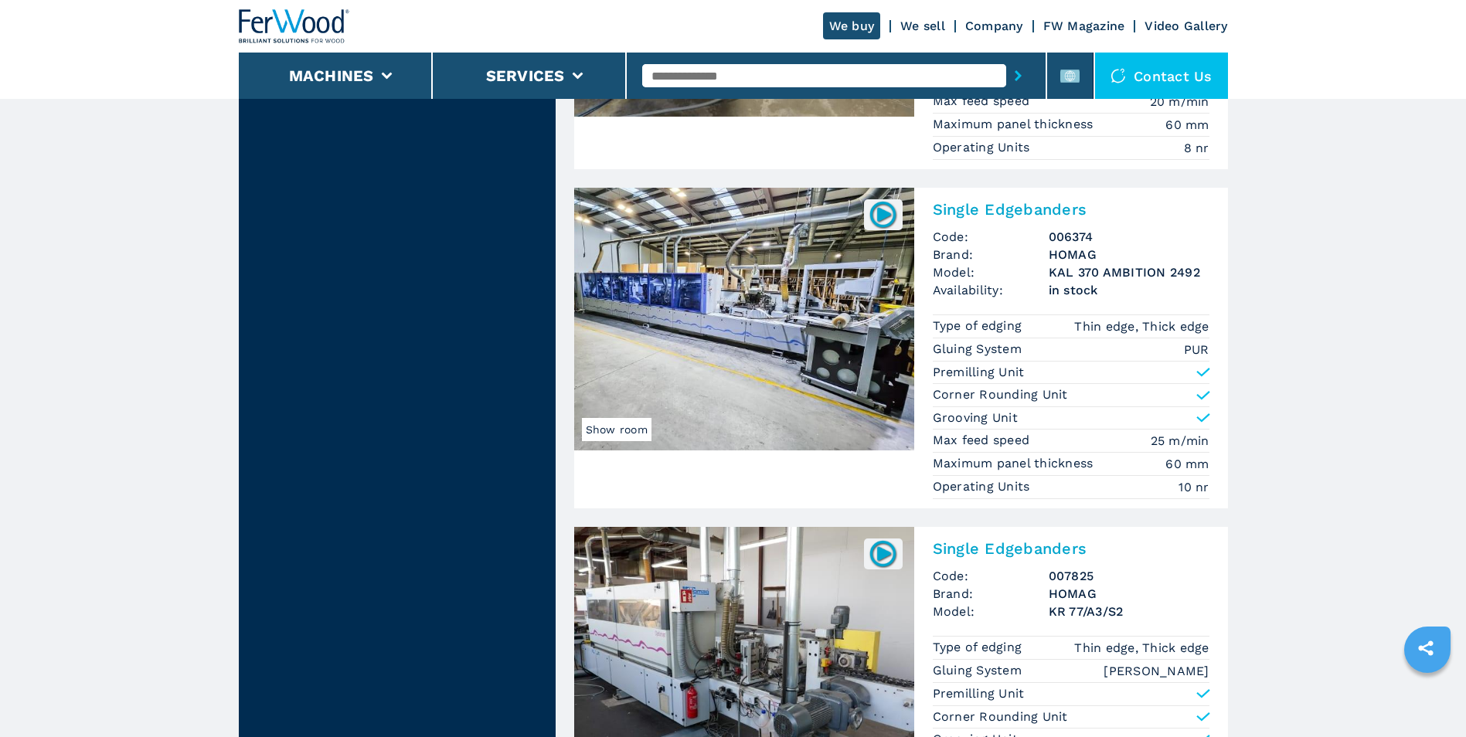
click at [815, 393] on img at bounding box center [744, 319] width 340 height 263
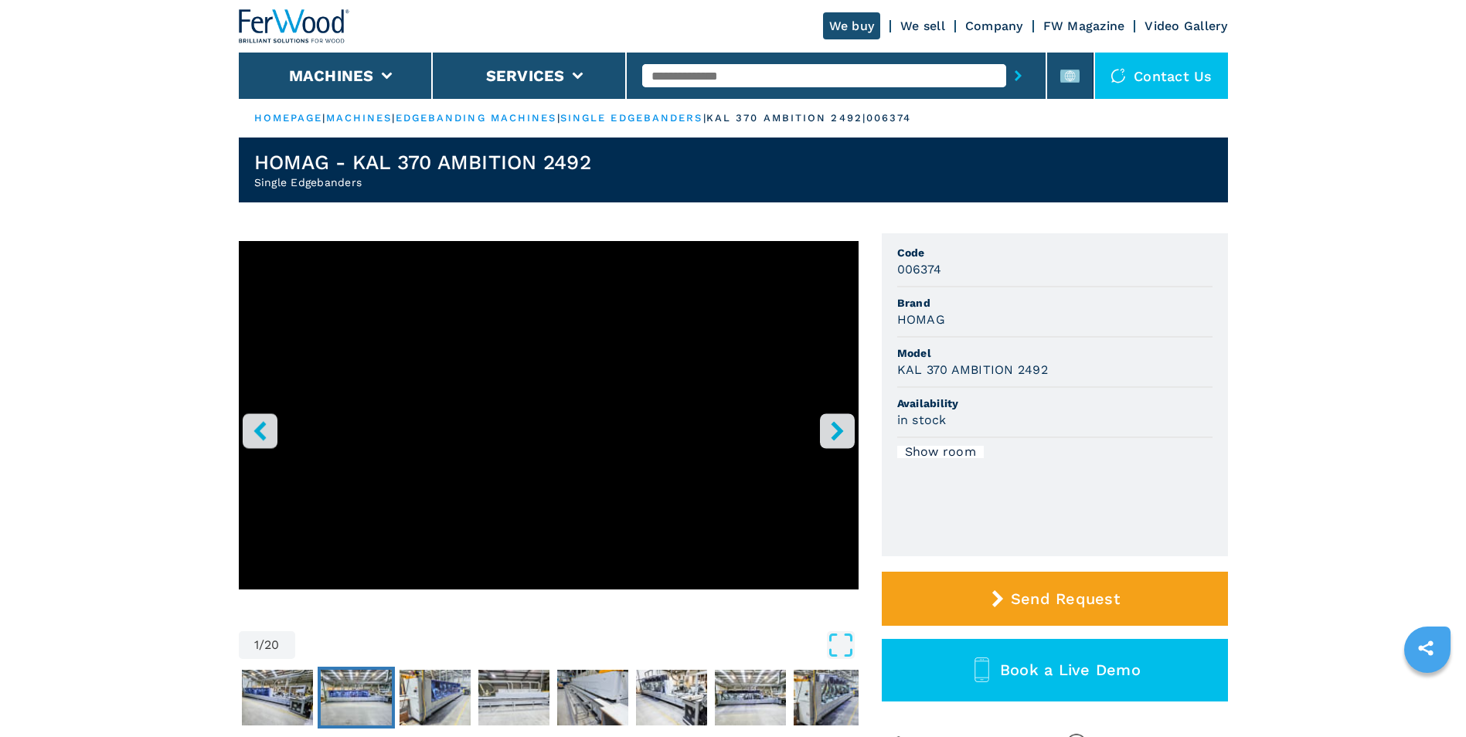
click at [328, 691] on img "Go to Slide 3" at bounding box center [356, 698] width 71 height 56
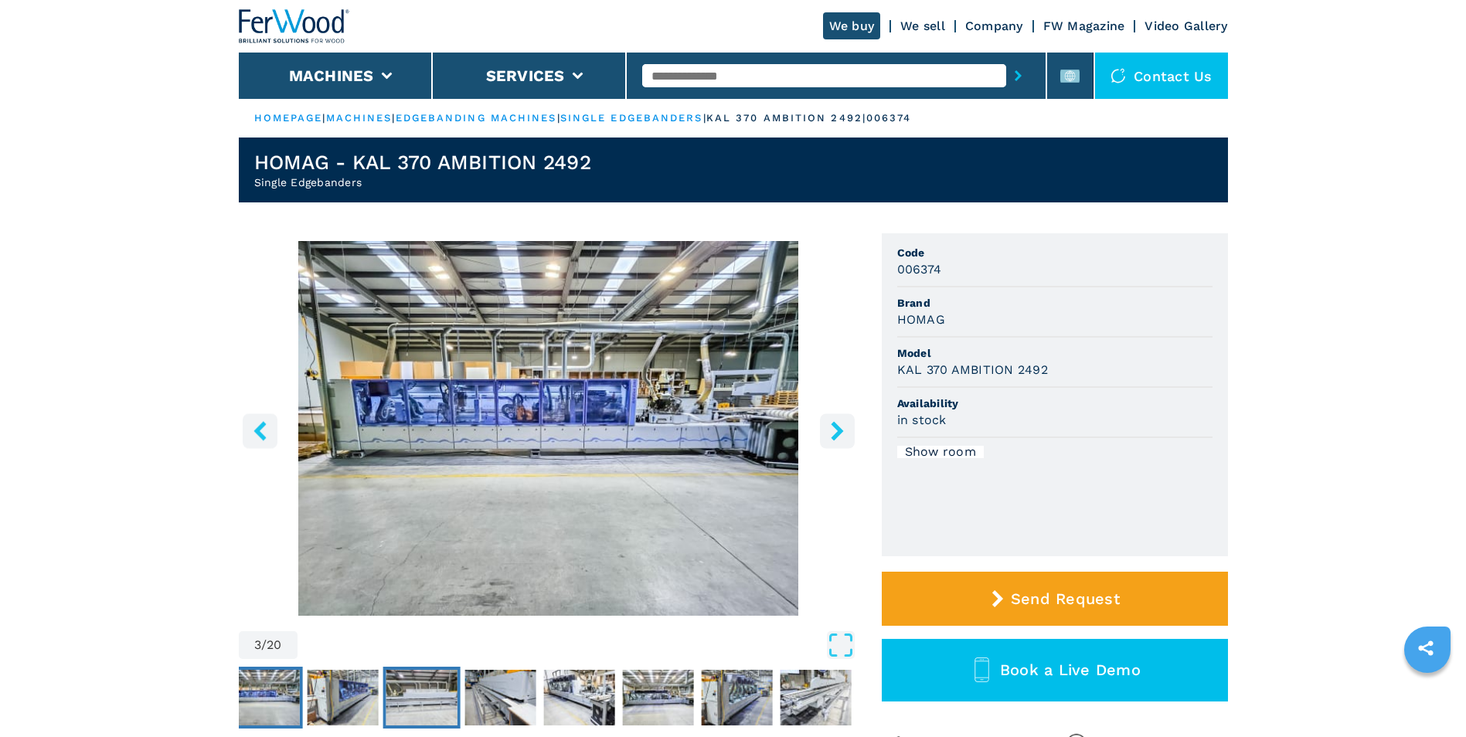
click at [388, 689] on img "Go to Slide 5" at bounding box center [421, 698] width 71 height 56
click at [490, 686] on img "Go to Slide 6" at bounding box center [499, 698] width 71 height 56
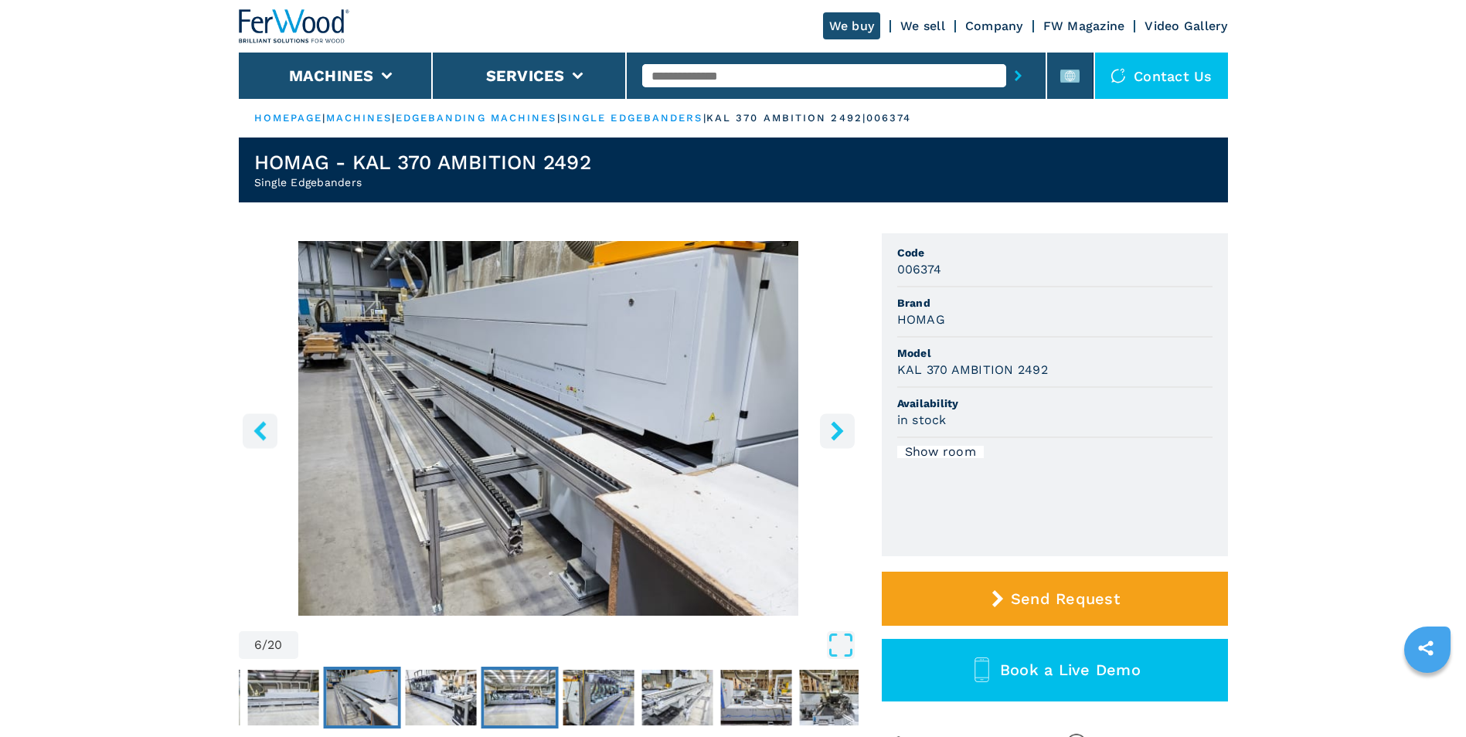
click at [504, 686] on img "Go to Slide 8" at bounding box center [519, 698] width 71 height 56
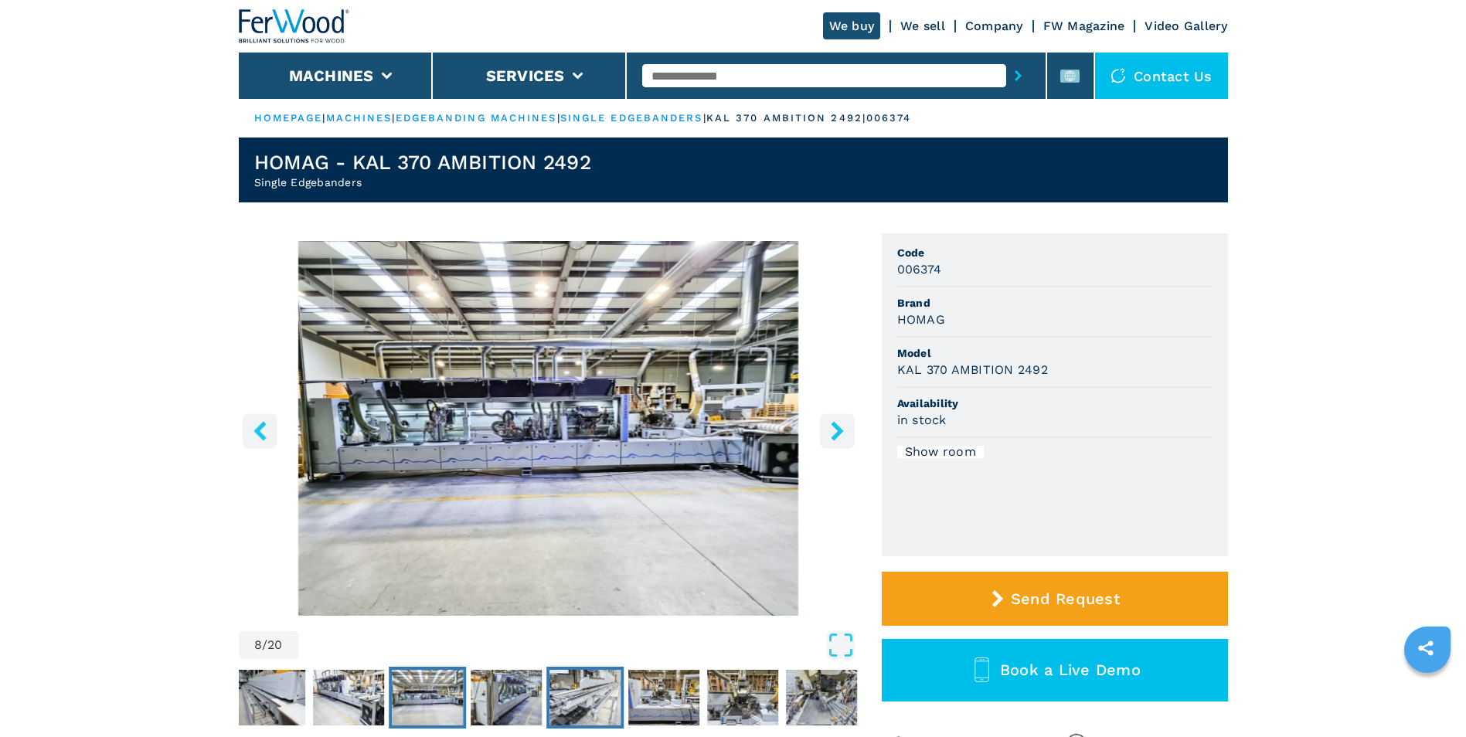
click at [589, 689] on img "Go to Slide 10" at bounding box center [584, 698] width 71 height 56
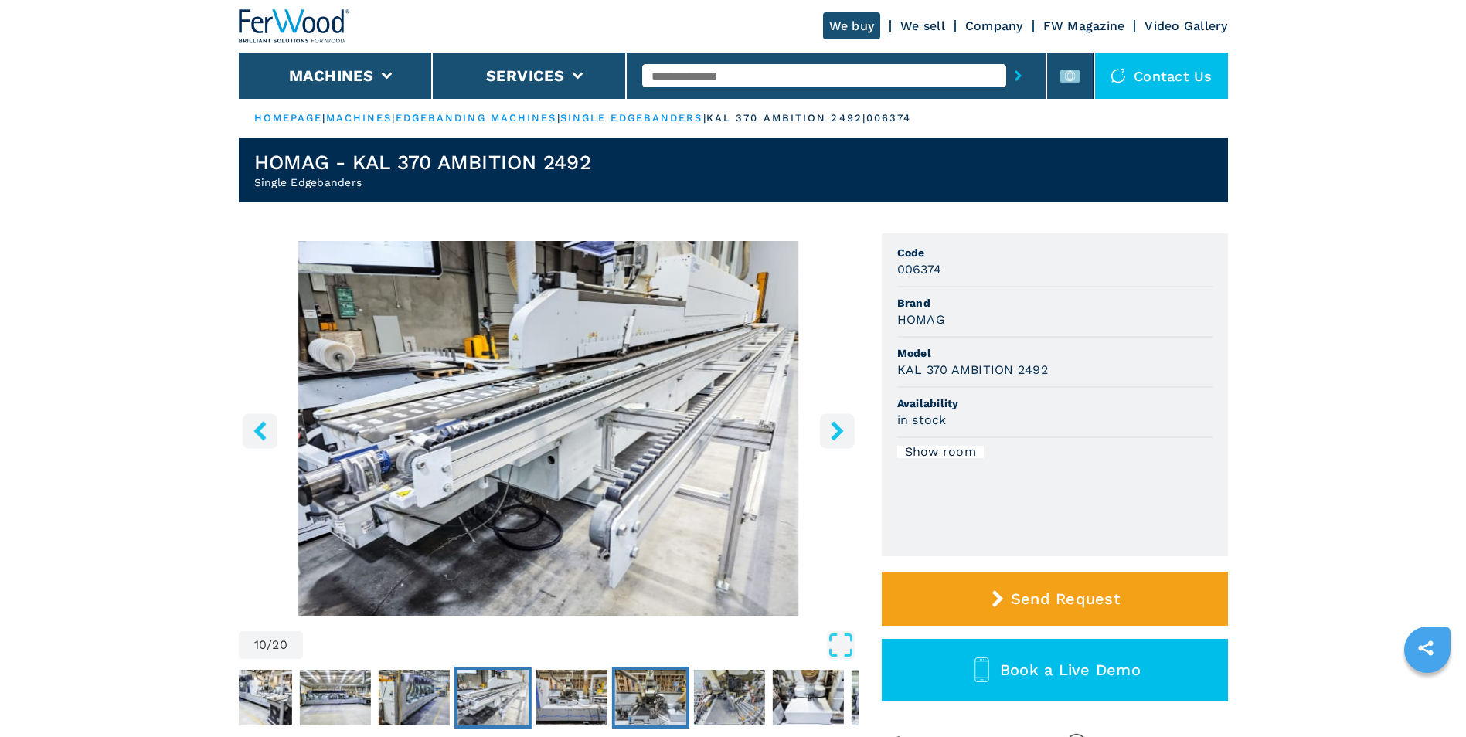
click at [665, 689] on img "Go to Slide 12" at bounding box center [649, 698] width 71 height 56
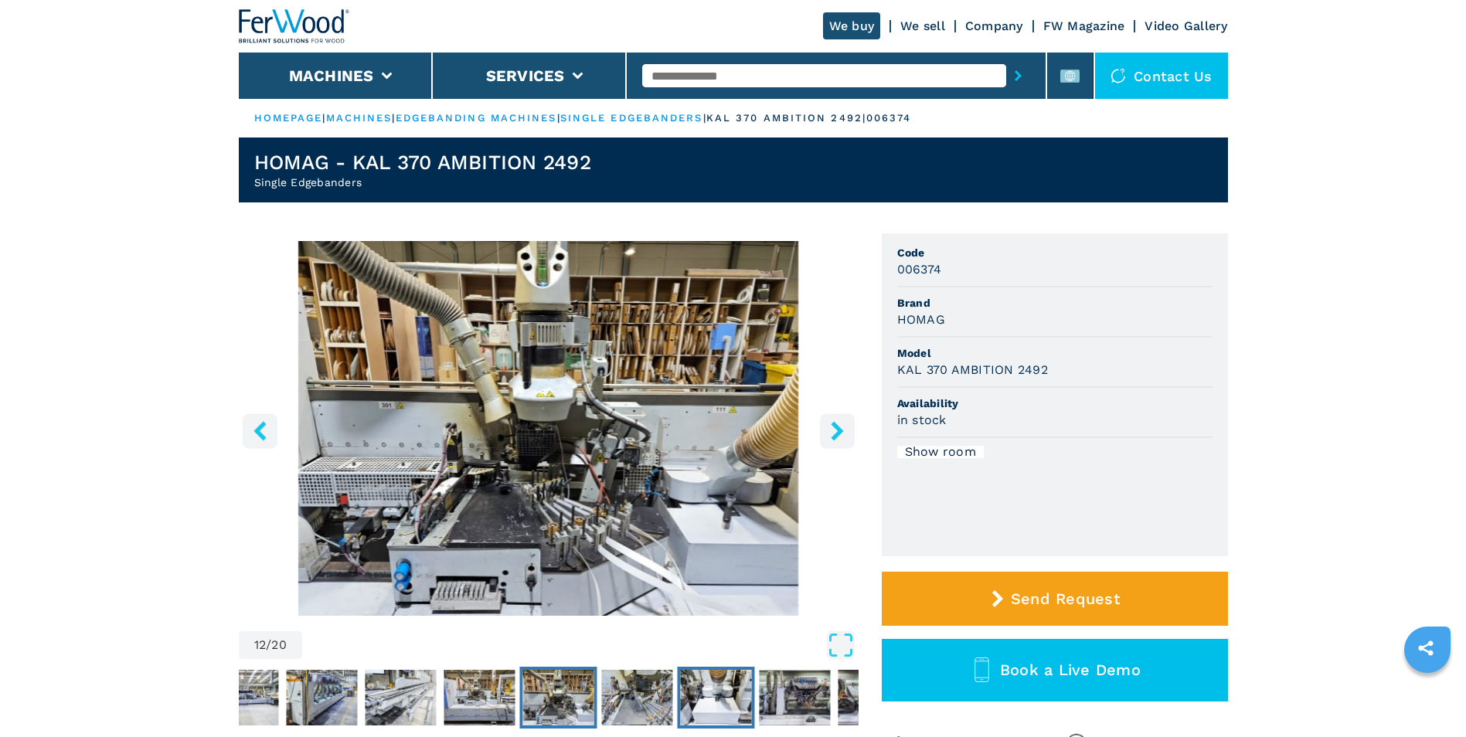
click at [742, 682] on img "Go to Slide 14" at bounding box center [715, 698] width 71 height 56
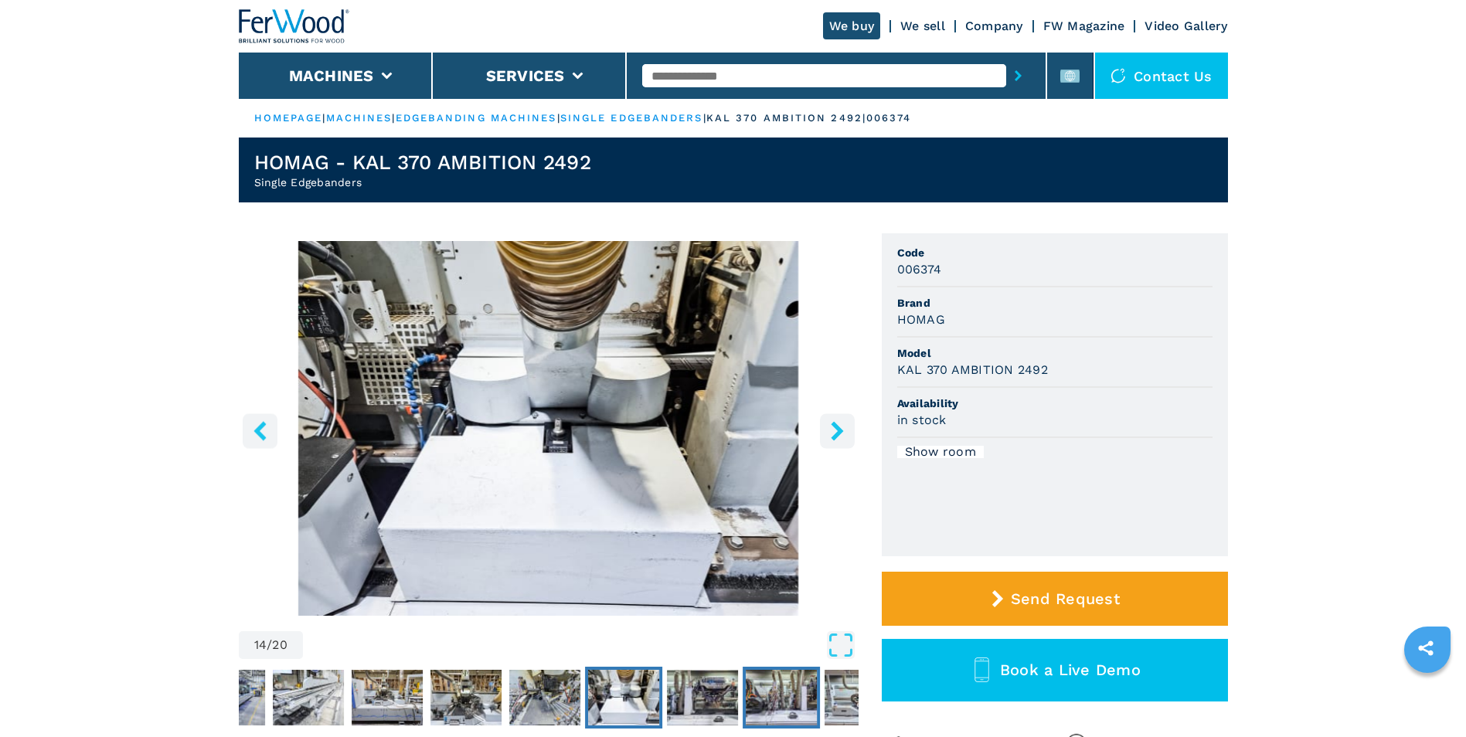
click at [789, 679] on img "Go to Slide 16" at bounding box center [781, 698] width 71 height 56
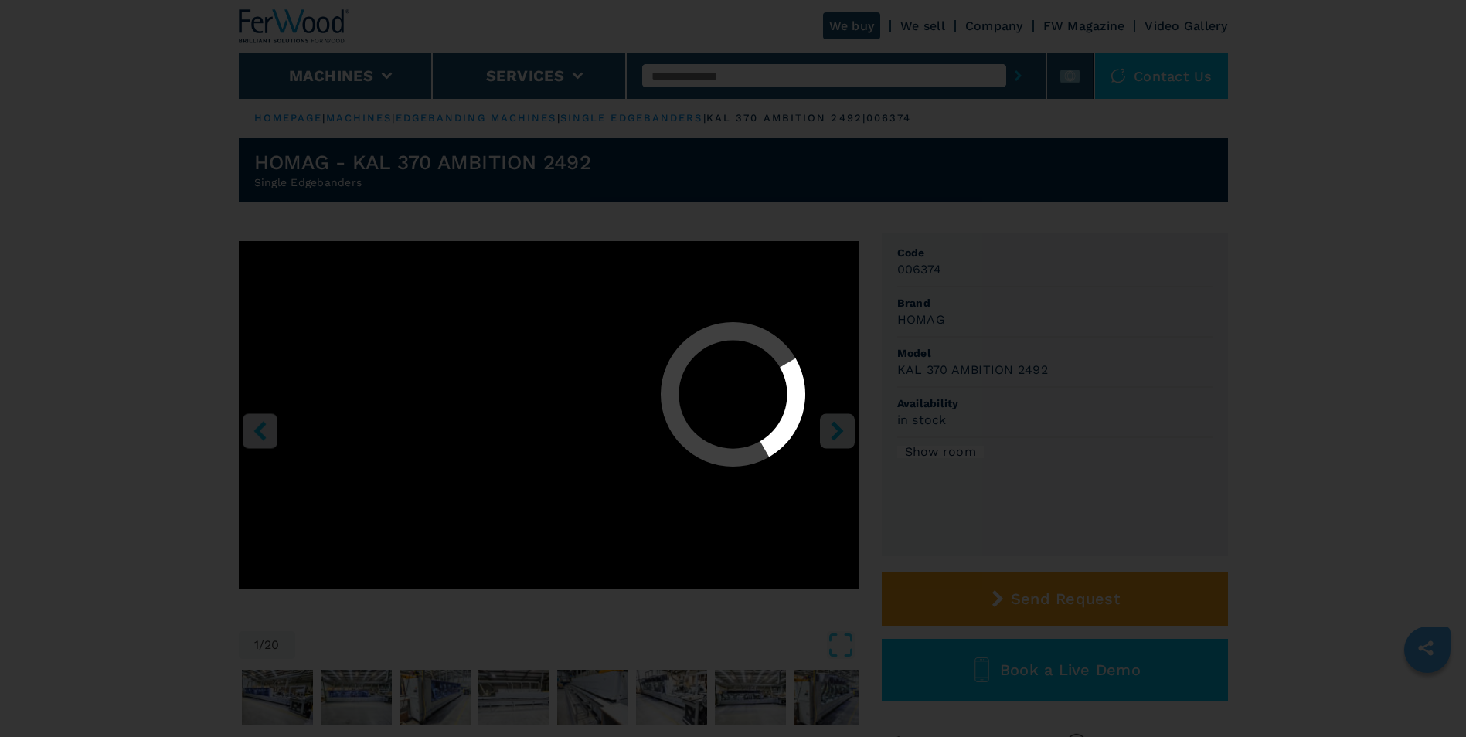
select select "**********"
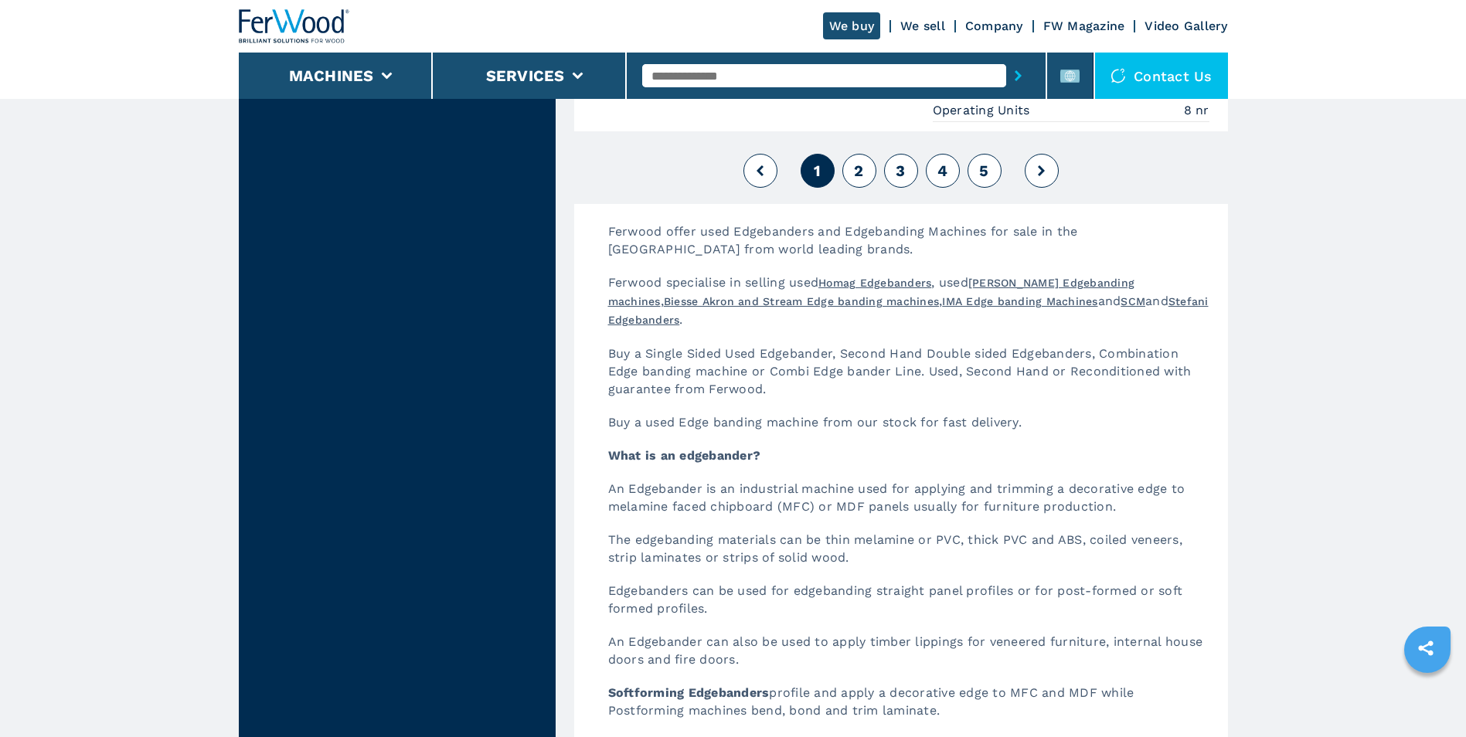
scroll to position [4106, 0]
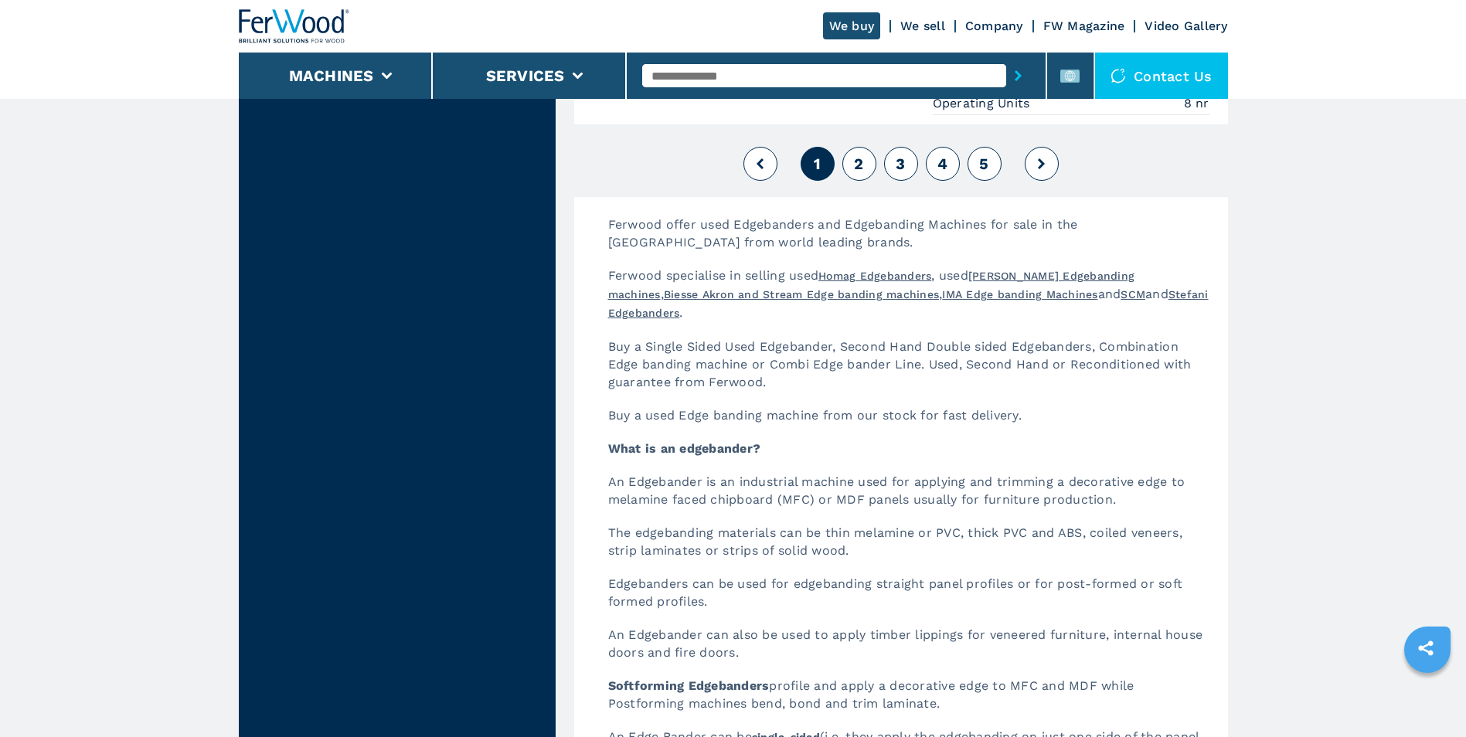
drag, startPoint x: 861, startPoint y: 171, endPoint x: 866, endPoint y: 190, distance: 20.1
click at [861, 171] on span "2" at bounding box center [858, 164] width 9 height 19
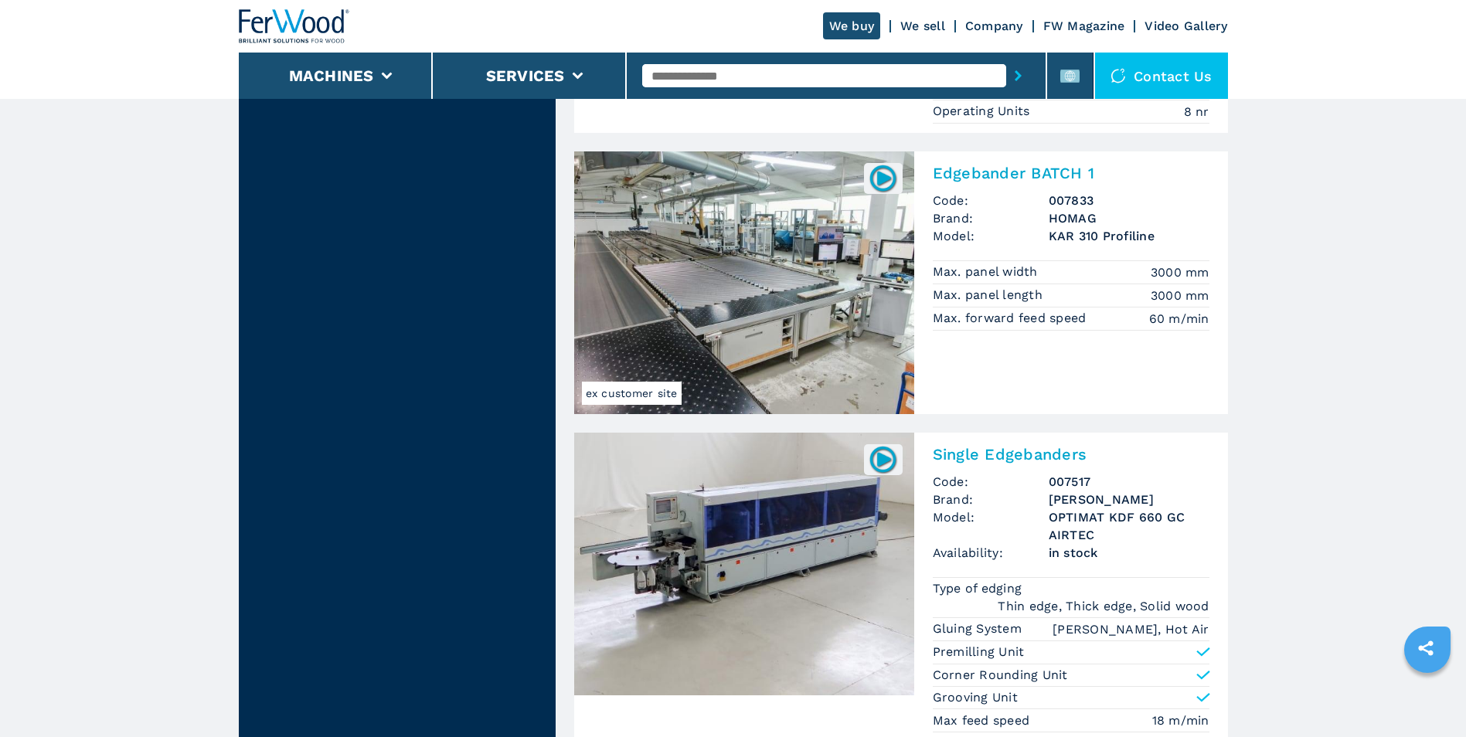
scroll to position [3786, 0]
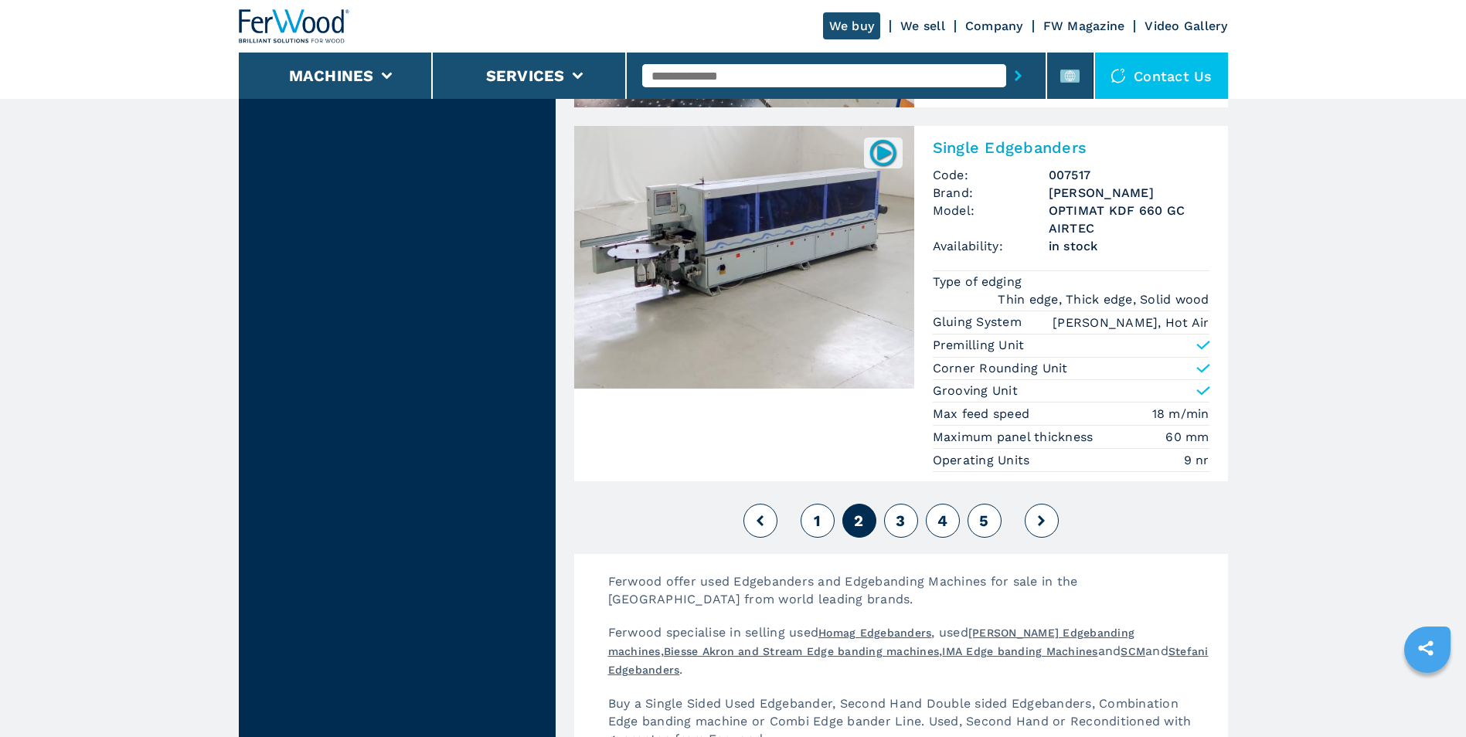
click at [905, 529] on span "3" at bounding box center [900, 521] width 9 height 19
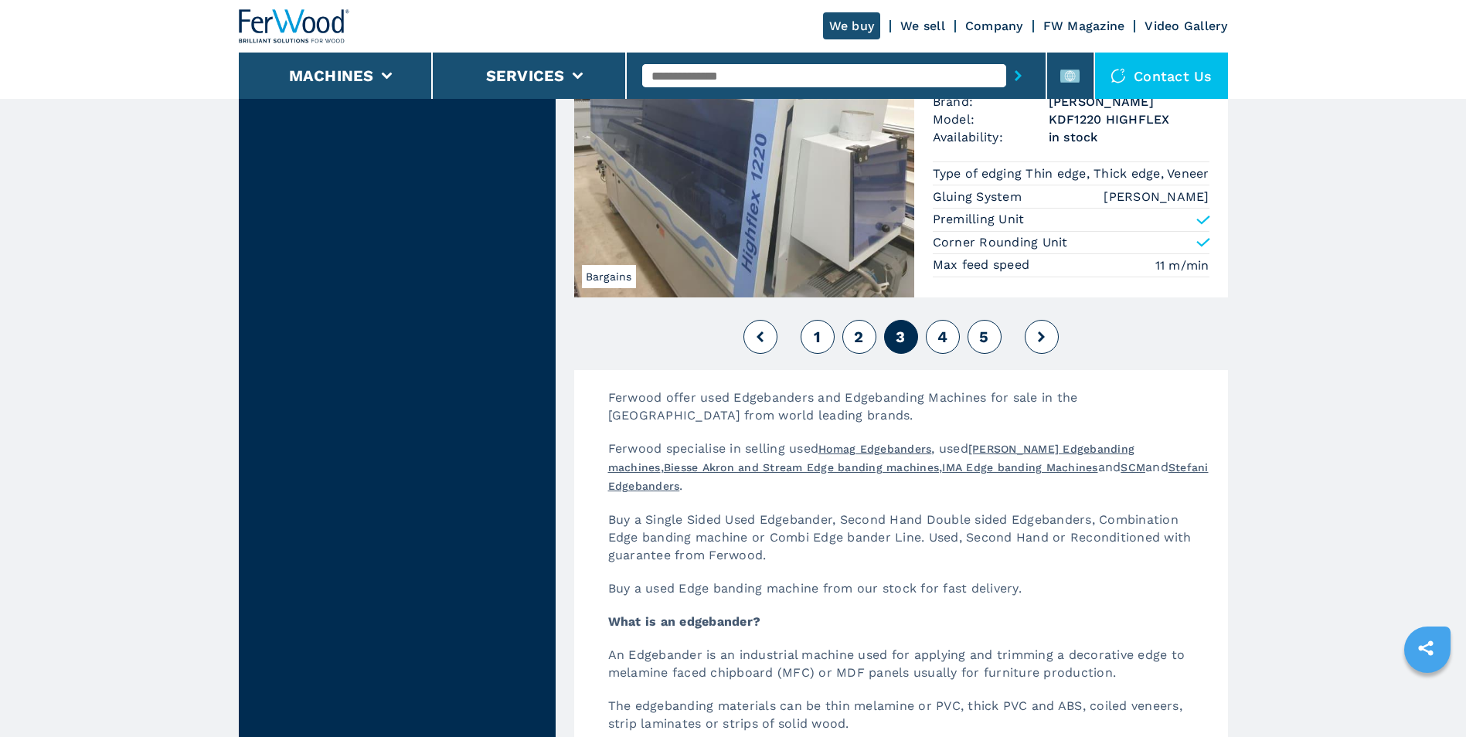
scroll to position [3941, 0]
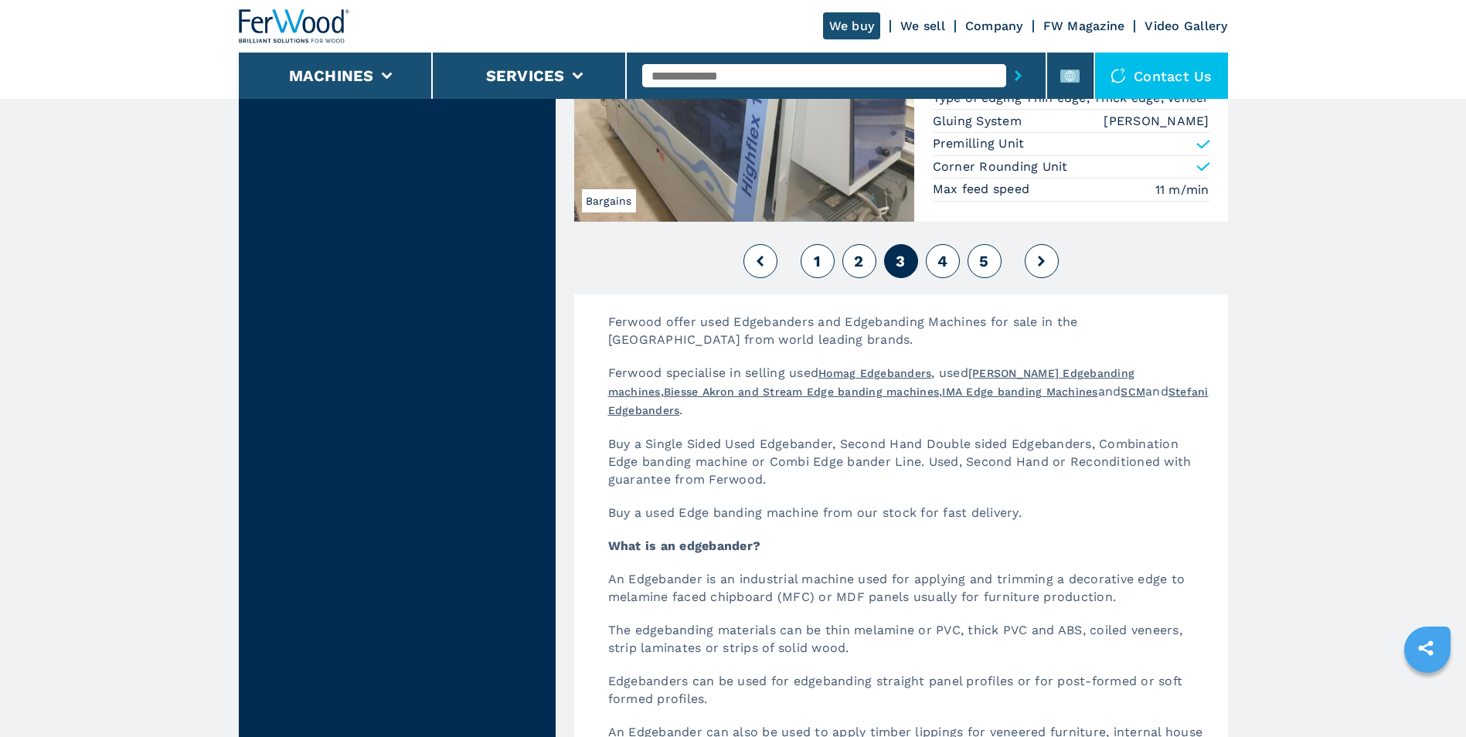
click at [939, 270] on span "4" at bounding box center [942, 261] width 10 height 19
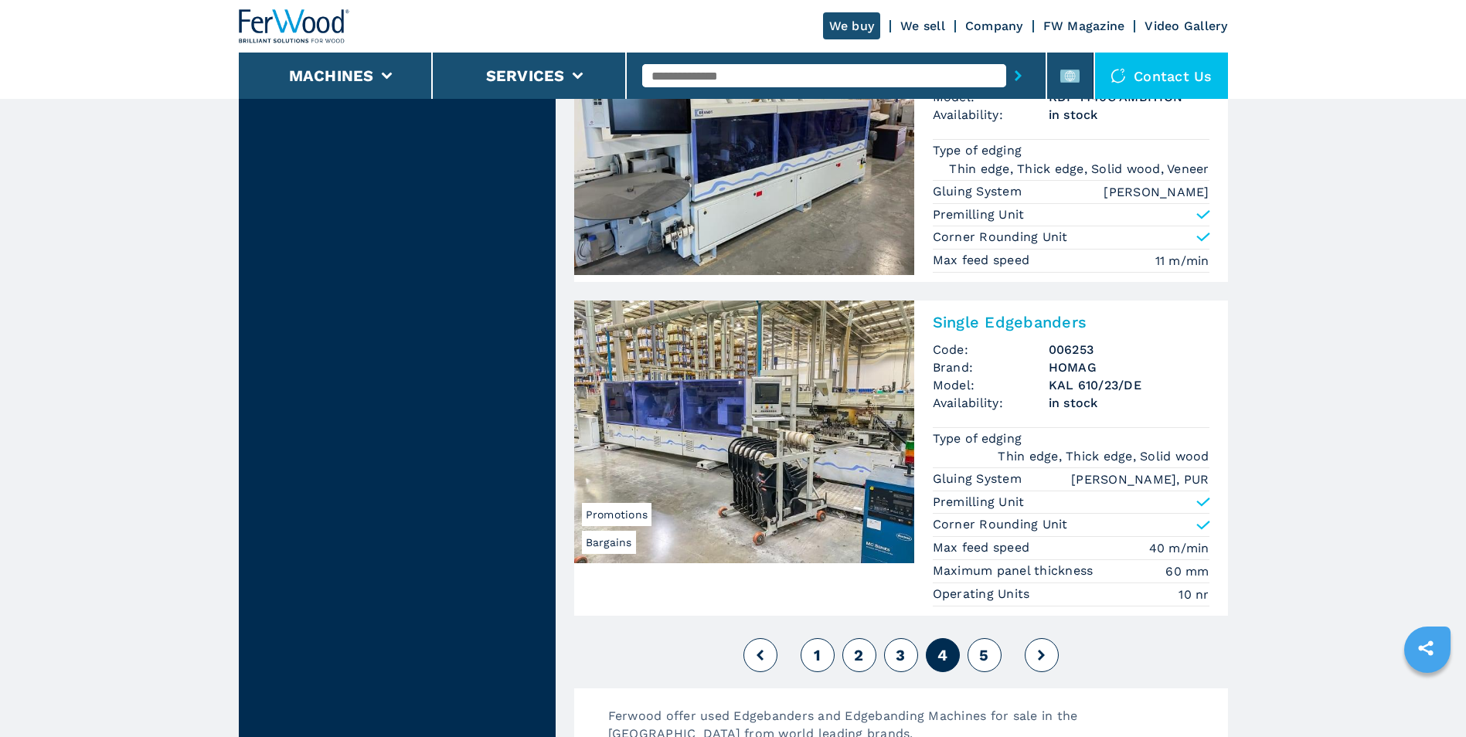
scroll to position [3786, 0]
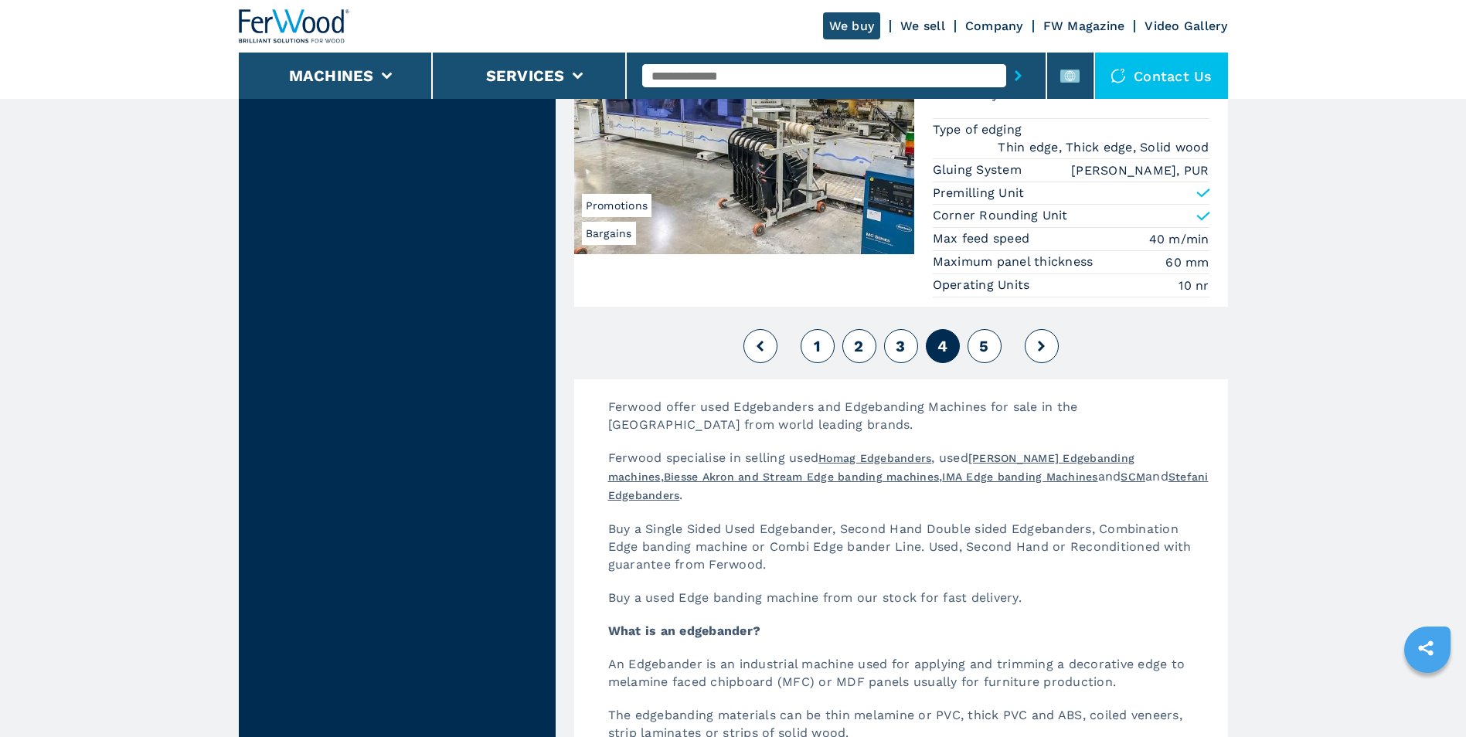
click at [972, 357] on button "5" at bounding box center [984, 346] width 34 height 34
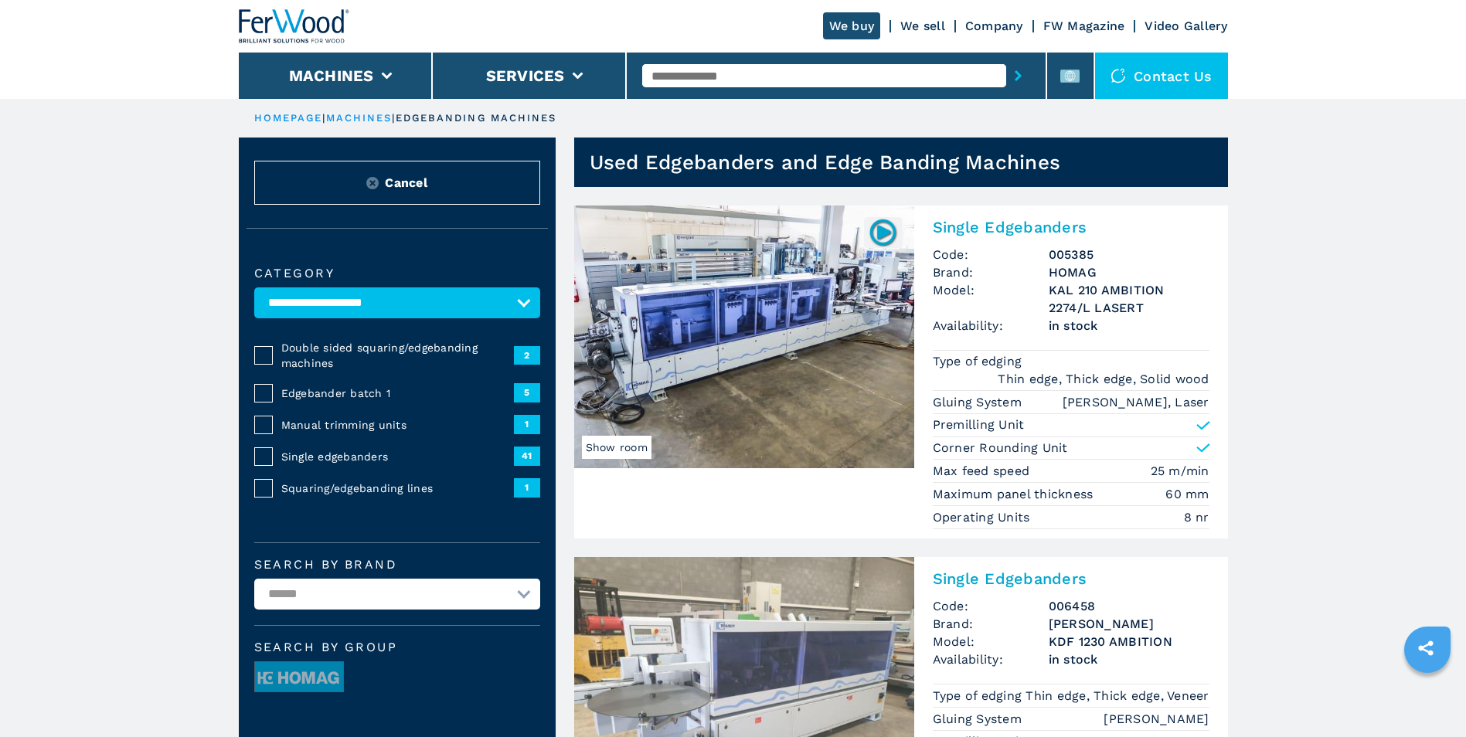
click at [321, 36] on img at bounding box center [294, 26] width 111 height 34
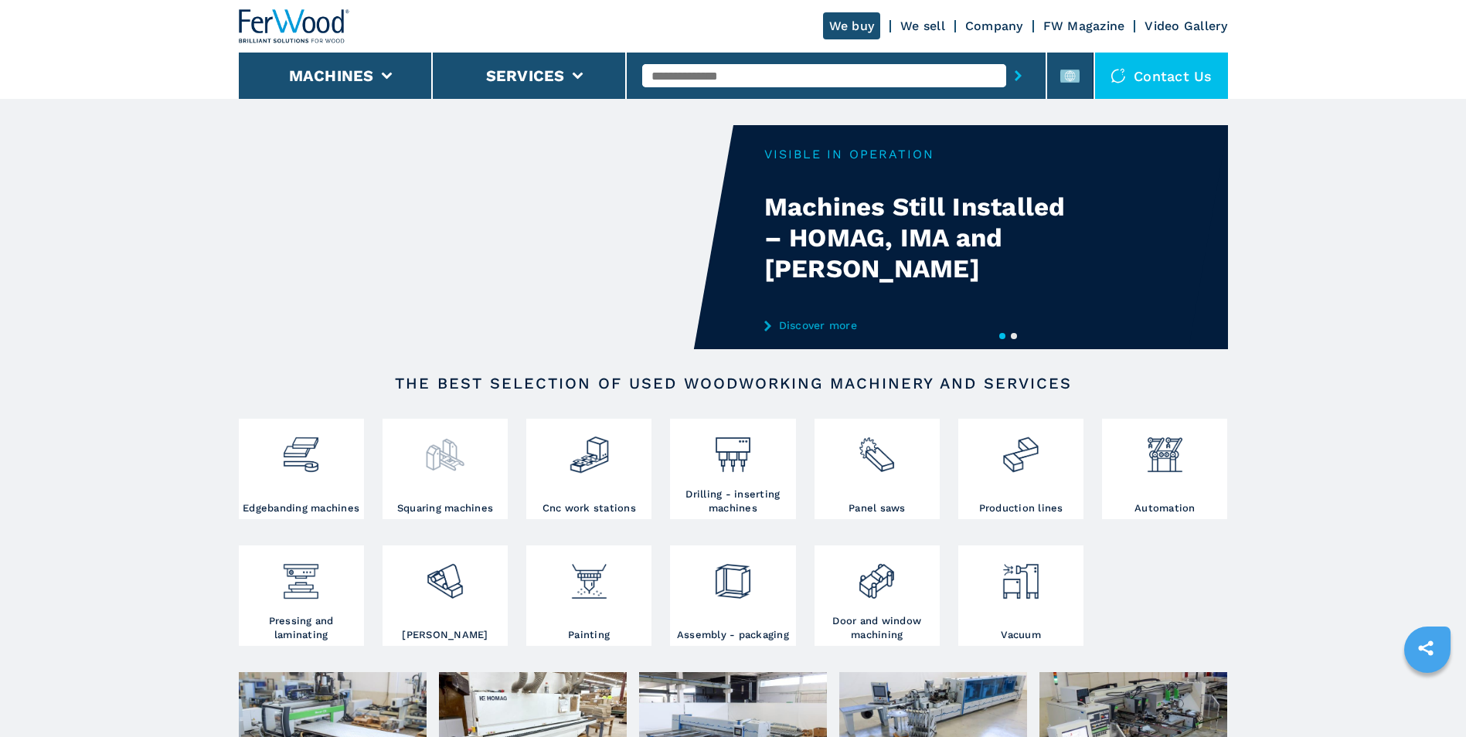
click at [434, 468] on img at bounding box center [444, 449] width 41 height 53
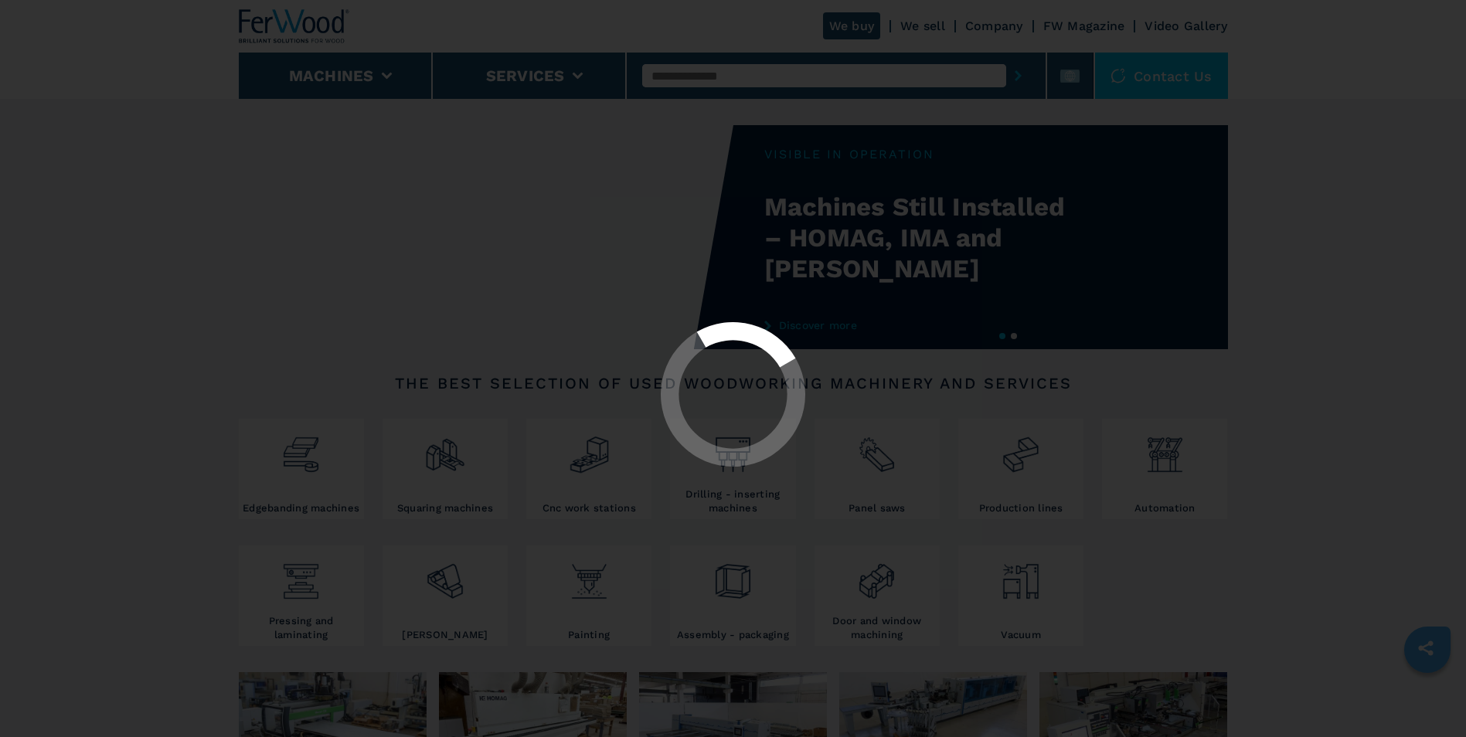
select select "**********"
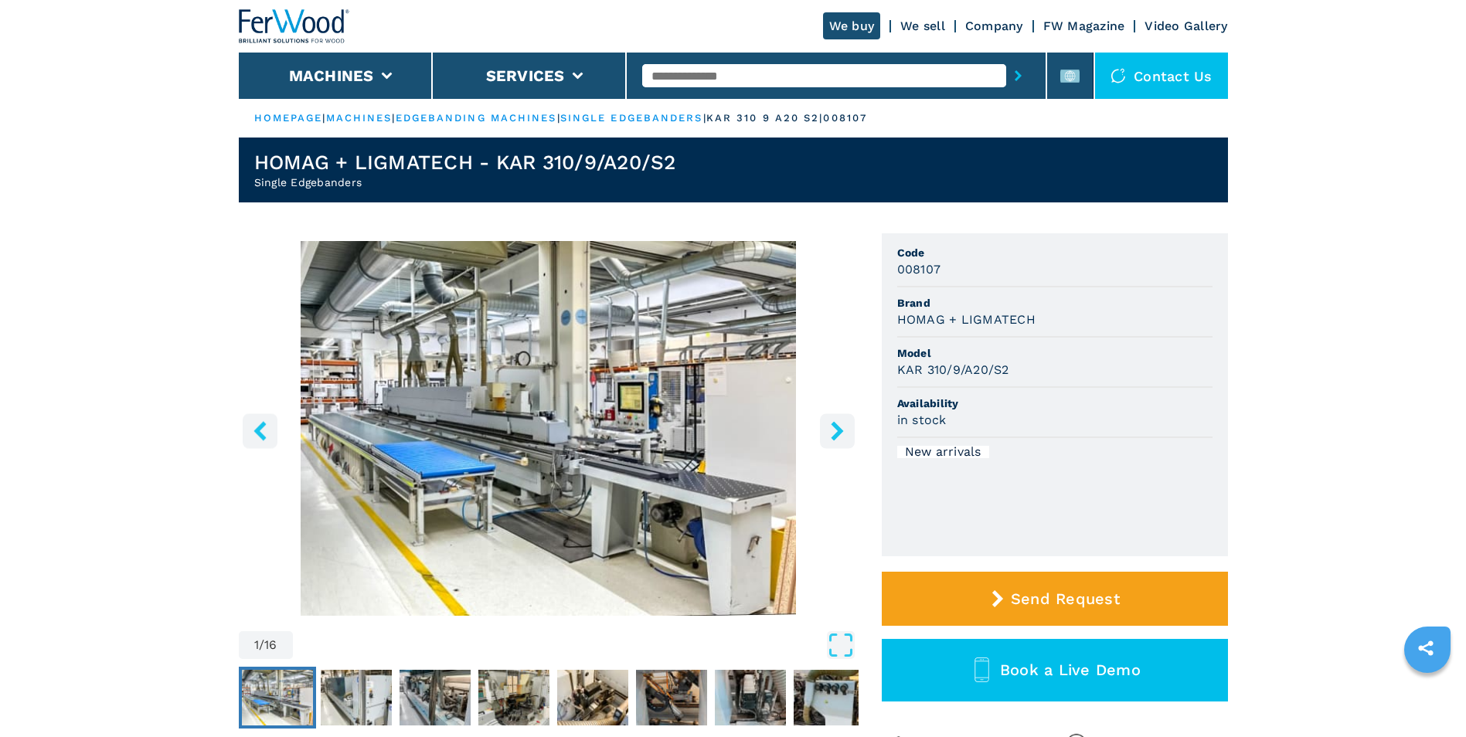
click at [835, 437] on icon "right-button" at bounding box center [837, 430] width 12 height 19
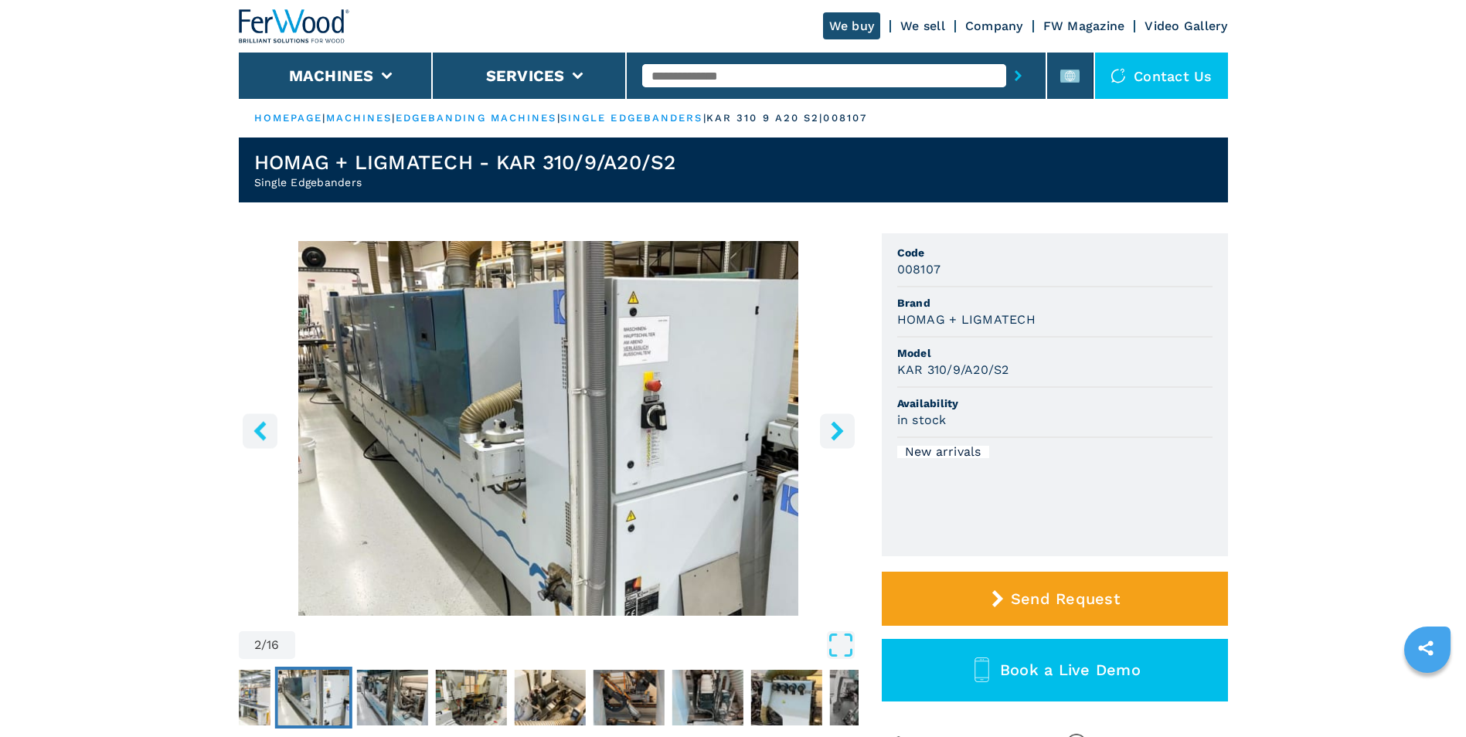
click at [835, 437] on icon "right-button" at bounding box center [837, 430] width 12 height 19
click at [838, 430] on icon "right-button" at bounding box center [837, 430] width 12 height 19
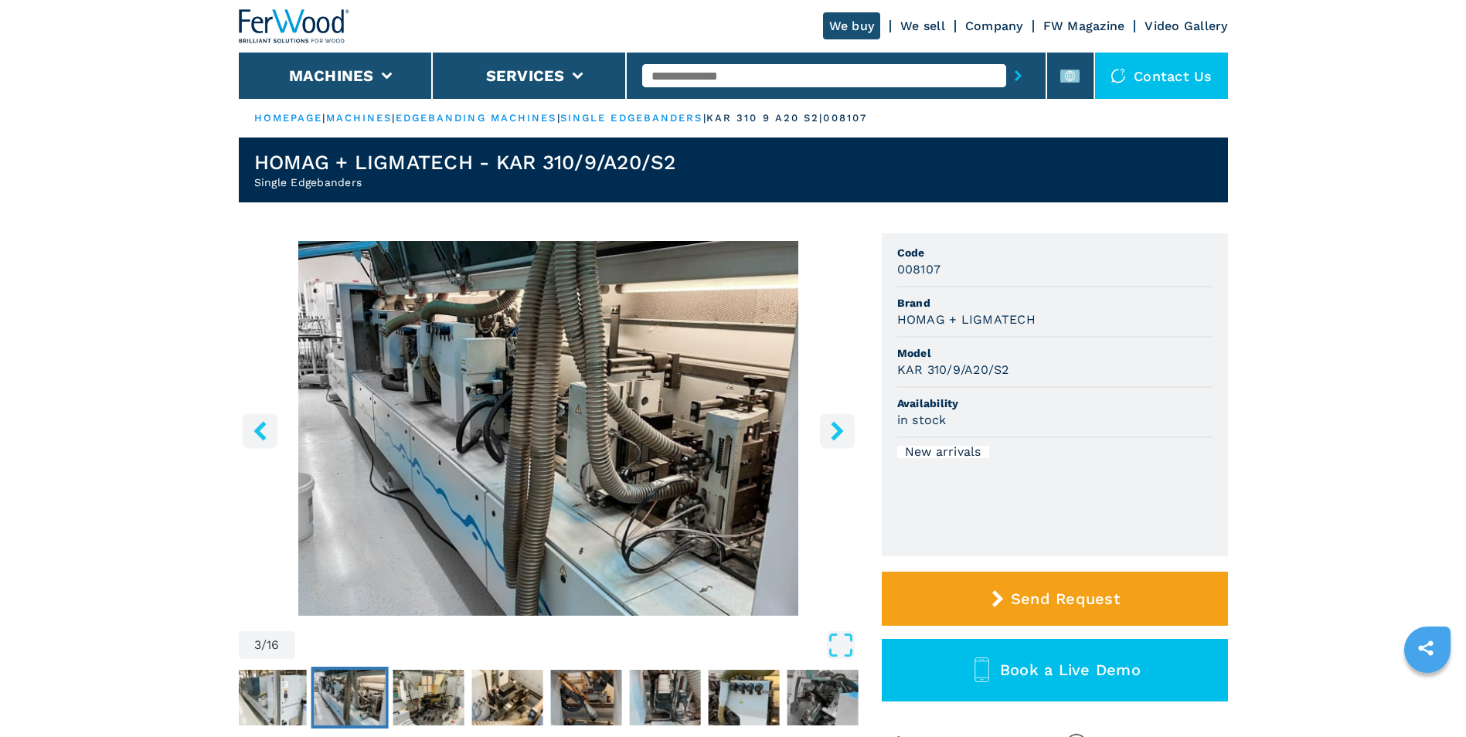
click at [838, 430] on icon "right-button" at bounding box center [837, 430] width 12 height 19
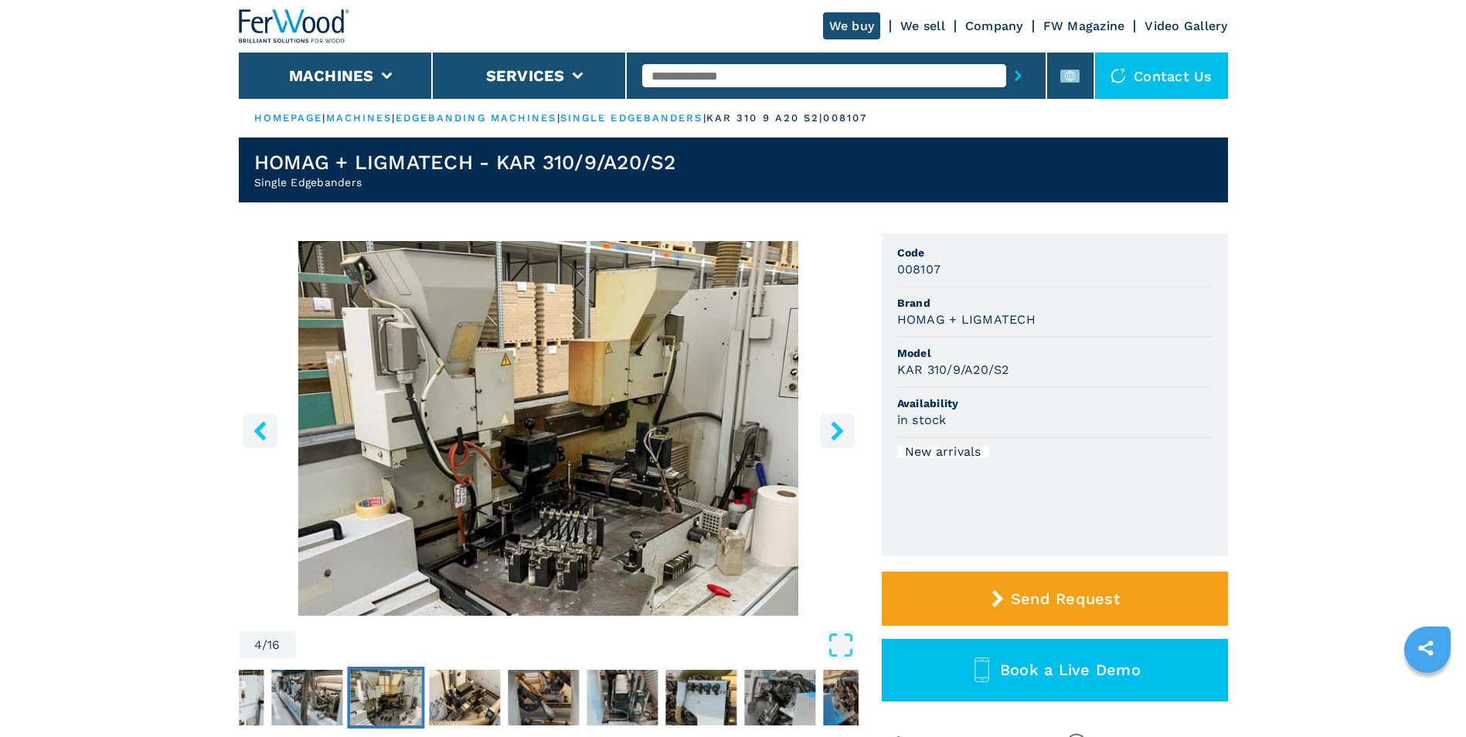
click at [838, 430] on icon "right-button" at bounding box center [837, 430] width 12 height 19
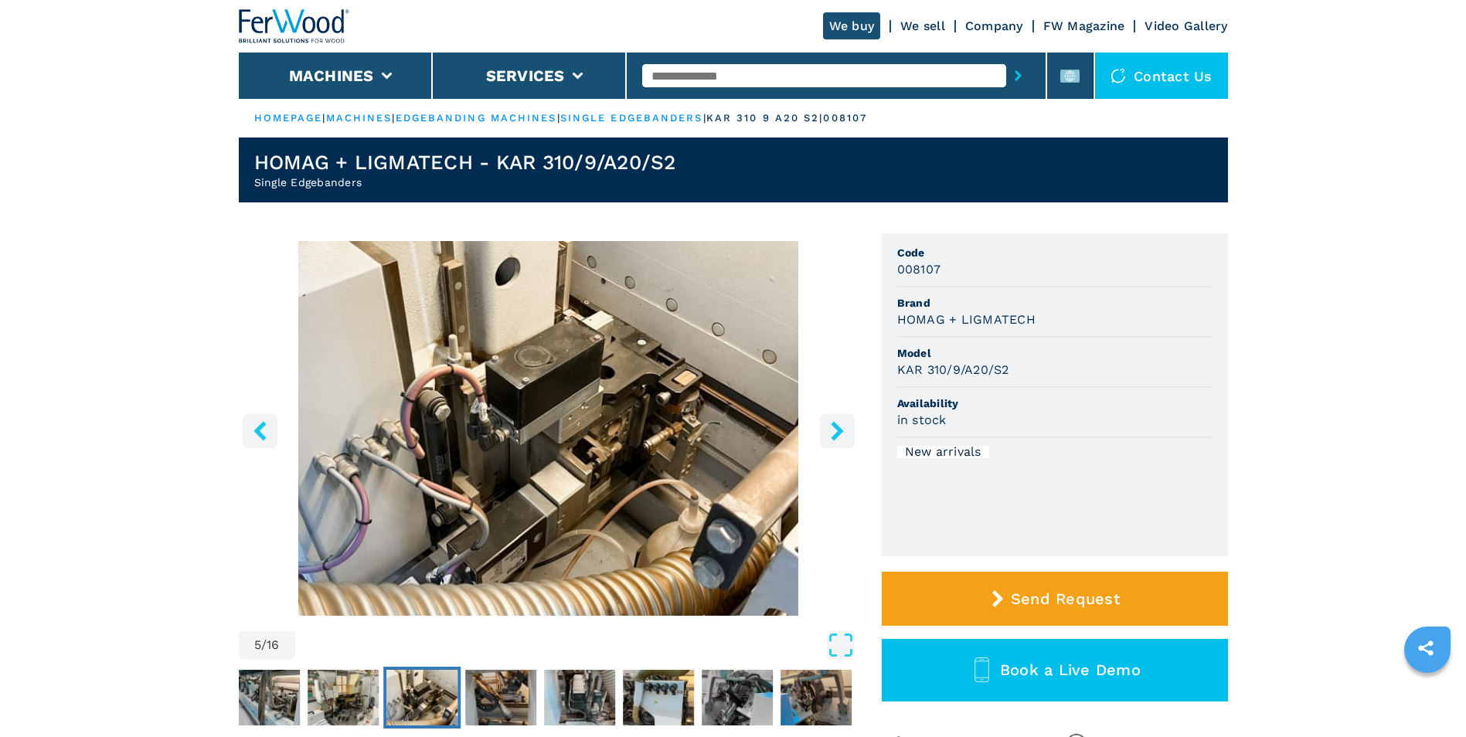
click at [838, 430] on icon "right-button" at bounding box center [837, 430] width 12 height 19
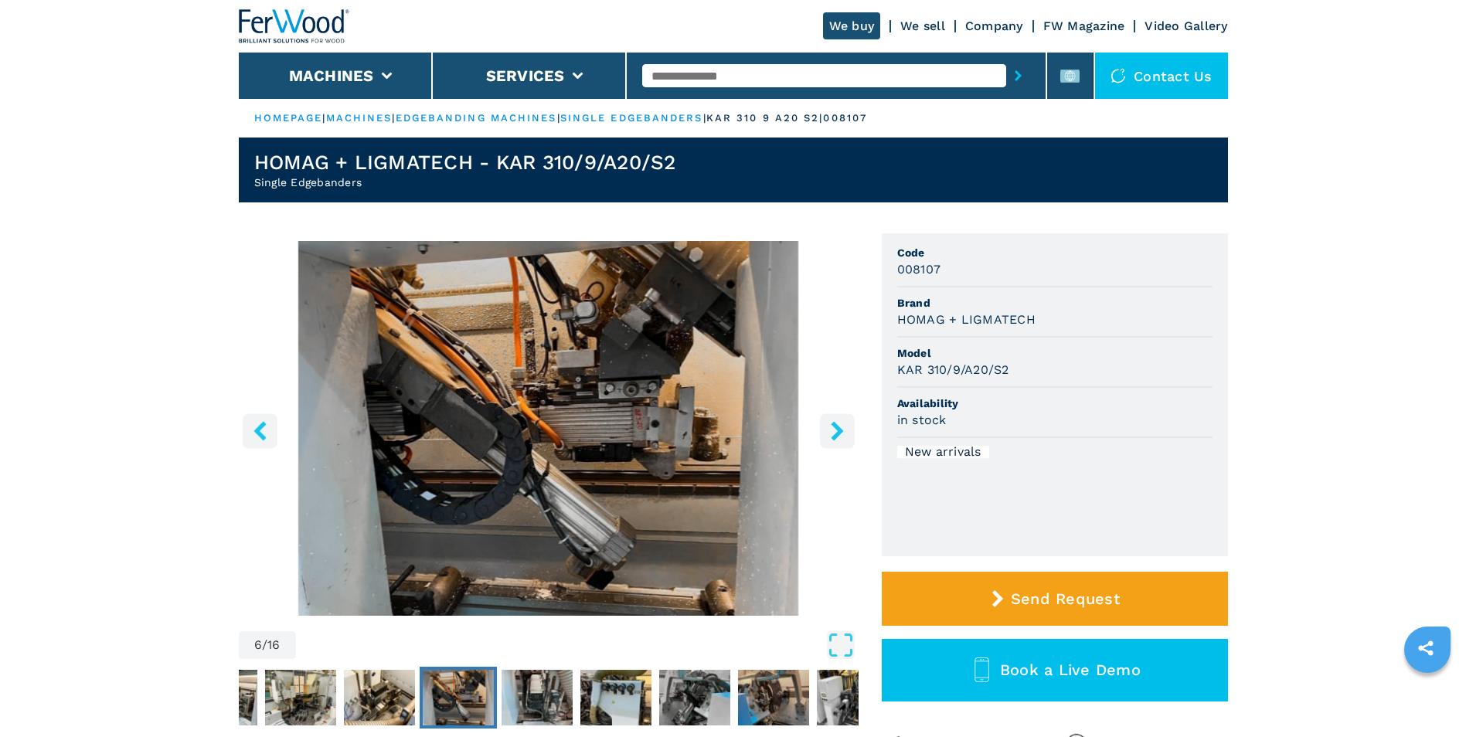
click at [838, 430] on icon "right-button" at bounding box center [837, 430] width 12 height 19
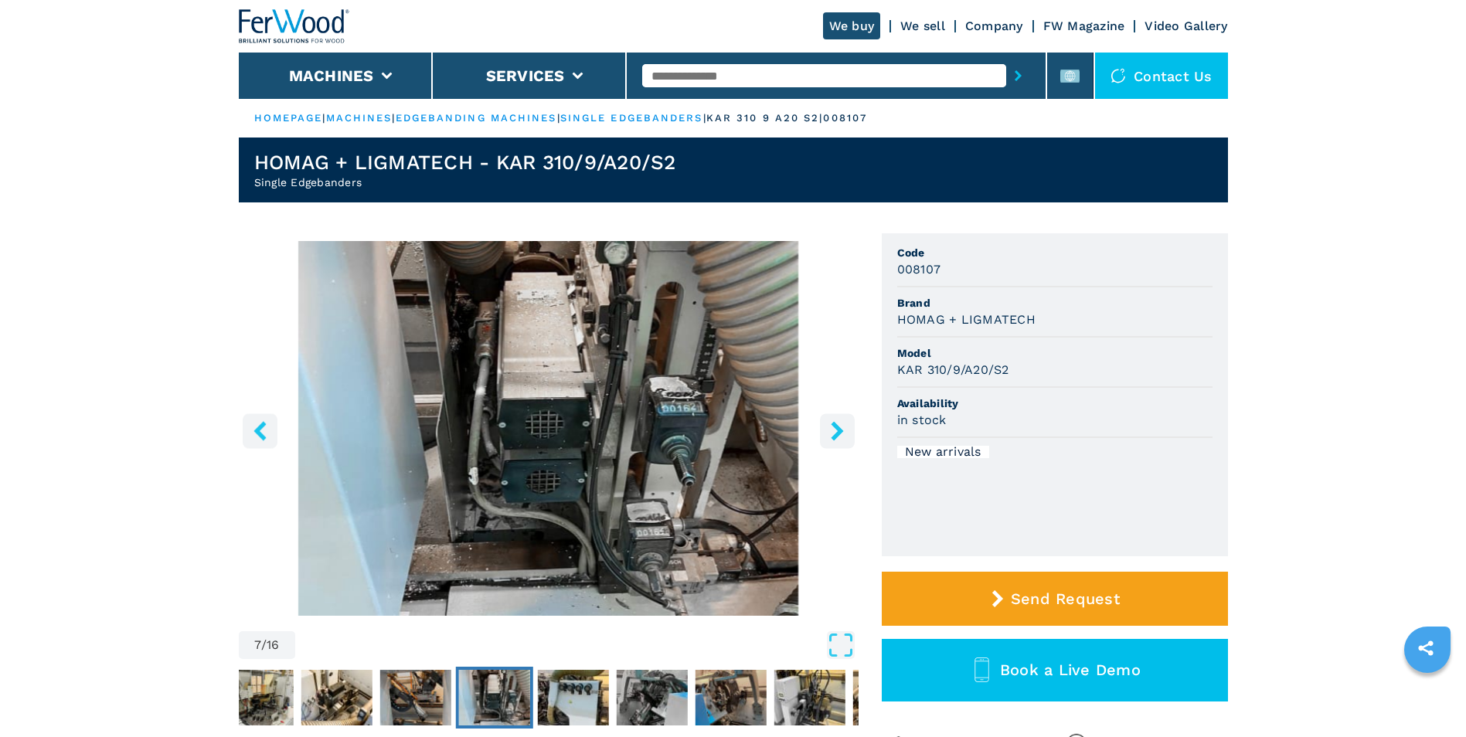
click at [838, 430] on icon "right-button" at bounding box center [837, 430] width 12 height 19
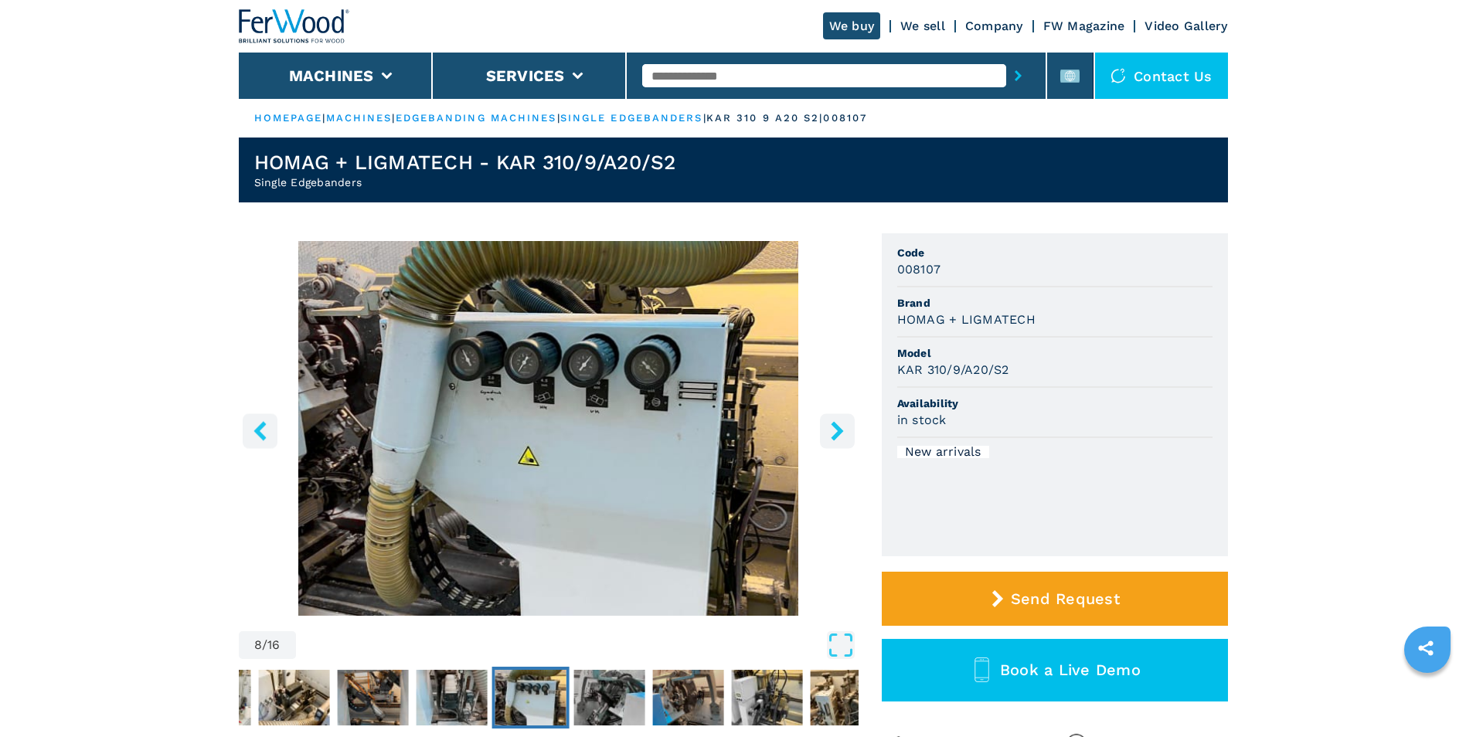
click at [838, 430] on icon "right-button" at bounding box center [837, 430] width 12 height 19
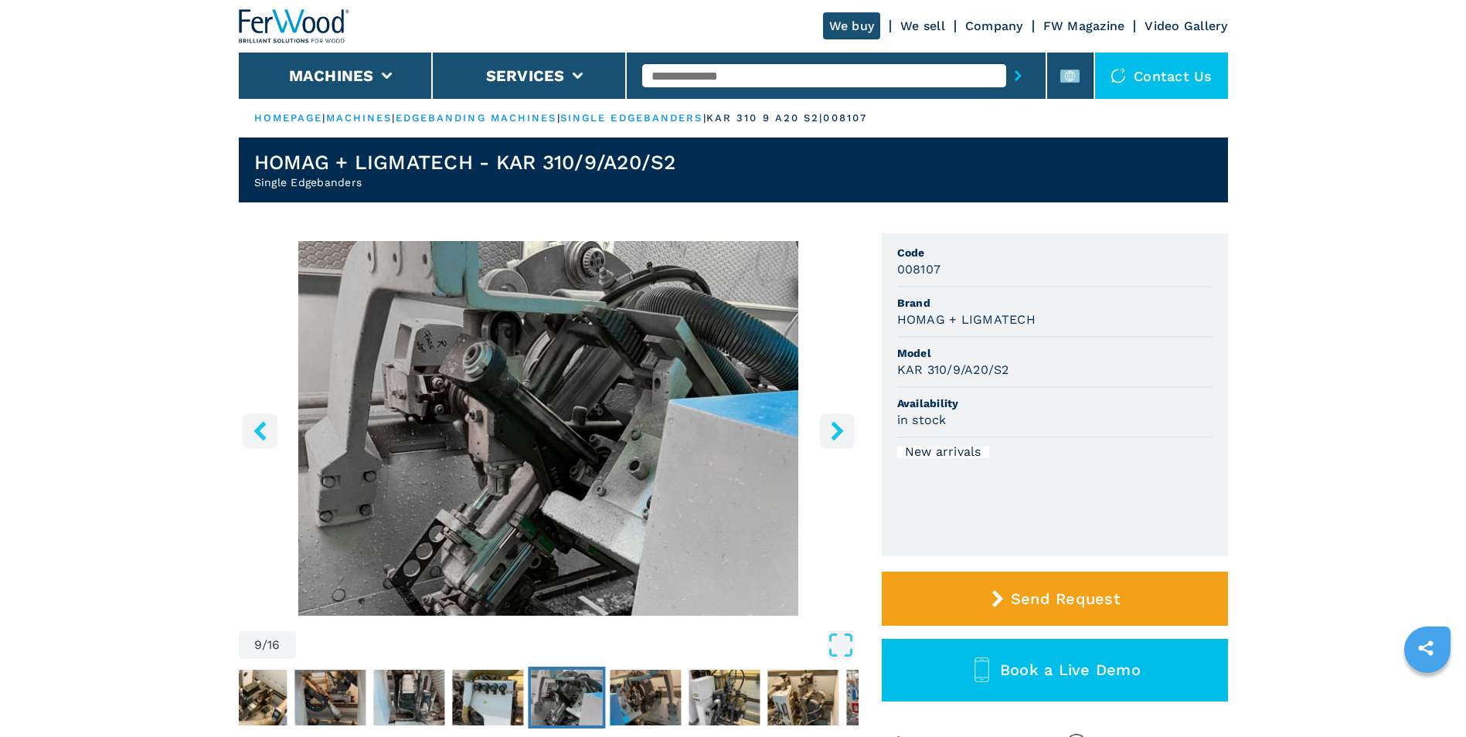
click at [838, 430] on icon "right-button" at bounding box center [837, 430] width 12 height 19
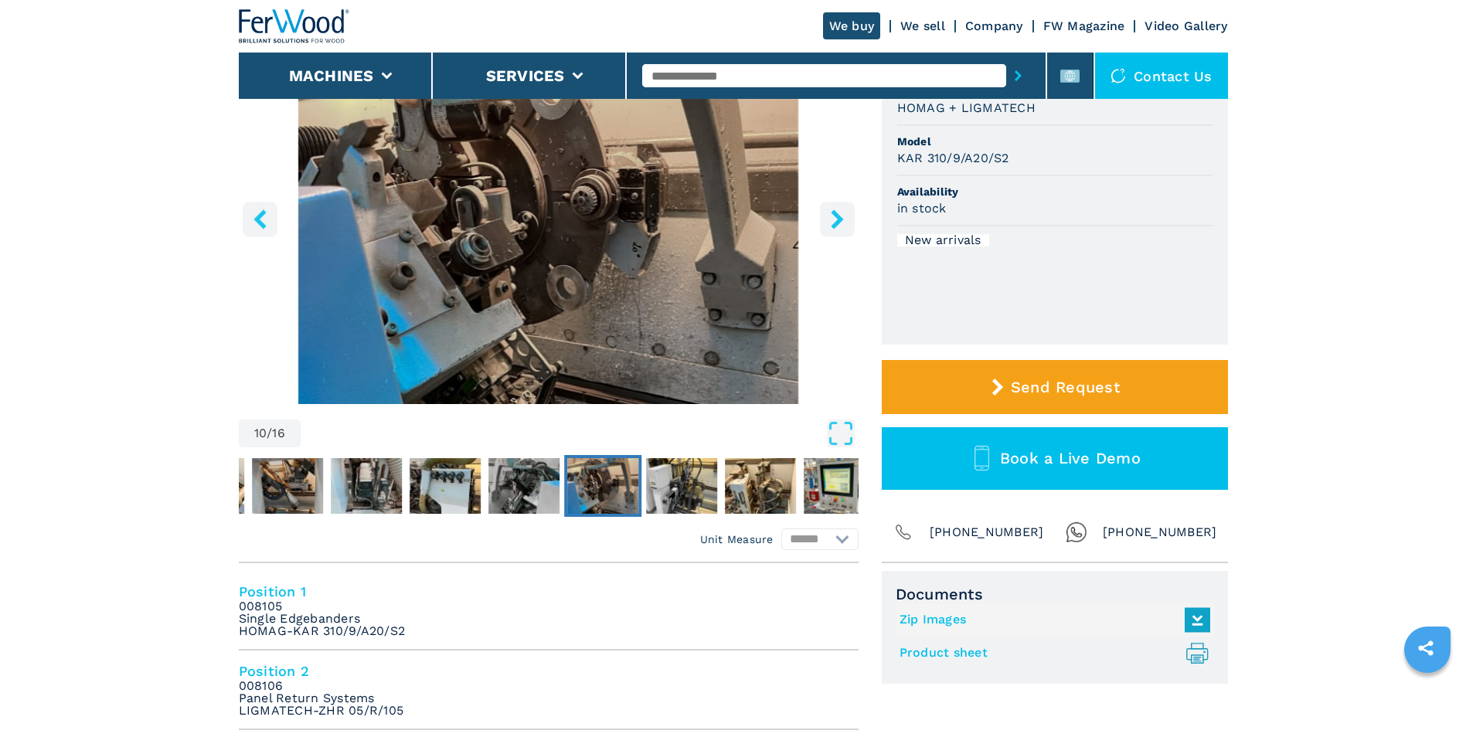
scroll to position [56, 0]
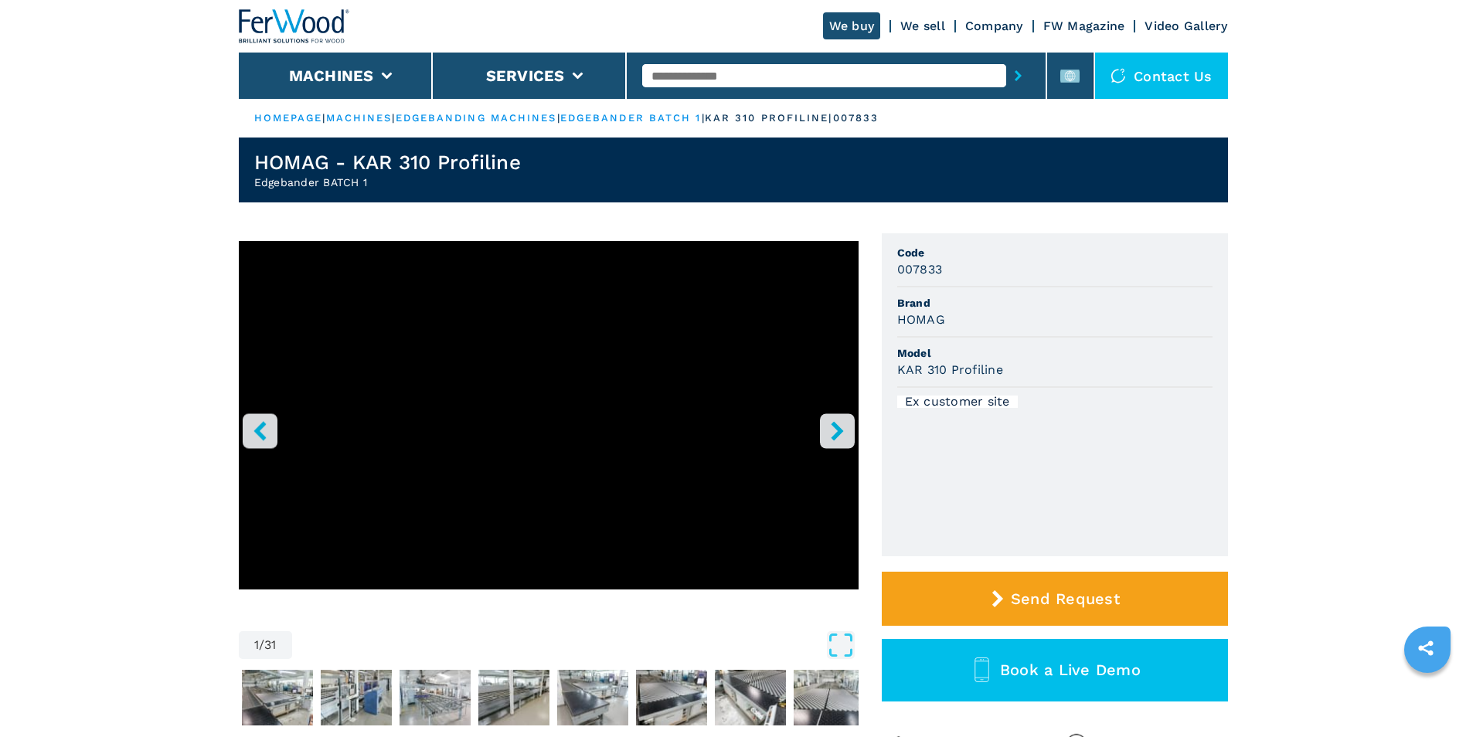
click at [895, 308] on ul "Code 007833 Brand HOMAG Model KAR 310 Profiline Ex customer site" at bounding box center [1055, 394] width 346 height 323
click at [920, 273] on h3 "007833" at bounding box center [920, 269] width 46 height 18
copy h3 "007833"
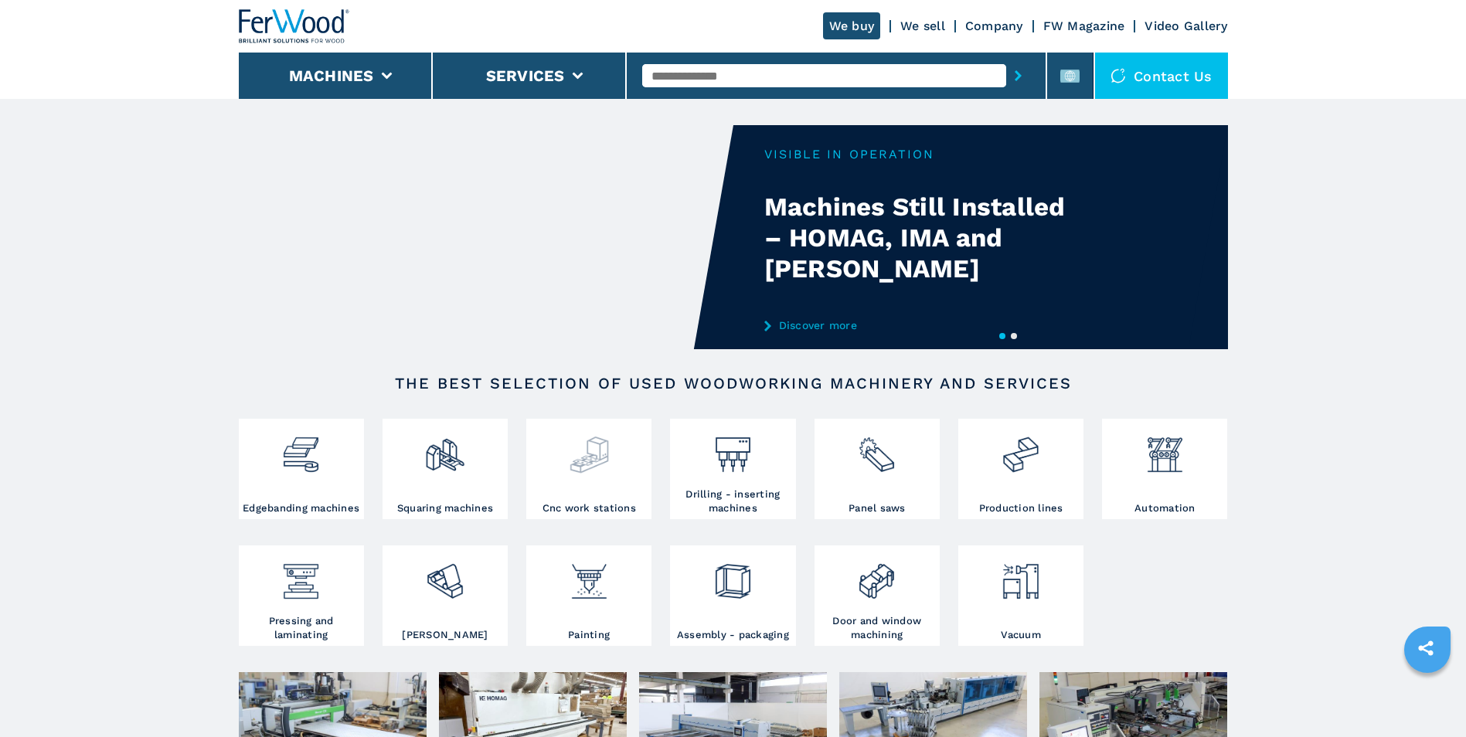
click at [616, 470] on div at bounding box center [588, 449] width 117 height 53
click at [593, 485] on div at bounding box center [588, 462] width 117 height 79
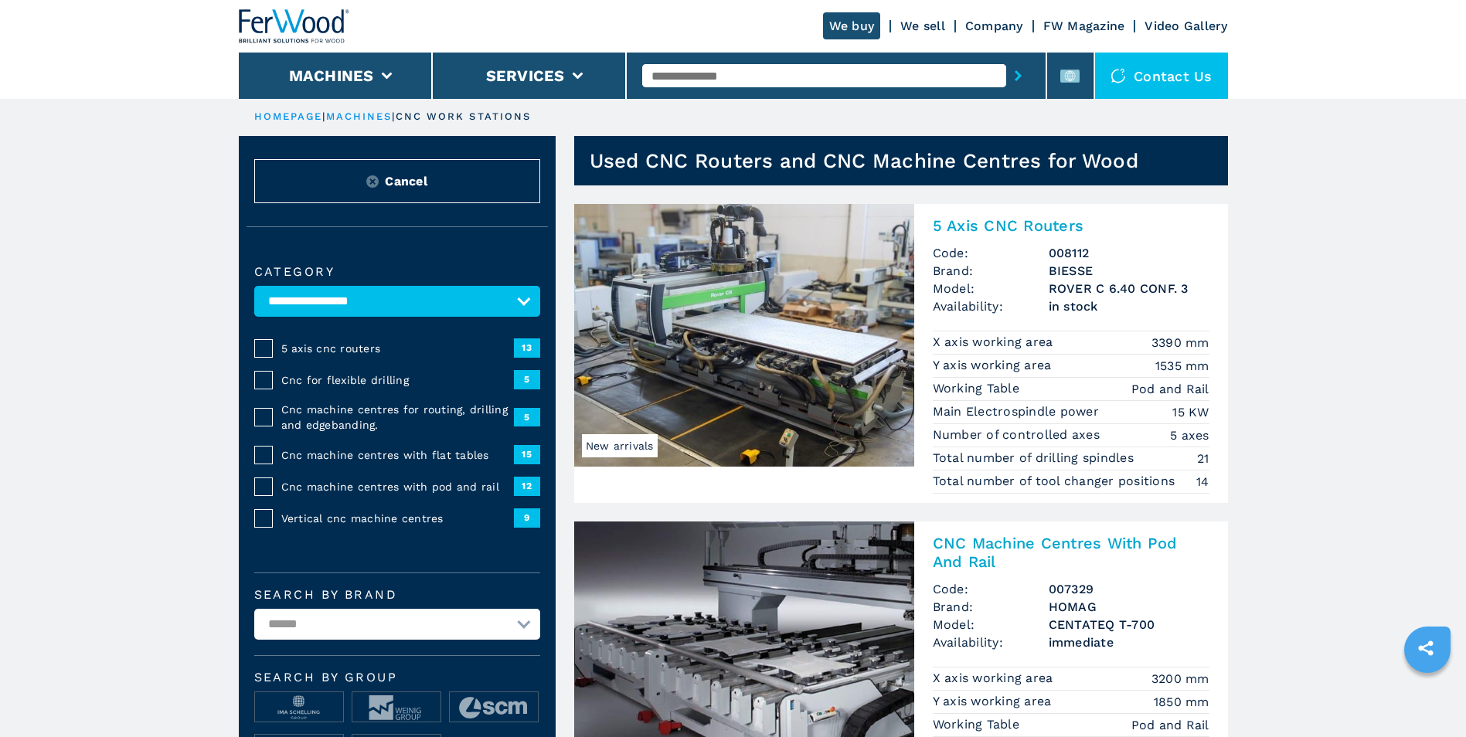
scroll to position [155, 0]
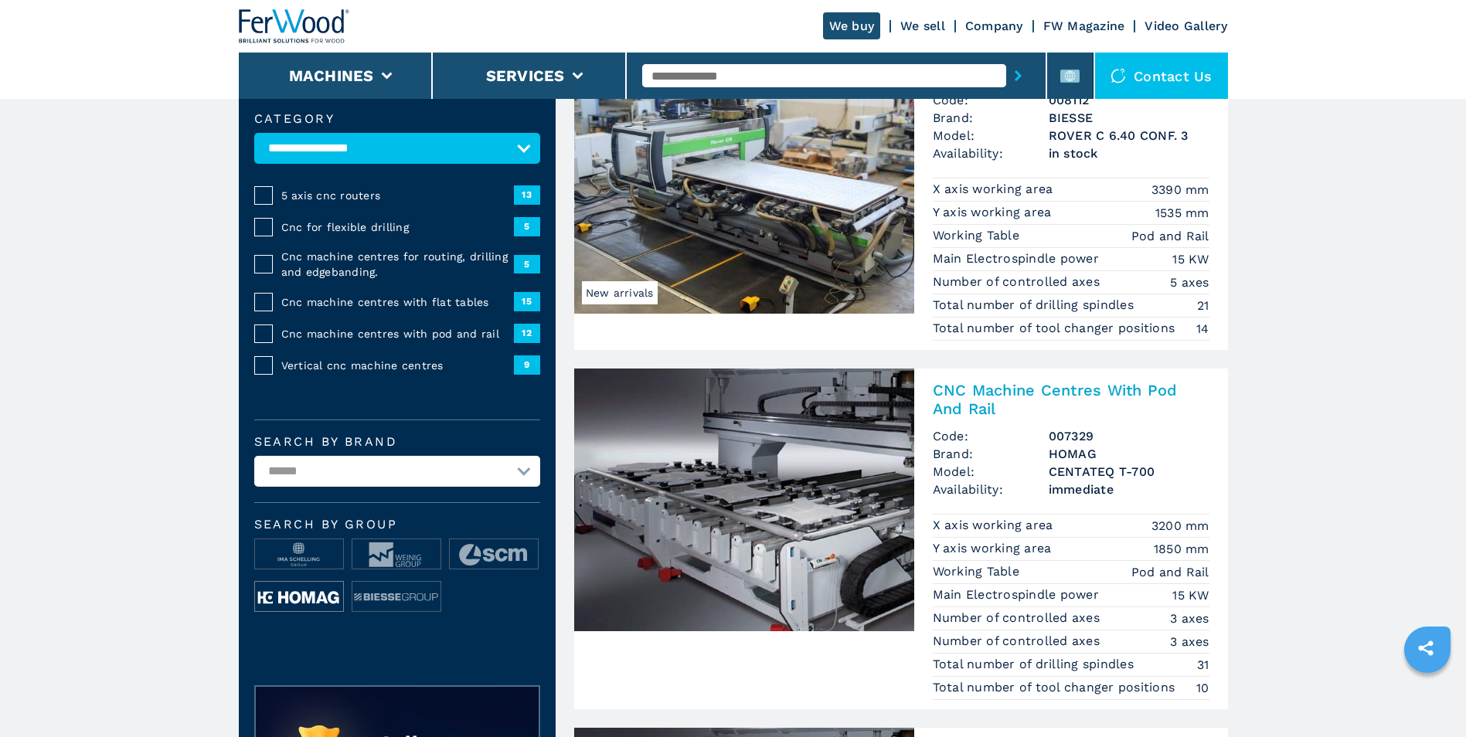
click at [314, 591] on img at bounding box center [299, 597] width 88 height 31
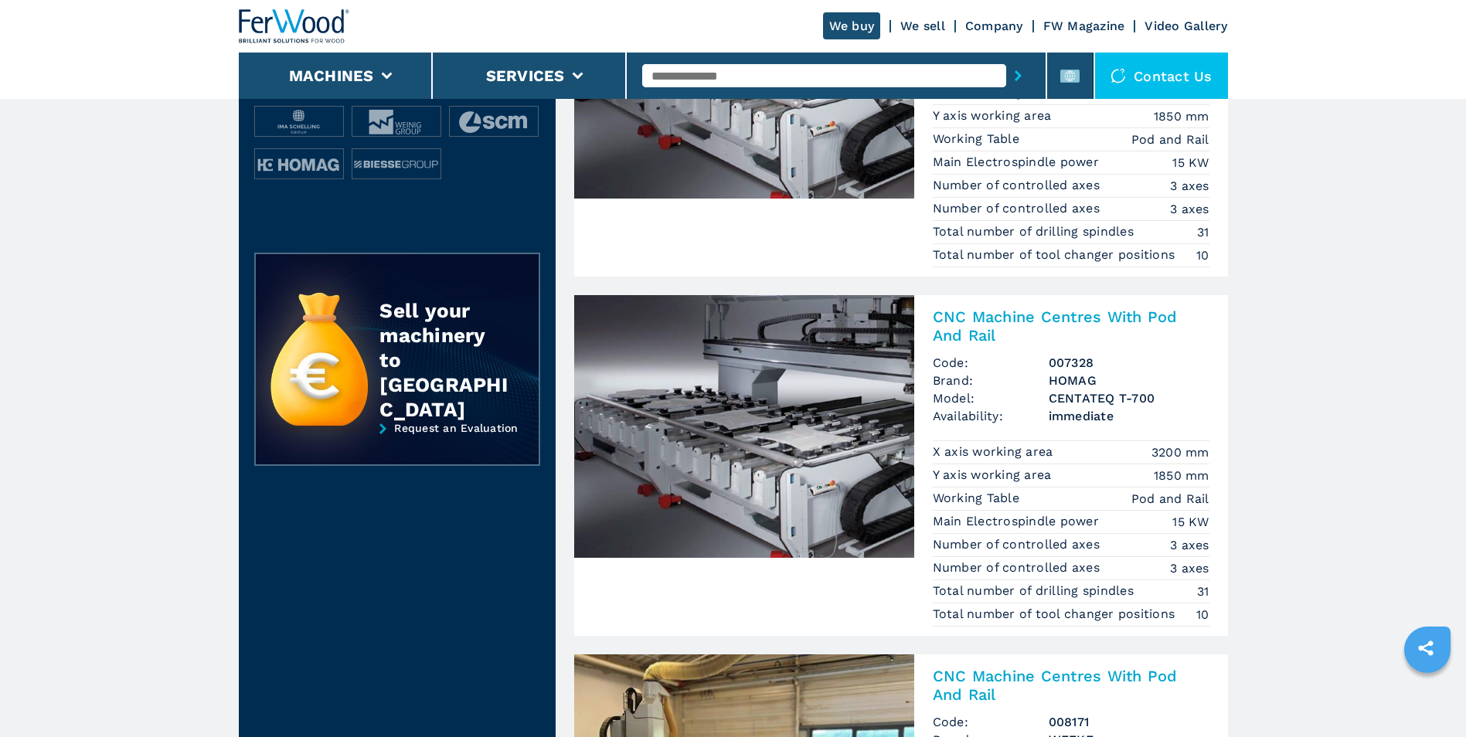
scroll to position [850, 0]
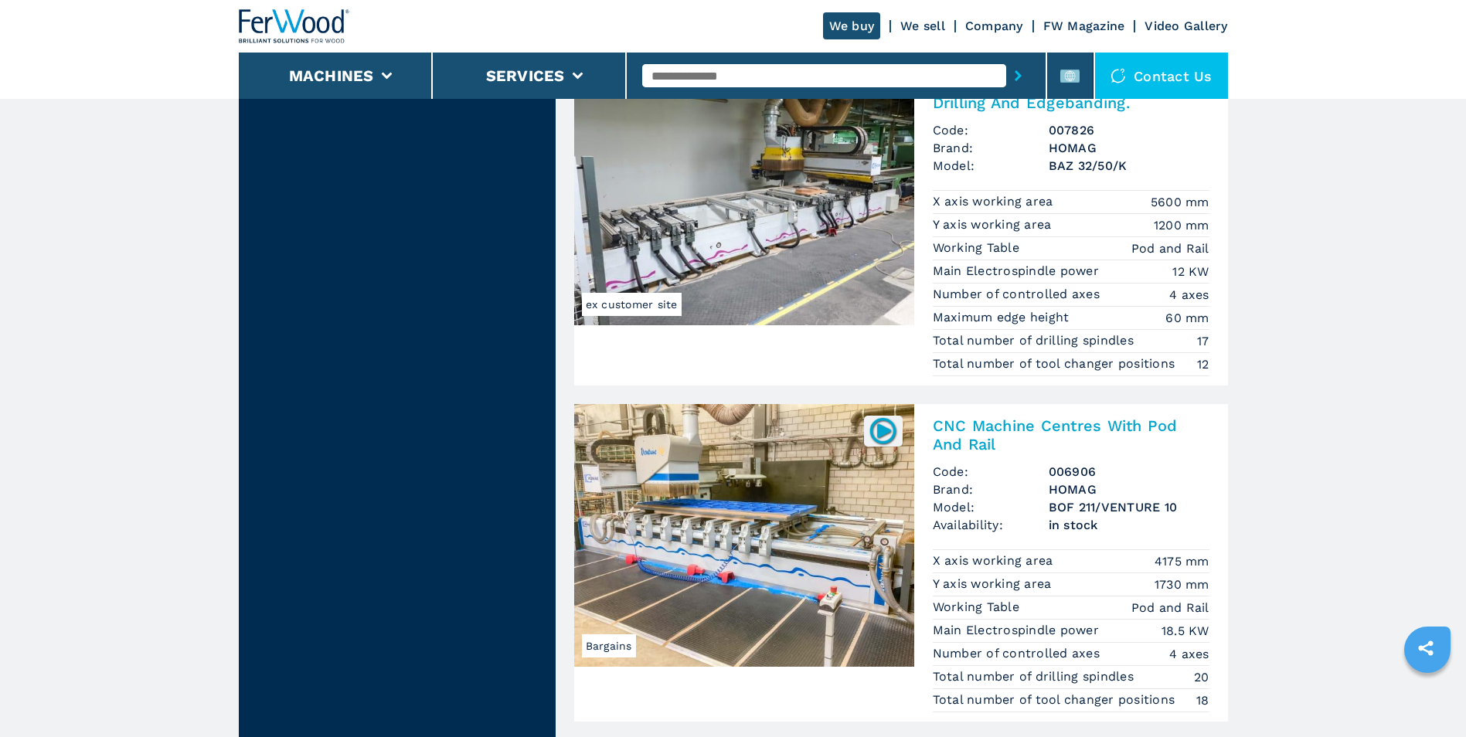
scroll to position [3709, 0]
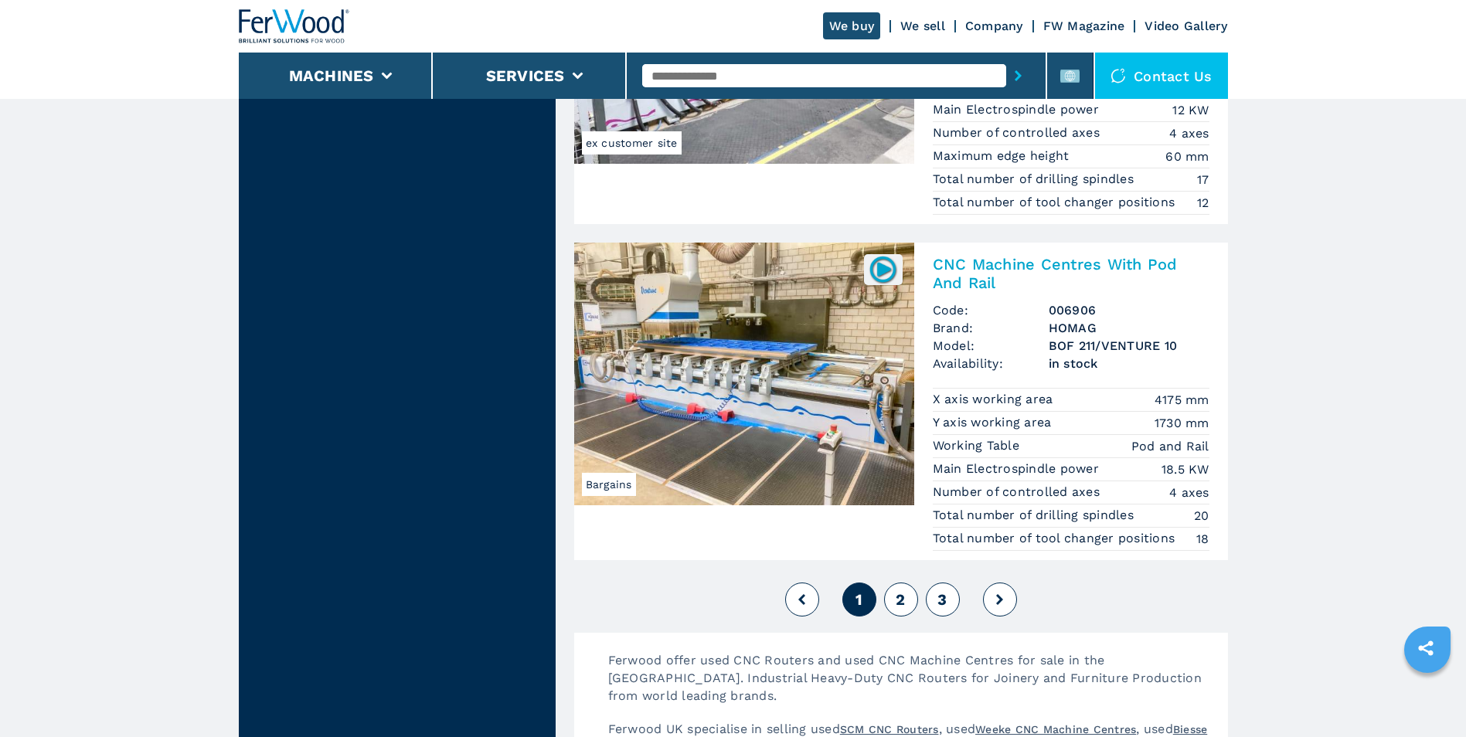
click at [899, 590] on span "2" at bounding box center [900, 599] width 9 height 19
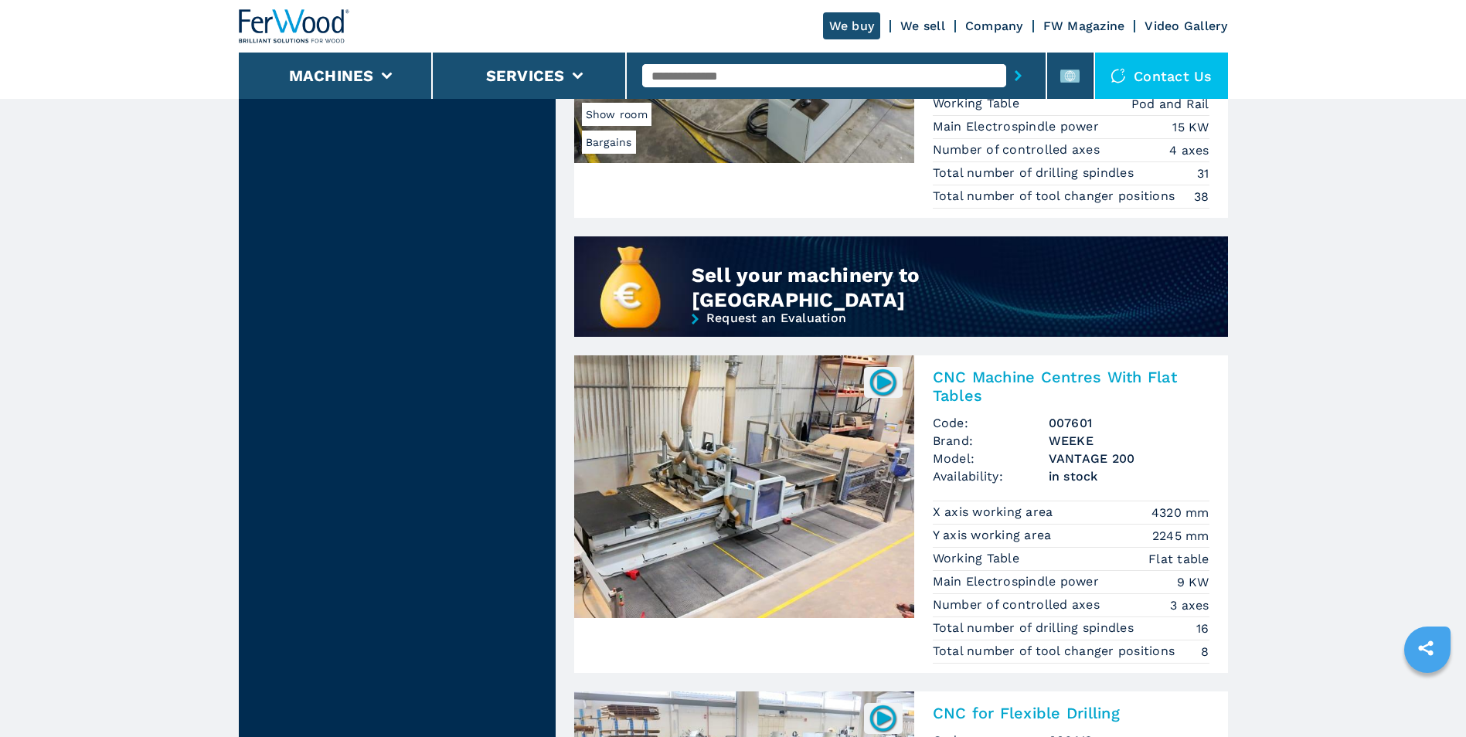
scroll to position [1700, 0]
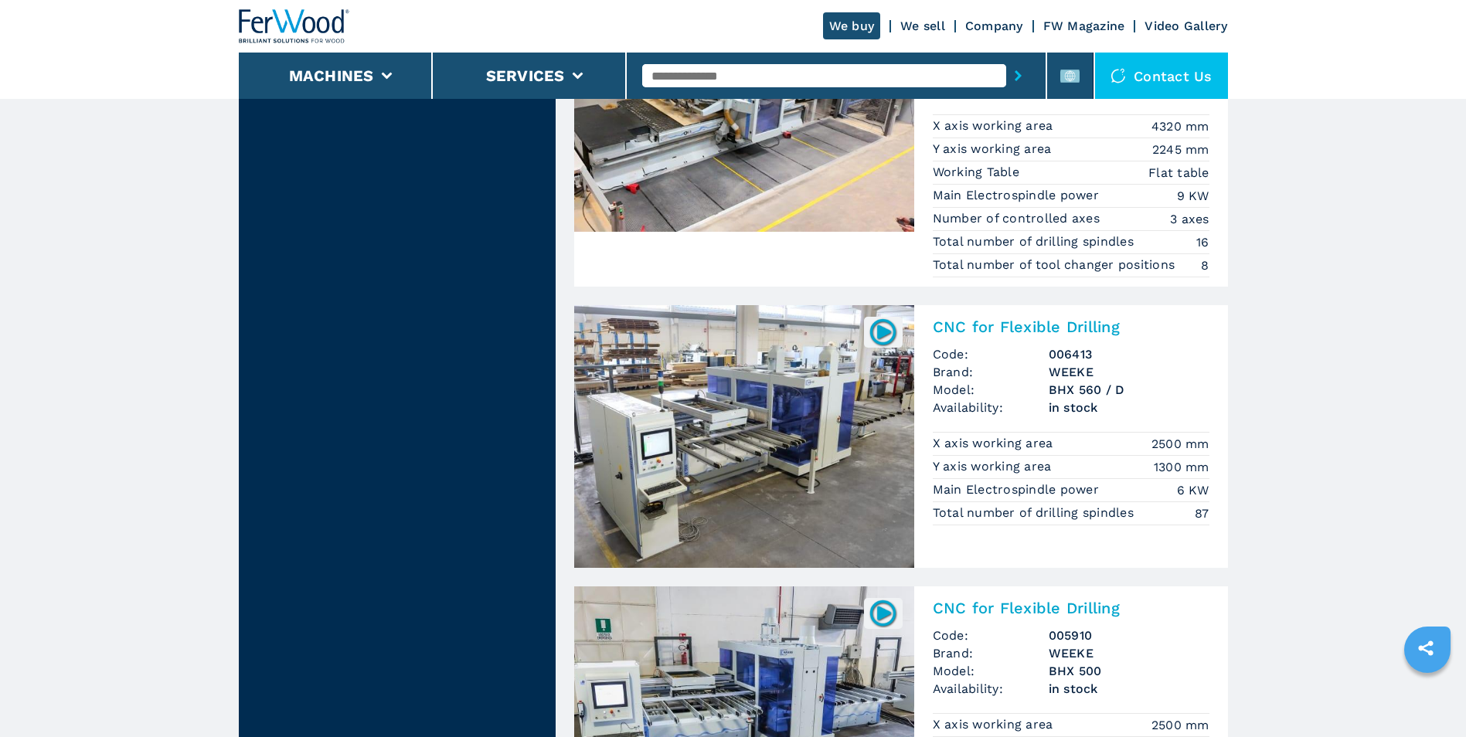
click at [808, 429] on img at bounding box center [744, 436] width 340 height 263
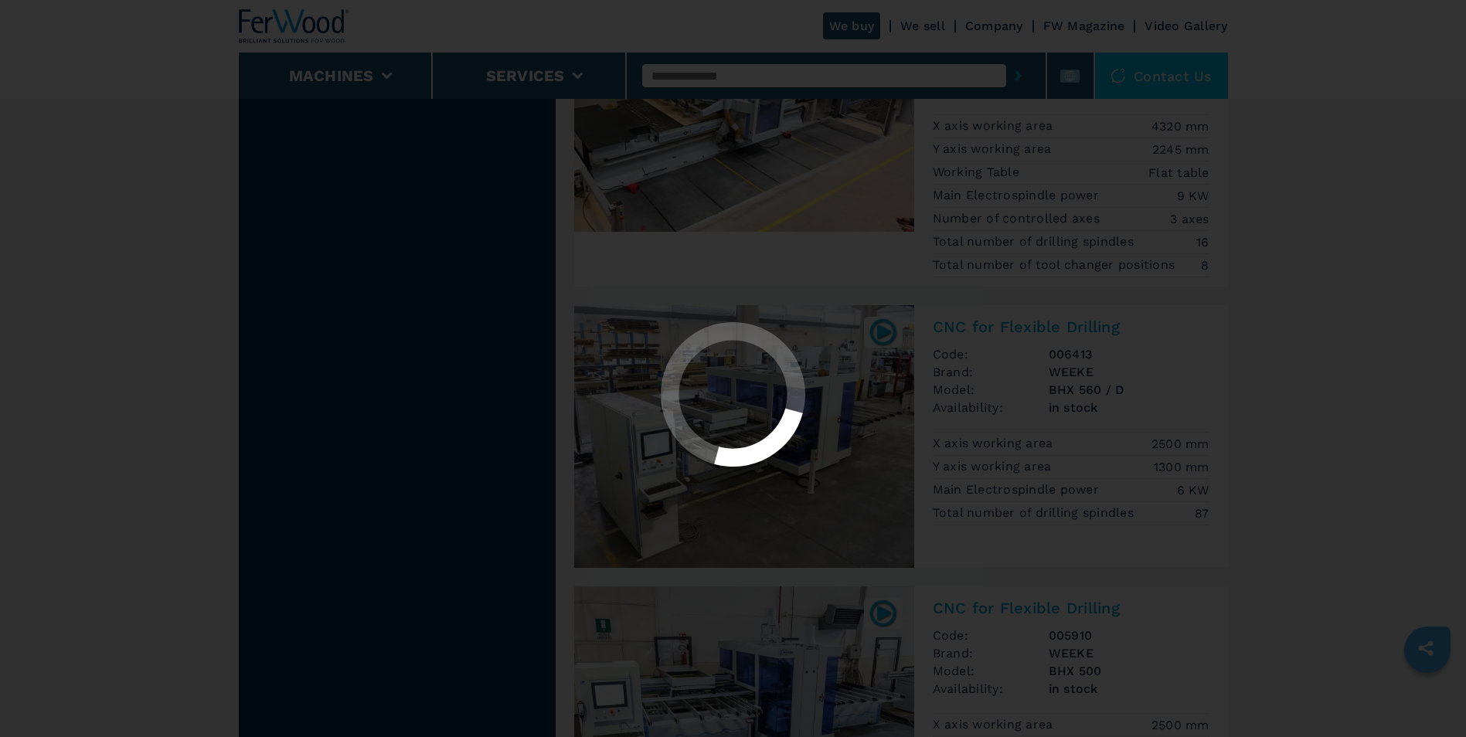
scroll to position [0, 0]
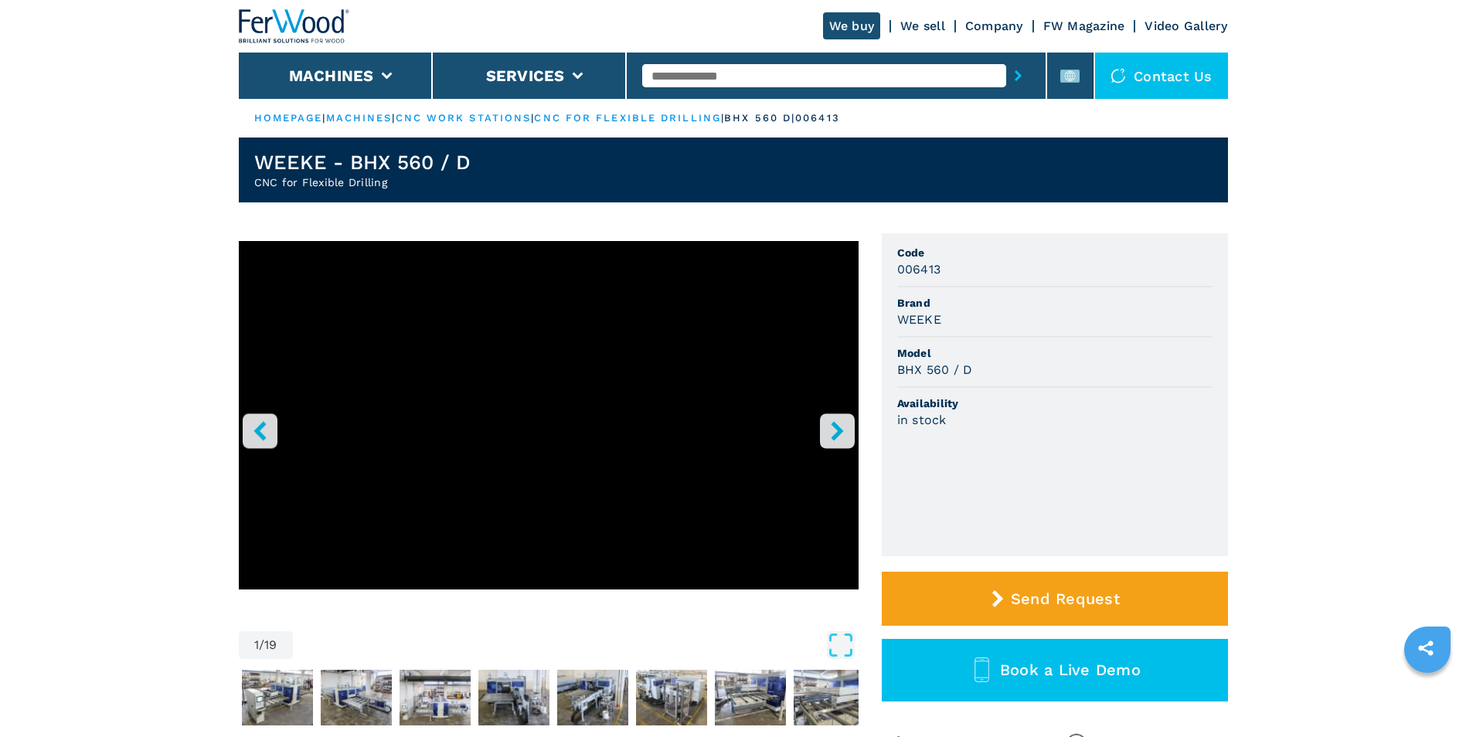
click at [832, 442] on button "right-button" at bounding box center [837, 430] width 35 height 35
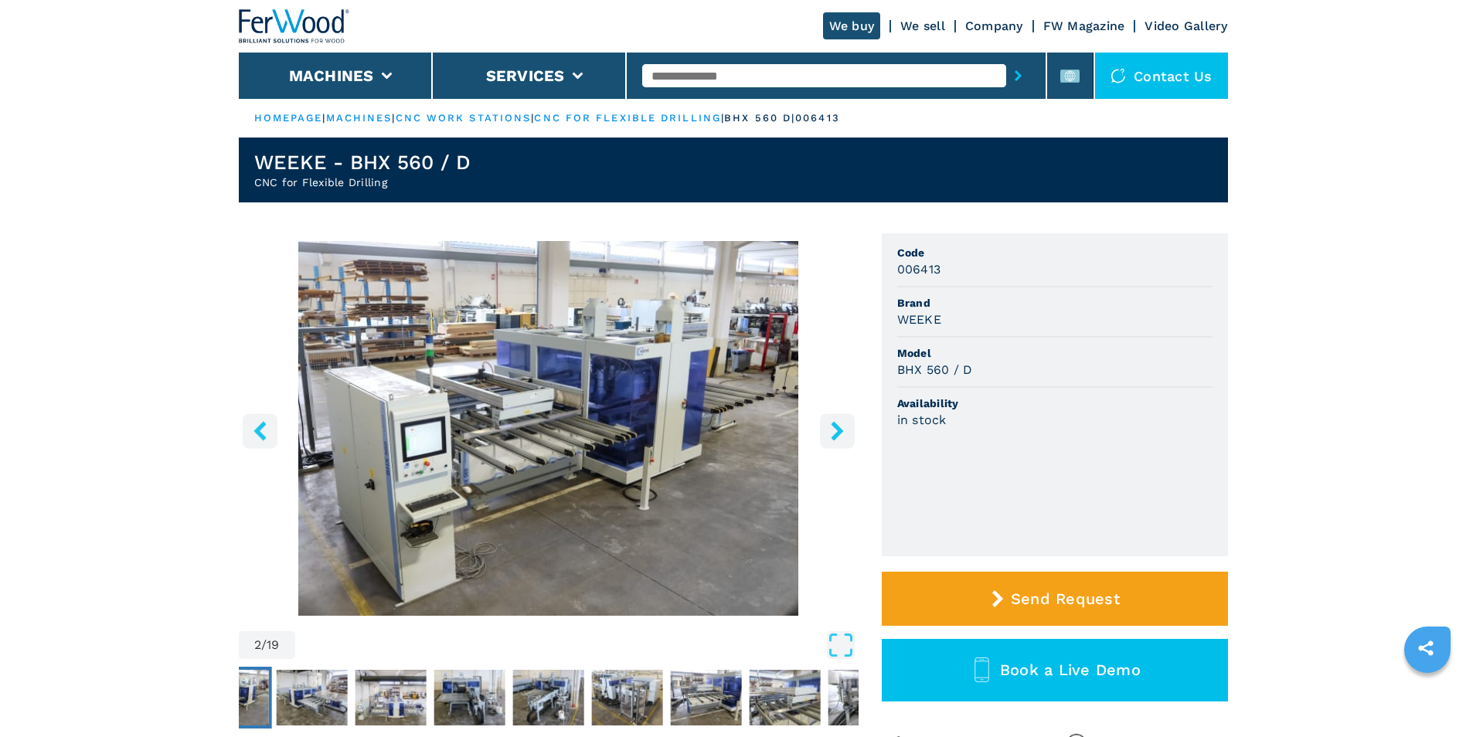
click at [832, 442] on button "right-button" at bounding box center [837, 430] width 35 height 35
click at [835, 440] on icon "right-button" at bounding box center [837, 430] width 19 height 19
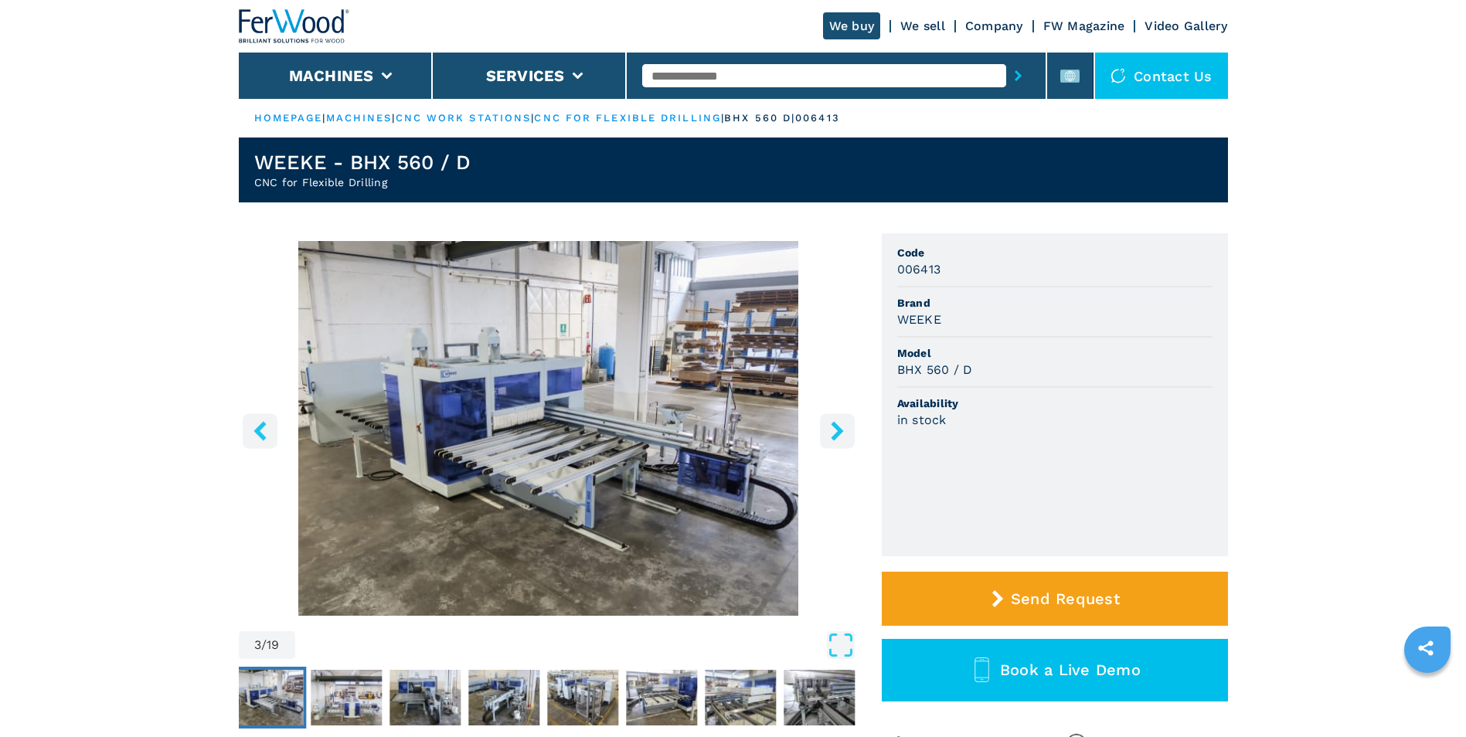
click at [835, 440] on icon "right-button" at bounding box center [837, 430] width 19 height 19
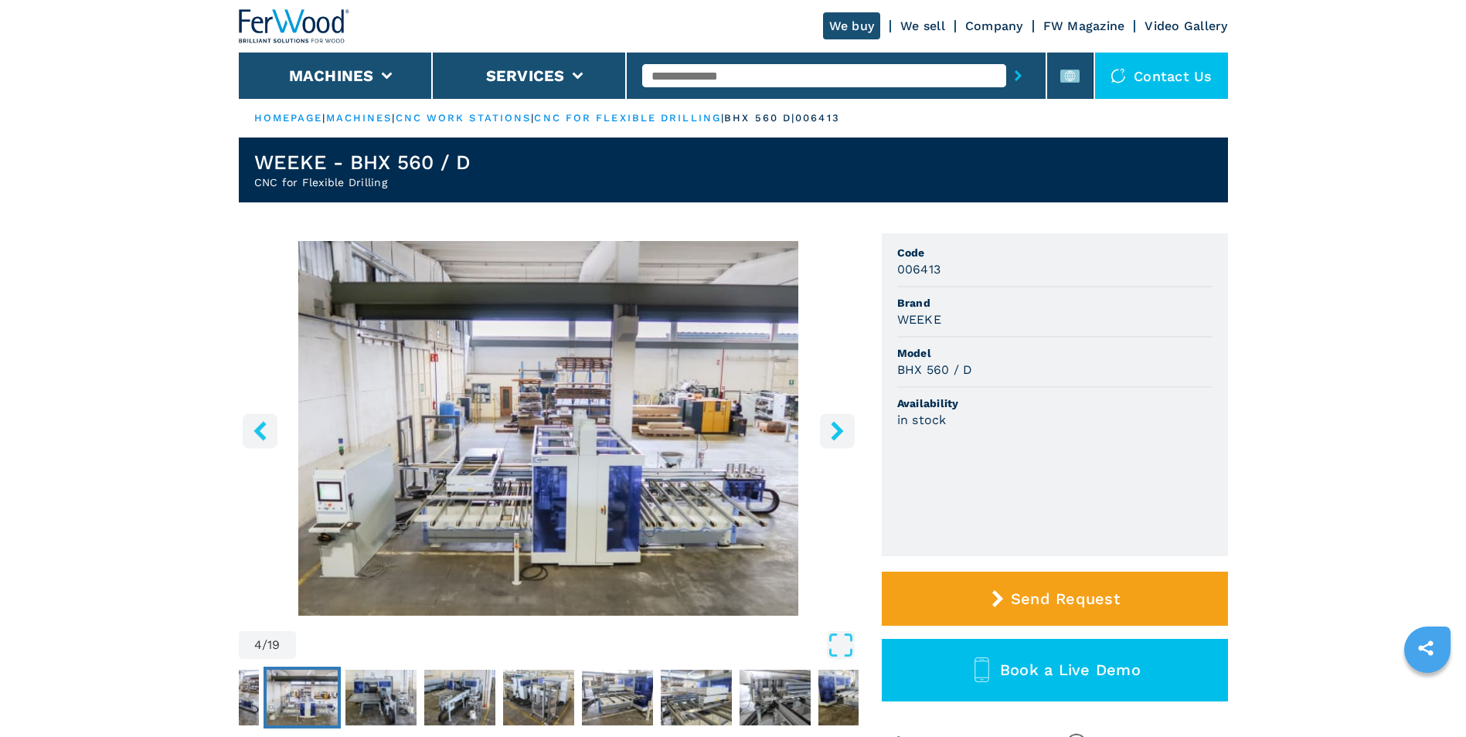
click at [835, 440] on icon "right-button" at bounding box center [837, 430] width 19 height 19
